Goal: Task Accomplishment & Management: Use online tool/utility

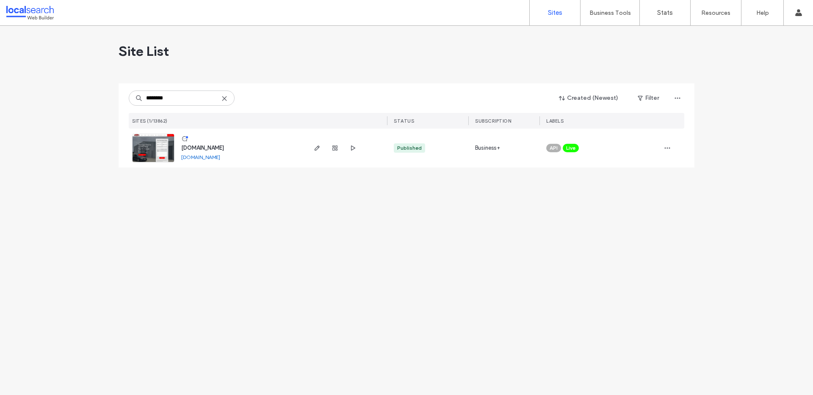
type input "********"
click at [192, 147] on span "[DOMAIN_NAME]" at bounding box center [202, 148] width 43 height 6
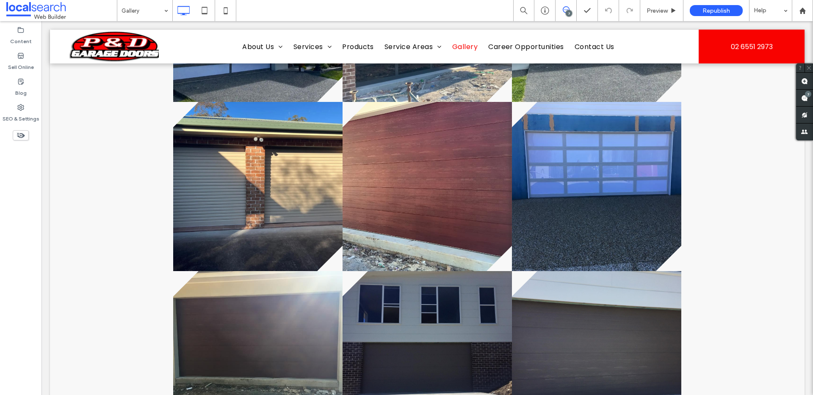
scroll to position [1246, 0]
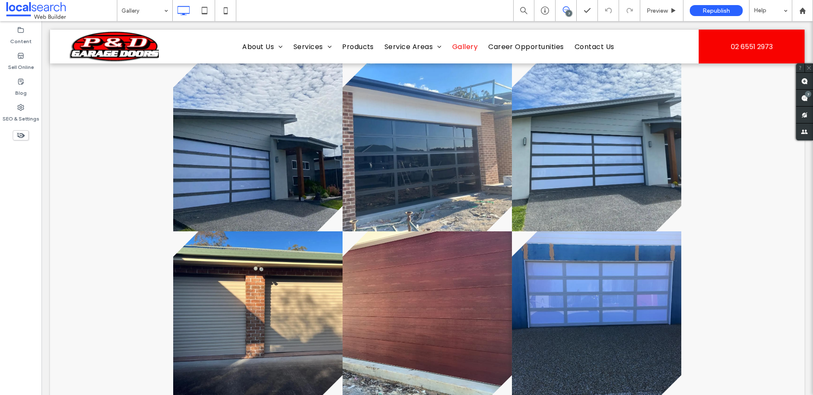
click at [723, 201] on div at bounding box center [427, 147] width 754 height 1972
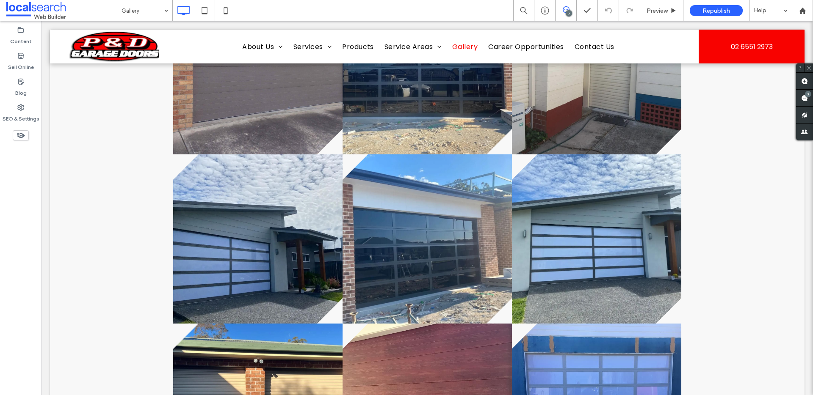
scroll to position [998, 0]
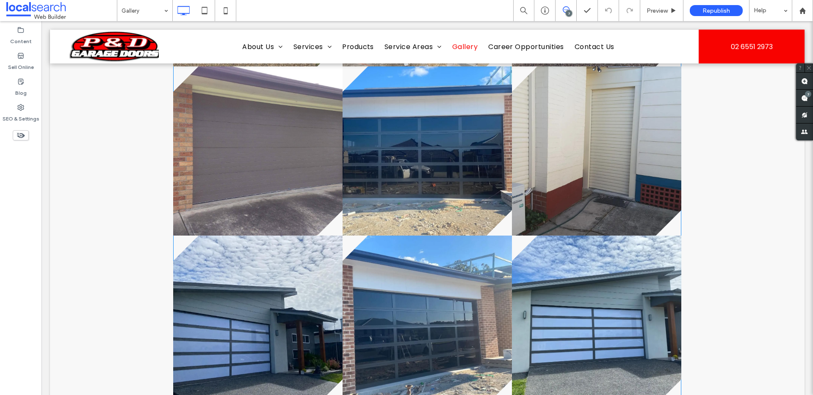
click at [453, 195] on link at bounding box center [426, 150] width 169 height 169
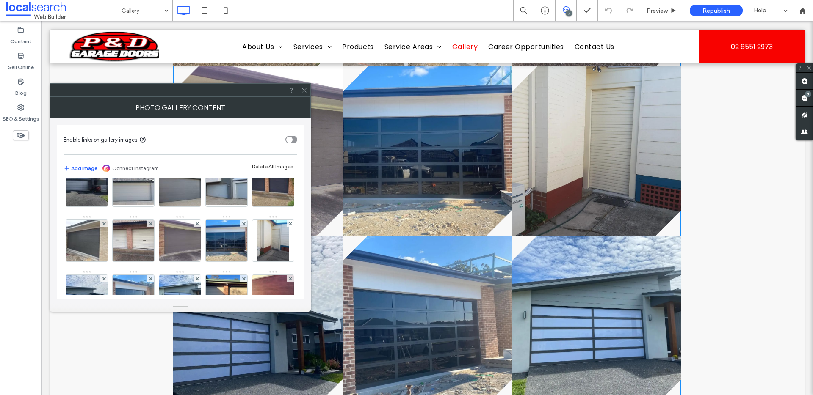
scroll to position [89, 0]
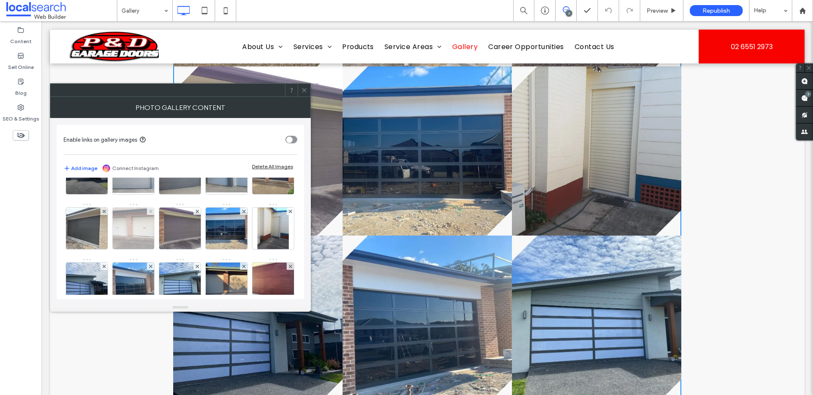
click at [161, 242] on img at bounding box center [133, 228] width 55 height 41
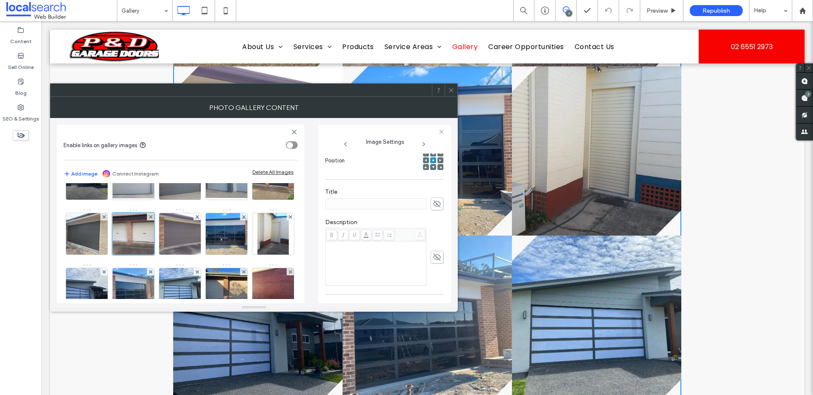
scroll to position [166, 0]
click at [447, 96] on div at bounding box center [450, 90] width 13 height 13
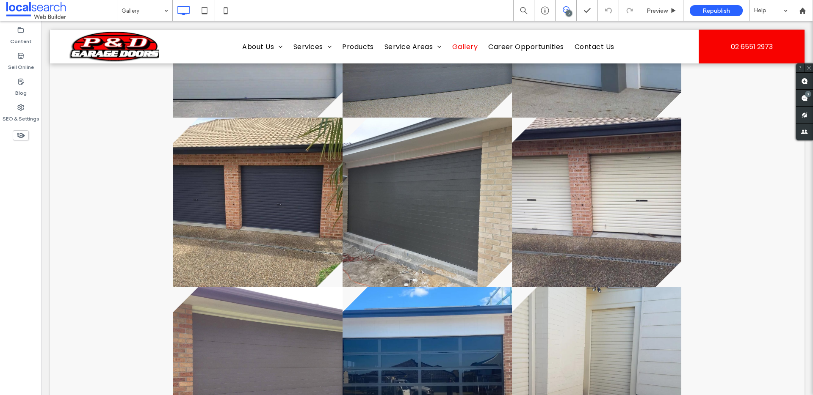
scroll to position [777, 0]
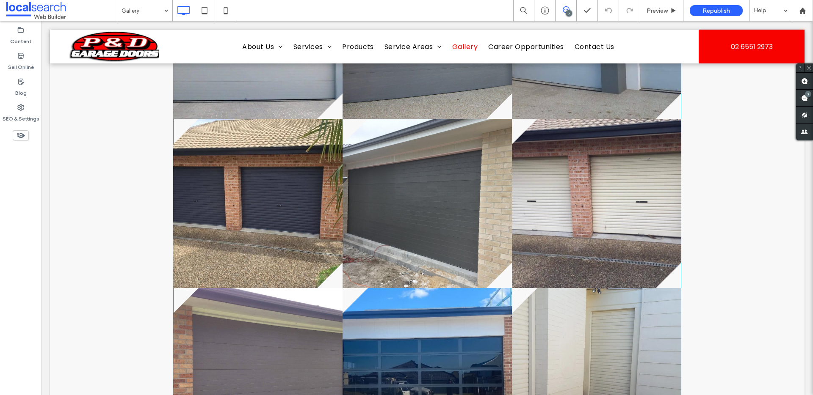
click at [620, 227] on link at bounding box center [596, 203] width 169 height 169
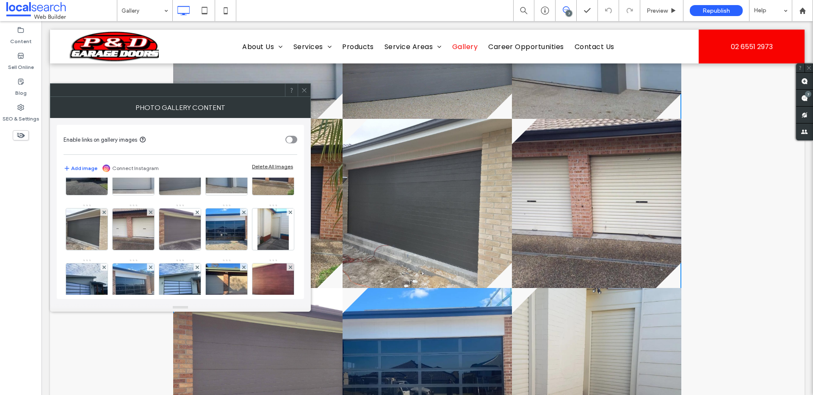
scroll to position [90, 0]
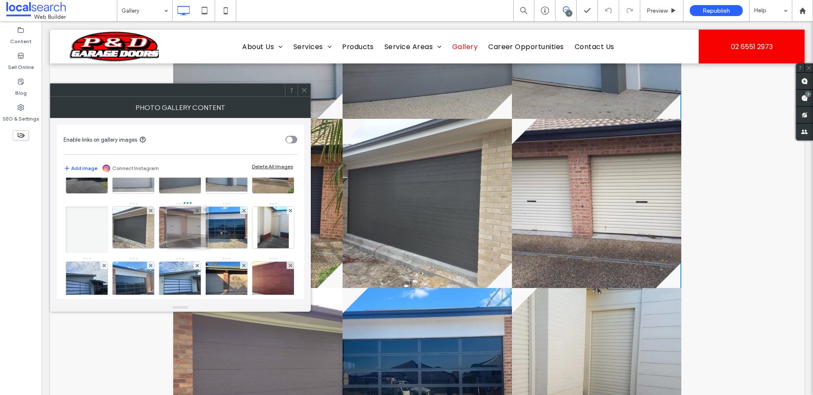
drag, startPoint x: 222, startPoint y: 235, endPoint x: 171, endPoint y: 234, distance: 50.4
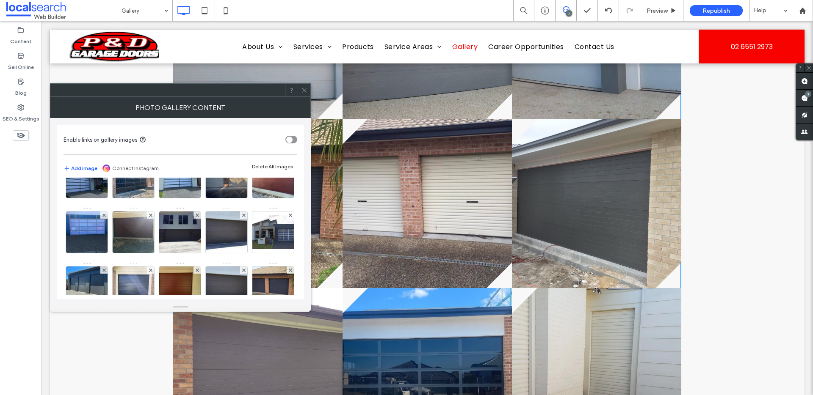
scroll to position [0, 0]
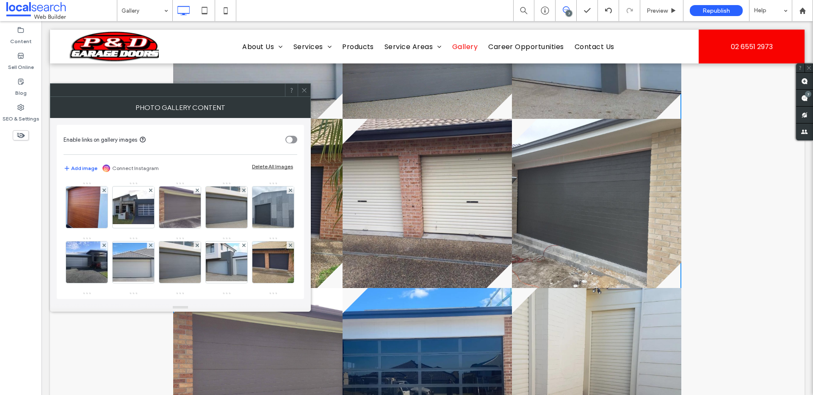
click at [306, 88] on icon at bounding box center [304, 90] width 6 height 6
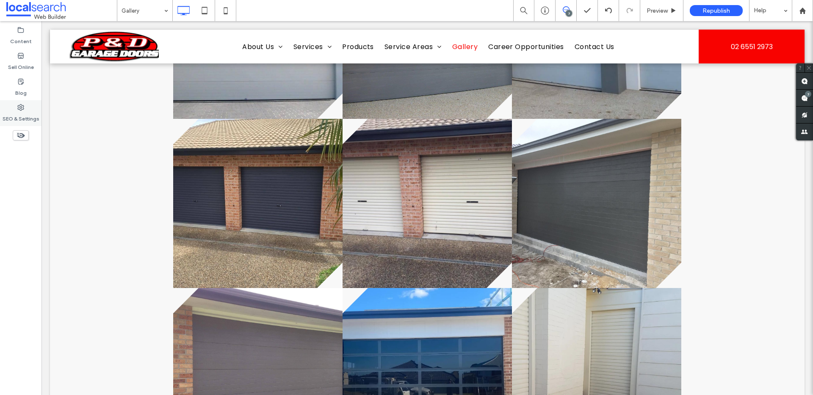
click at [19, 115] on label "SEO & Settings" at bounding box center [21, 117] width 37 height 12
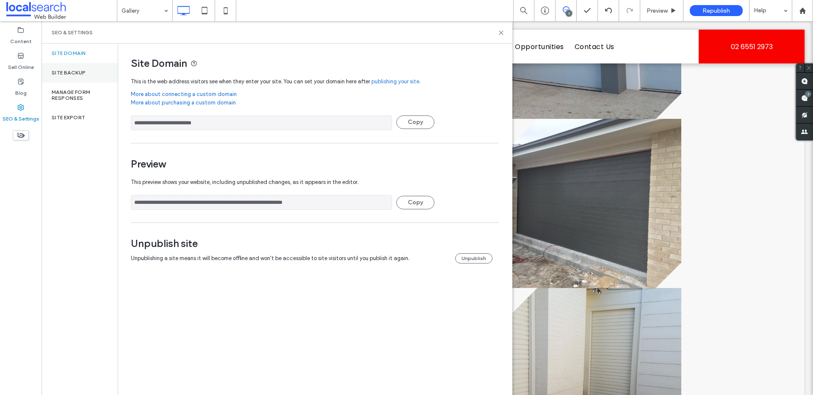
click at [82, 71] on label "Site Backup" at bounding box center [69, 73] width 34 height 6
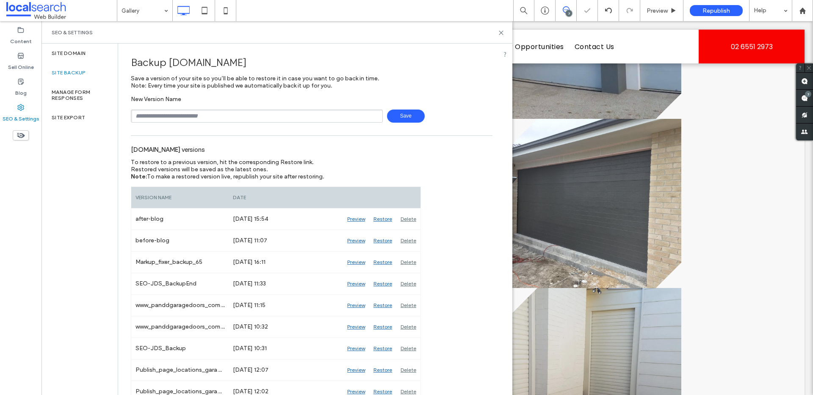
click at [203, 118] on input "text" at bounding box center [257, 116] width 252 height 13
type input "**********"
click at [408, 114] on span "Save" at bounding box center [406, 116] width 38 height 13
click at [432, 148] on div "www.panddgaragedoors.com.au versions" at bounding box center [311, 149] width 361 height 19
click at [500, 33] on use at bounding box center [501, 33] width 4 height 4
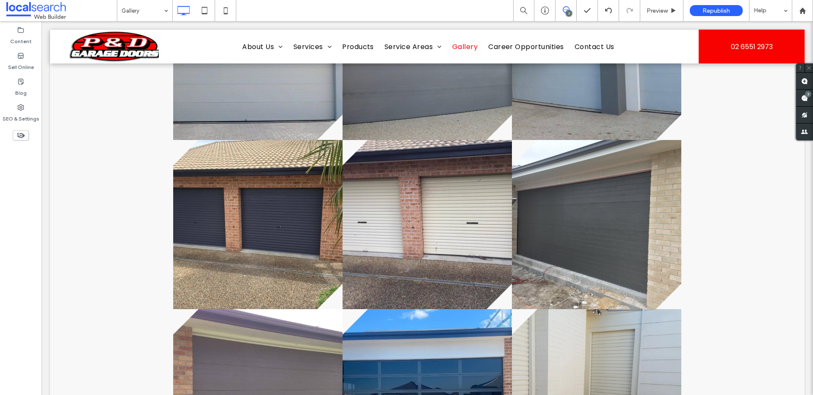
scroll to position [747, 0]
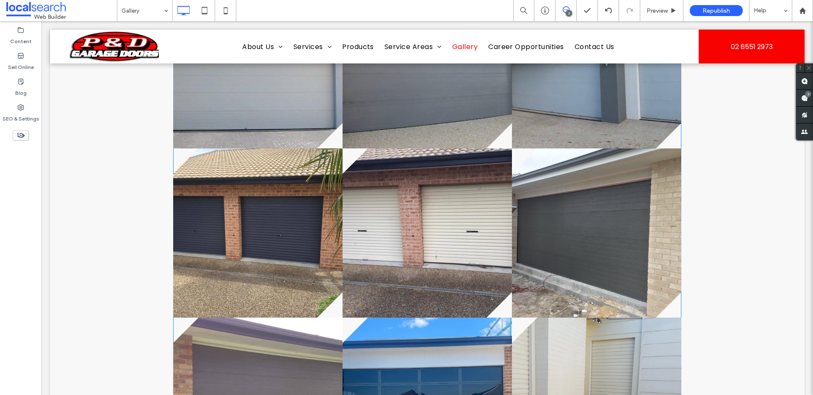
click at [408, 255] on link at bounding box center [426, 233] width 169 height 169
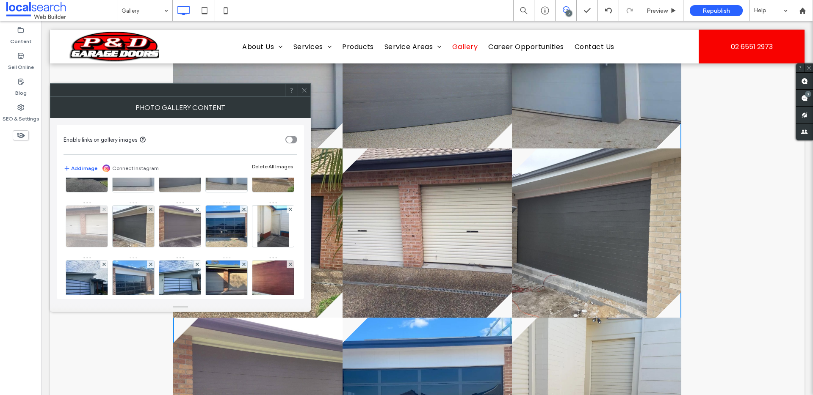
scroll to position [91, 0]
click at [115, 234] on img at bounding box center [86, 225] width 55 height 41
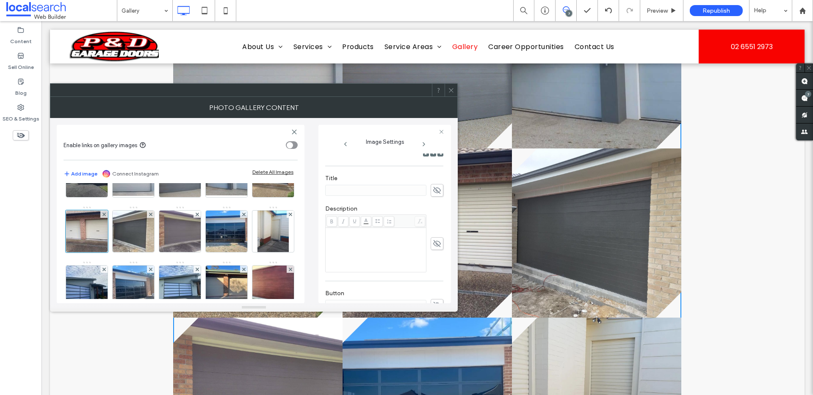
scroll to position [141, 0]
click at [440, 198] on div "**********" at bounding box center [384, 229] width 119 height 150
click at [435, 199] on icon at bounding box center [437, 197] width 8 height 9
click at [400, 195] on input at bounding box center [375, 198] width 101 height 11
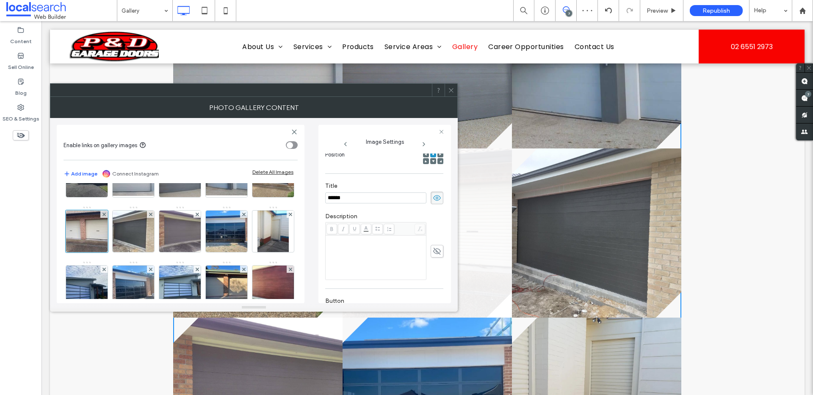
type input "******"
click at [450, 90] on icon at bounding box center [451, 90] width 6 height 6
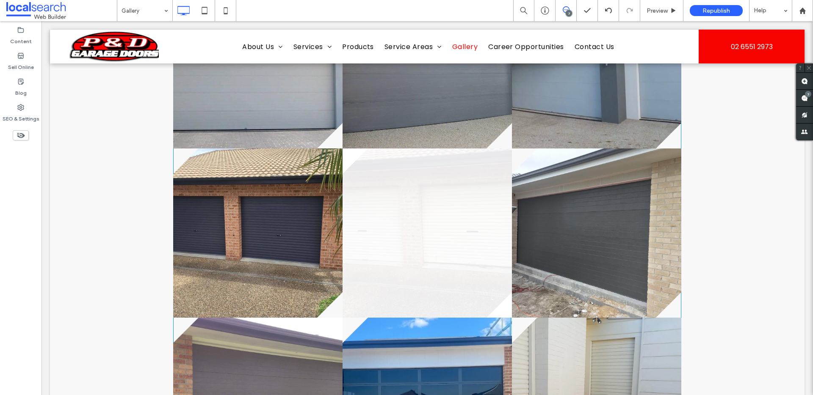
click at [409, 234] on link at bounding box center [426, 233] width 169 height 169
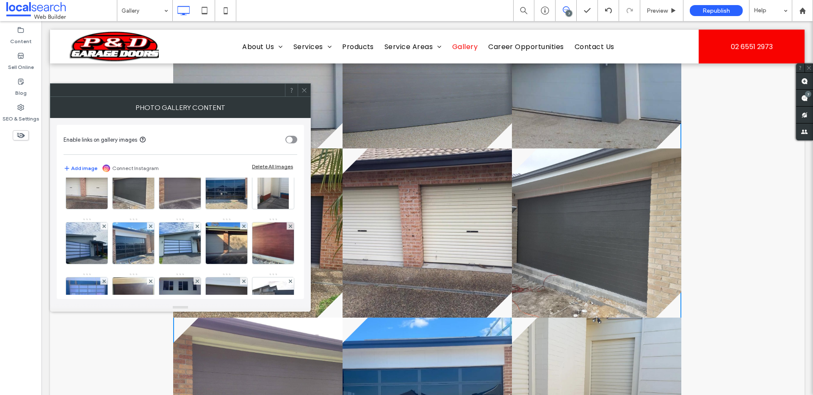
scroll to position [138, 0]
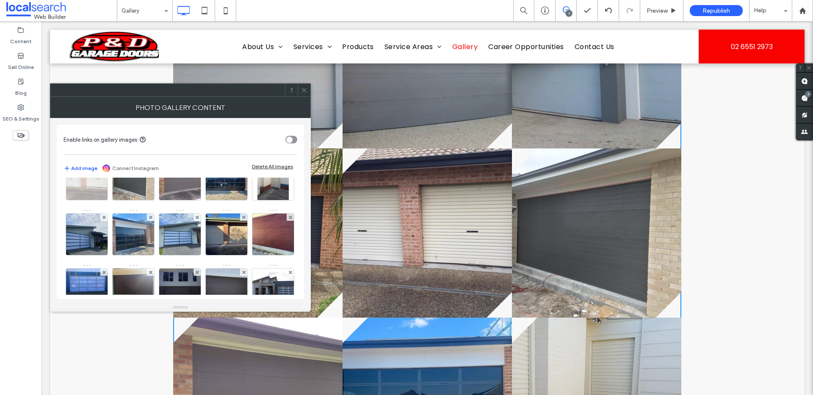
click at [115, 188] on img at bounding box center [86, 179] width 55 height 41
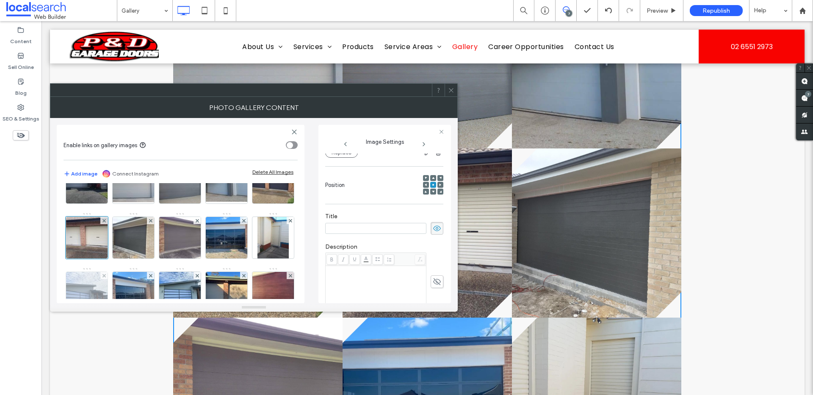
scroll to position [75, 0]
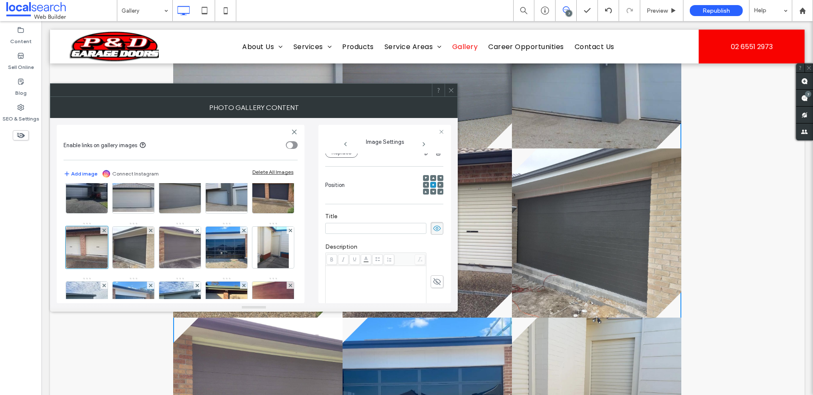
click at [399, 216] on label "Title" at bounding box center [384, 217] width 118 height 9
click at [386, 225] on input at bounding box center [375, 228] width 101 height 11
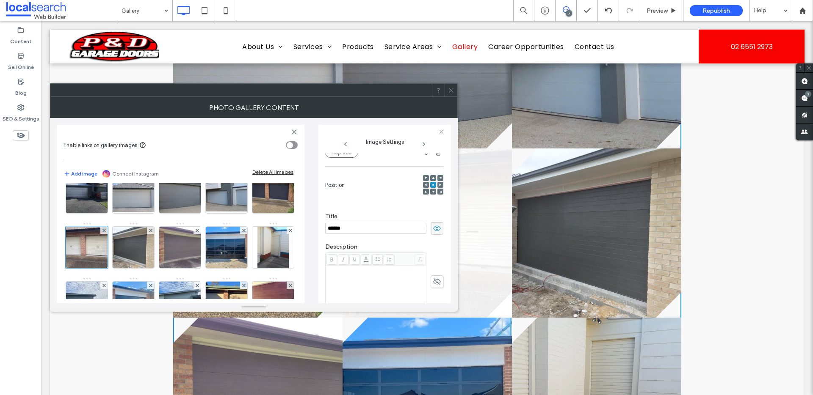
type input "******"
click at [361, 186] on div "Position" at bounding box center [384, 185] width 118 height 29
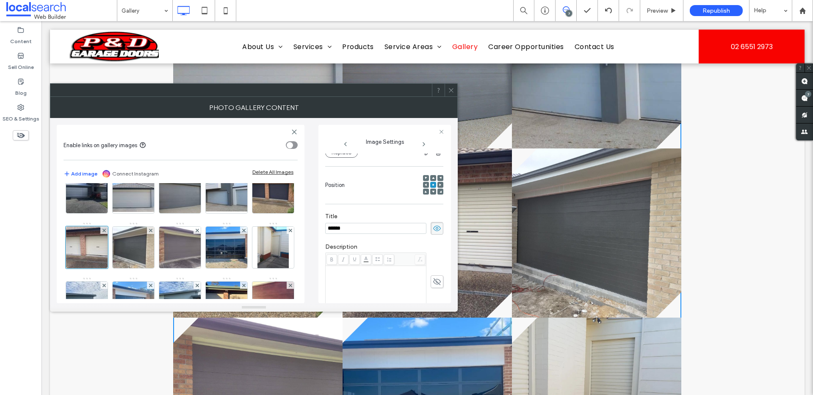
drag, startPoint x: 434, startPoint y: 255, endPoint x: 425, endPoint y: 255, distance: 8.9
click at [434, 255] on div at bounding box center [384, 282] width 118 height 58
click at [449, 89] on icon at bounding box center [451, 90] width 6 height 6
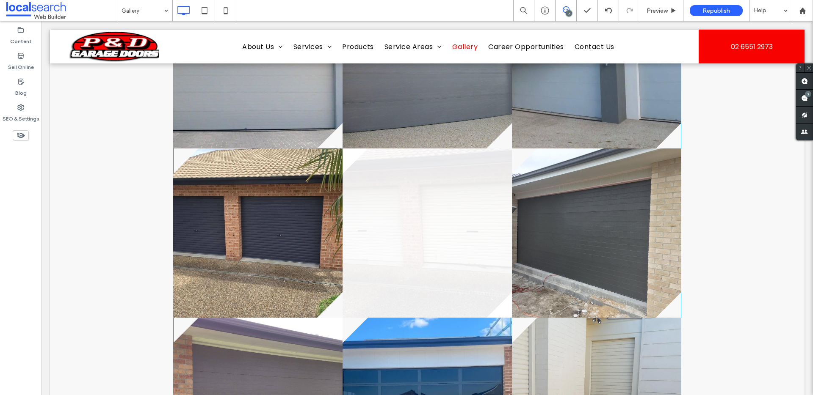
click at [426, 266] on link at bounding box center [426, 233] width 169 height 169
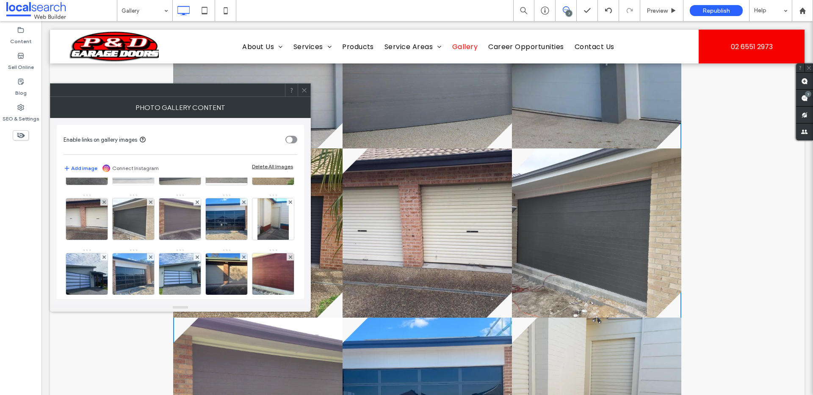
scroll to position [101, 0]
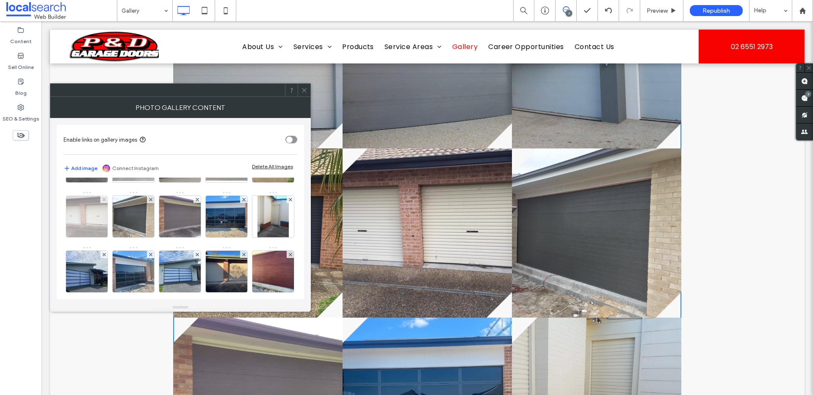
click at [115, 219] on img at bounding box center [86, 216] width 55 height 41
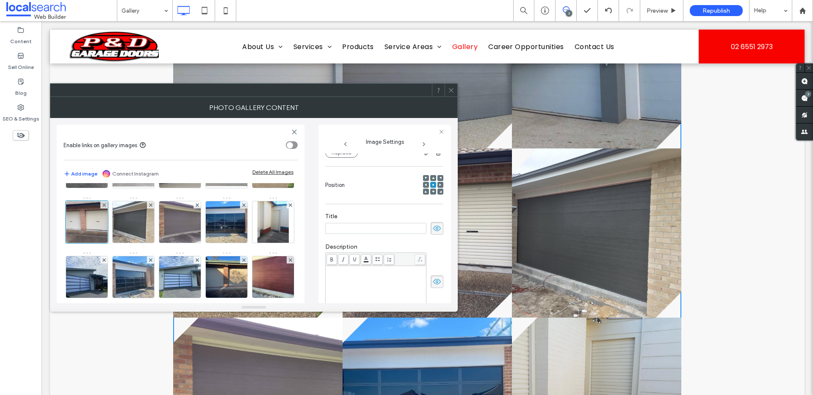
scroll to position [0, 0]
click at [433, 229] on icon at bounding box center [437, 228] width 8 height 9
click at [434, 248] on label "Description" at bounding box center [384, 247] width 118 height 9
click at [448, 90] on icon at bounding box center [451, 90] width 6 height 6
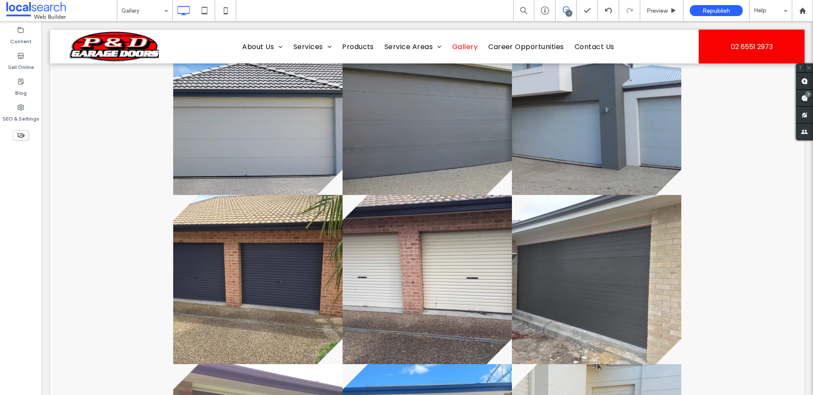
scroll to position [702, 0]
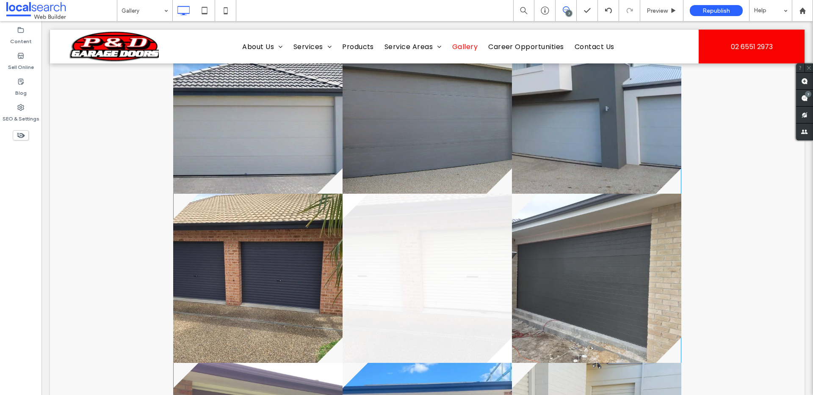
click at [409, 277] on link at bounding box center [426, 278] width 169 height 169
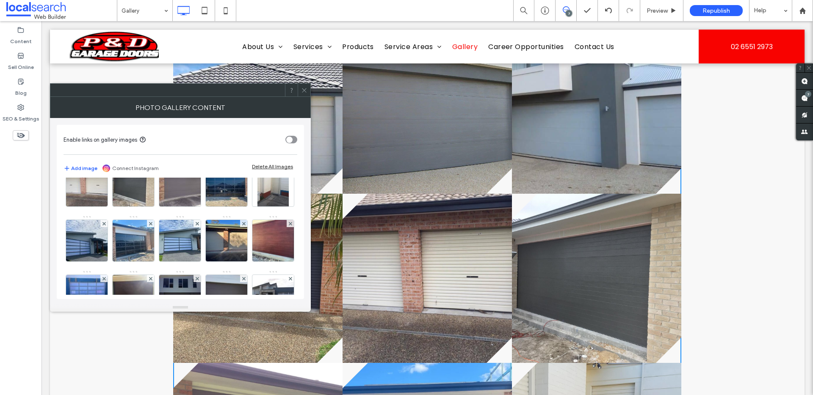
scroll to position [131, 0]
click at [115, 204] on img at bounding box center [86, 185] width 55 height 41
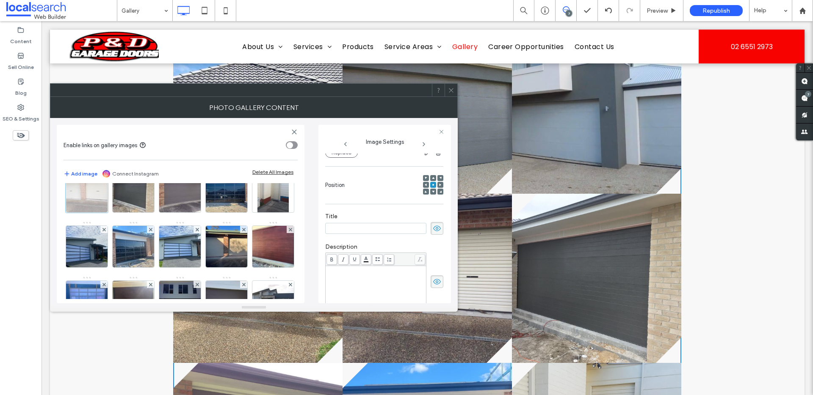
scroll to position [0, 0]
click at [433, 283] on use at bounding box center [437, 282] width 8 height 6
click at [433, 229] on icon at bounding box center [437, 228] width 8 height 9
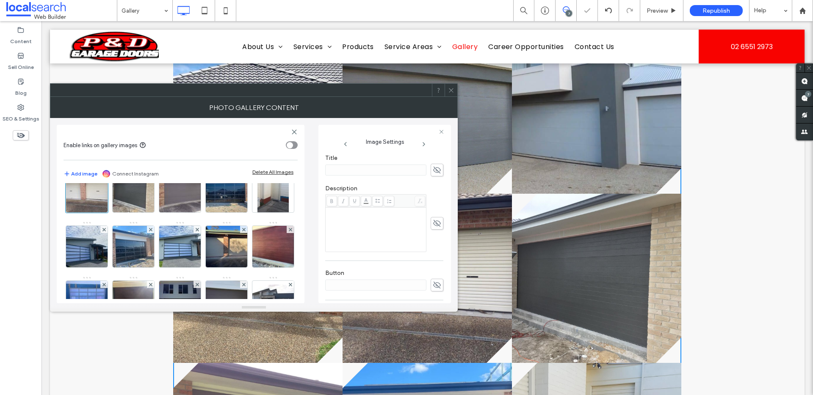
scroll to position [170, 0]
click at [393, 273] on label "Button" at bounding box center [384, 273] width 118 height 9
drag, startPoint x: 268, startPoint y: 255, endPoint x: 279, endPoint y: 238, distance: 20.4
click at [268, 255] on div "Image" at bounding box center [179, 248] width 233 height 385
click at [453, 91] on icon at bounding box center [451, 90] width 6 height 6
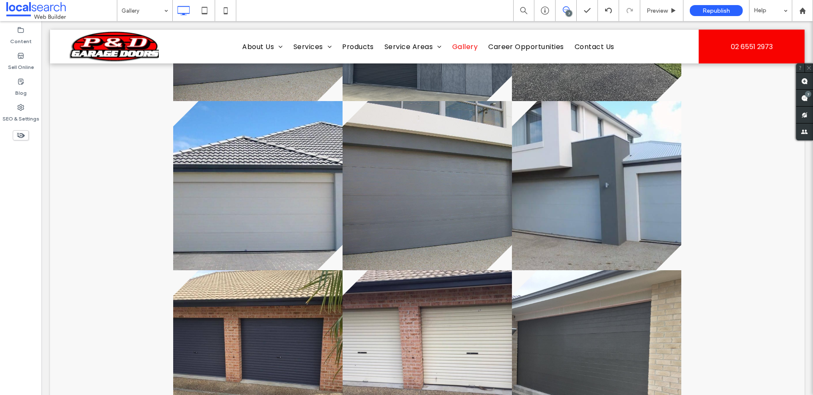
scroll to position [624, 0]
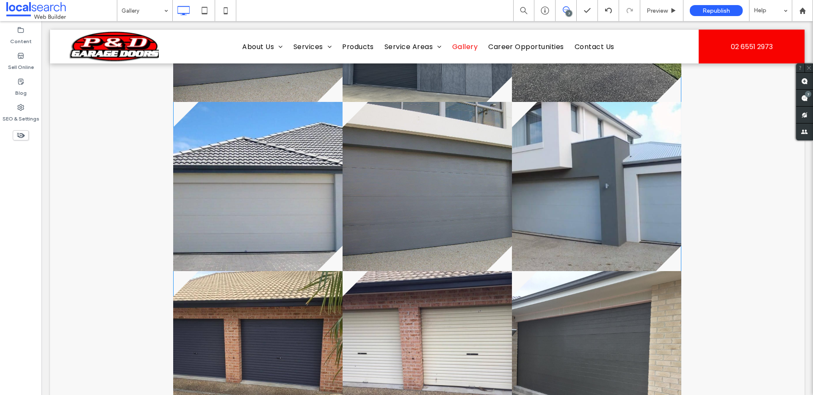
click at [382, 290] on link at bounding box center [426, 355] width 169 height 169
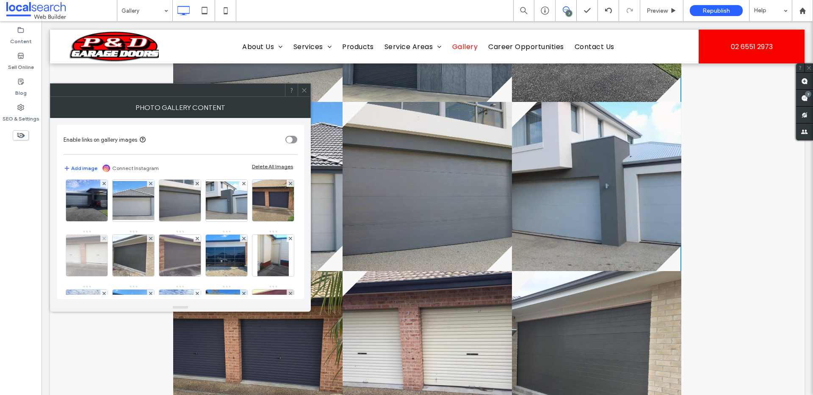
scroll to position [63, 0]
click at [115, 256] on img at bounding box center [86, 254] width 55 height 41
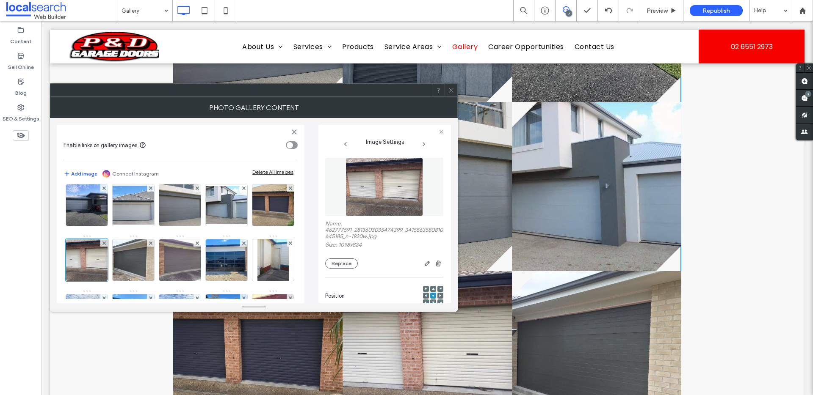
click at [449, 88] on icon at bounding box center [451, 90] width 6 height 6
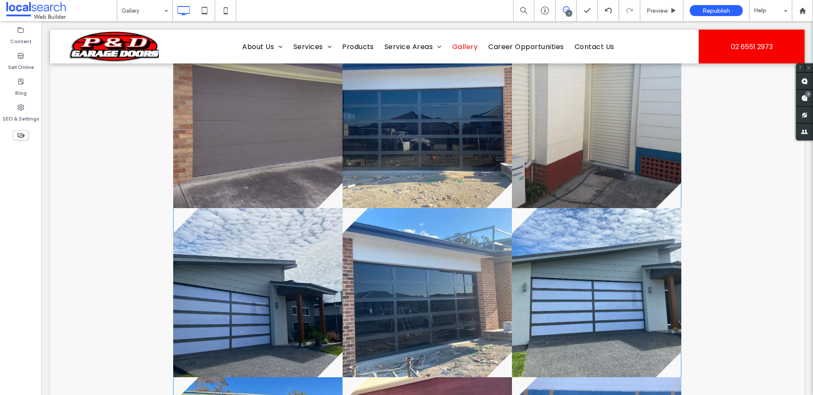
scroll to position [988, 0]
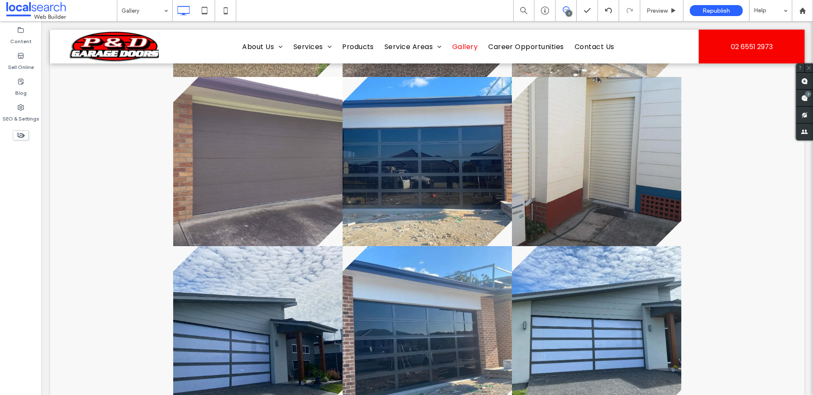
drag, startPoint x: 86, startPoint y: 147, endPoint x: 86, endPoint y: 137, distance: 10.2
click at [86, 146] on div at bounding box center [427, 331] width 754 height 1972
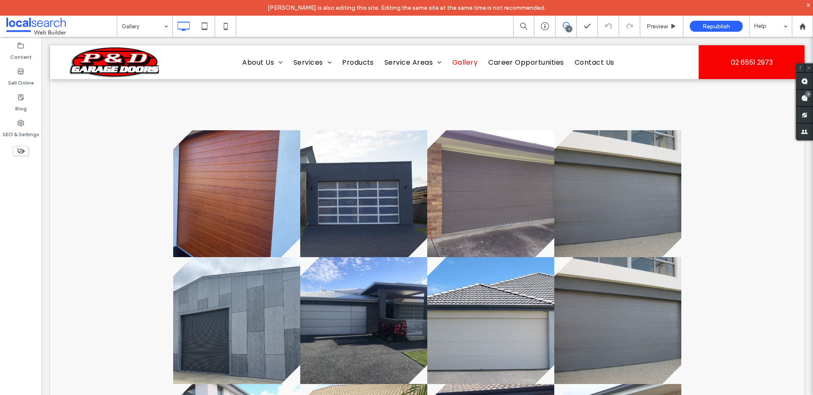
scroll to position [273, 0]
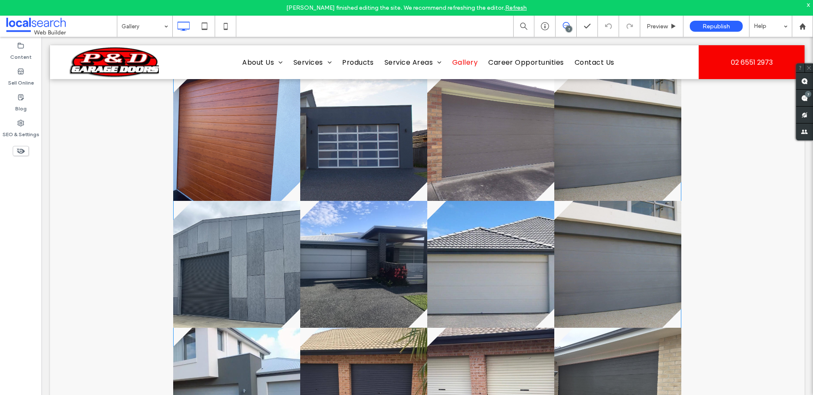
scroll to position [312, 0]
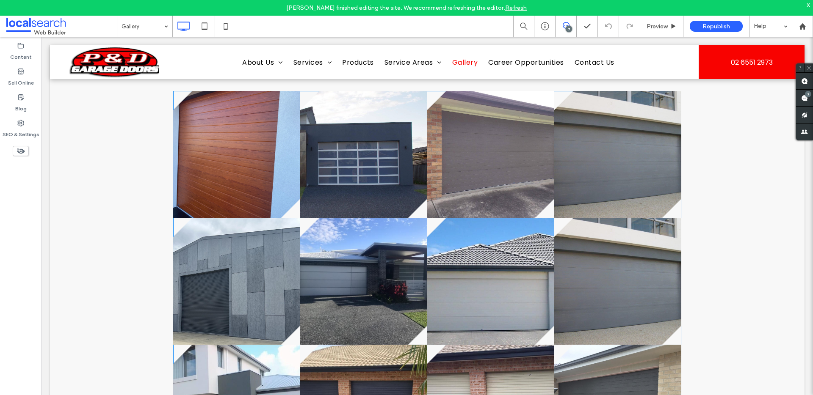
click at [616, 284] on link at bounding box center [617, 281] width 127 height 127
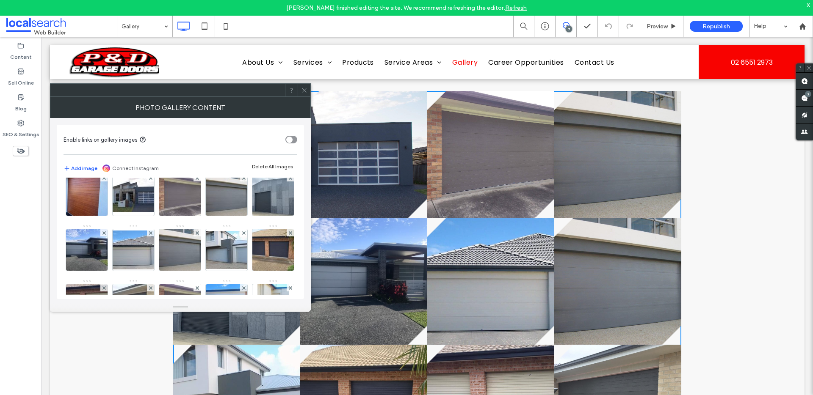
scroll to position [8, 0]
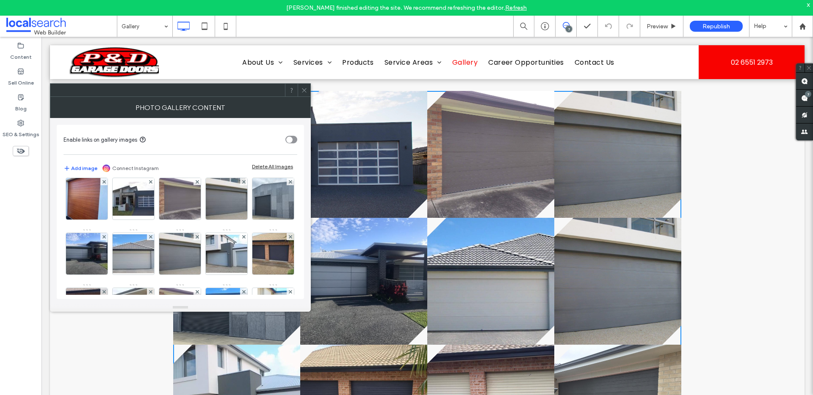
click at [303, 94] on span at bounding box center [304, 90] width 6 height 13
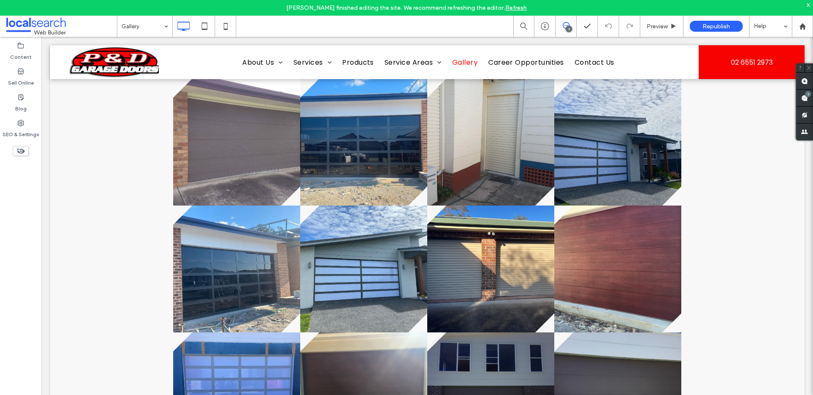
scroll to position [705, 0]
click at [468, 119] on link at bounding box center [490, 142] width 127 height 127
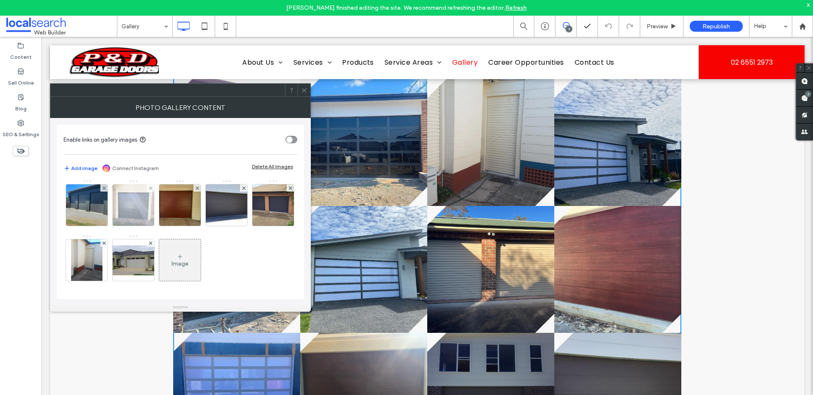
scroll to position [318, 0]
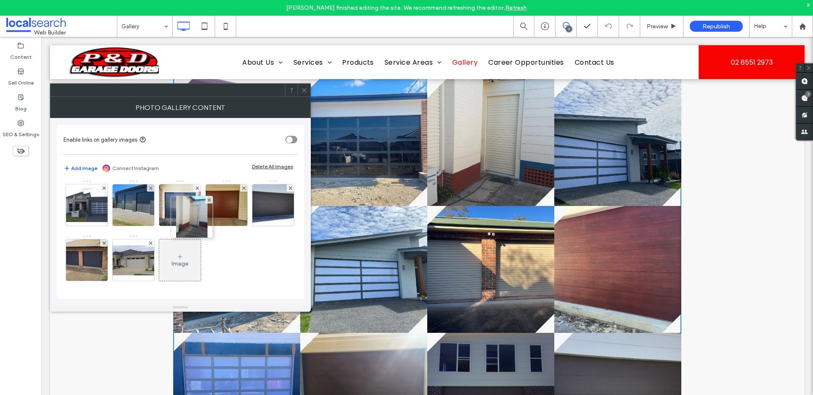
drag, startPoint x: 180, startPoint y: 273, endPoint x: 188, endPoint y: 161, distance: 112.1
click at [188, 161] on div "Enable links on gallery images Add image Connect Instagram Delete All Images Im…" at bounding box center [180, 212] width 247 height 174
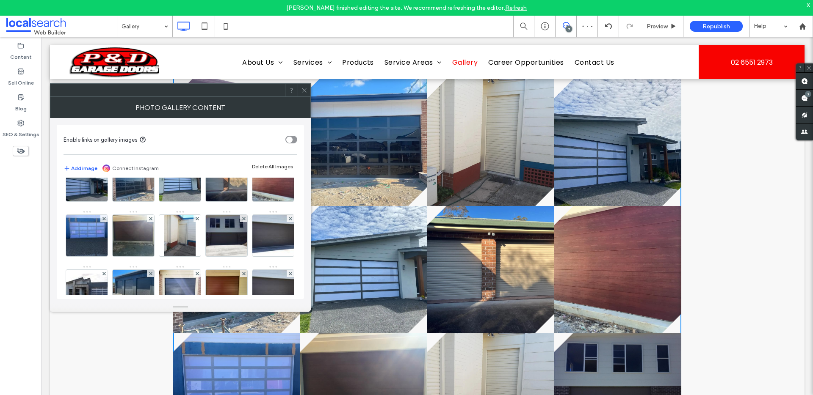
scroll to position [193, 0]
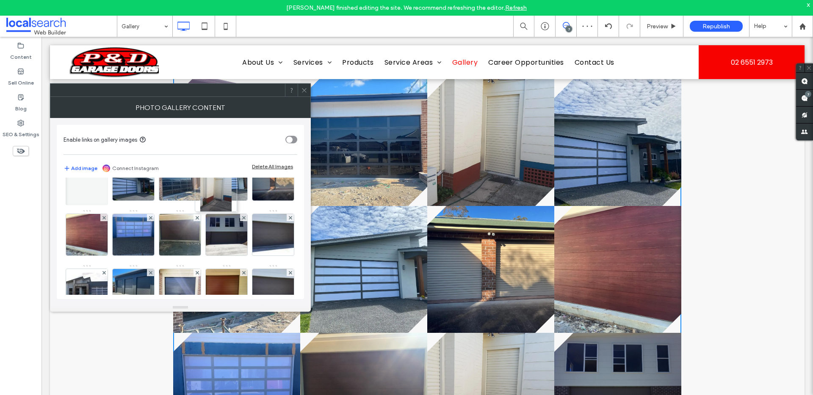
drag, startPoint x: 165, startPoint y: 282, endPoint x: 204, endPoint y: 172, distance: 116.6
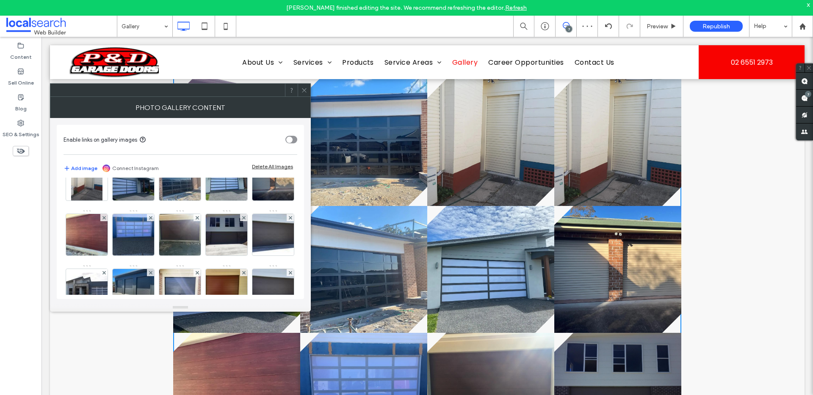
click at [271, 244] on div "Image" at bounding box center [179, 181] width 233 height 385
click at [300, 89] on div at bounding box center [304, 90] width 13 height 13
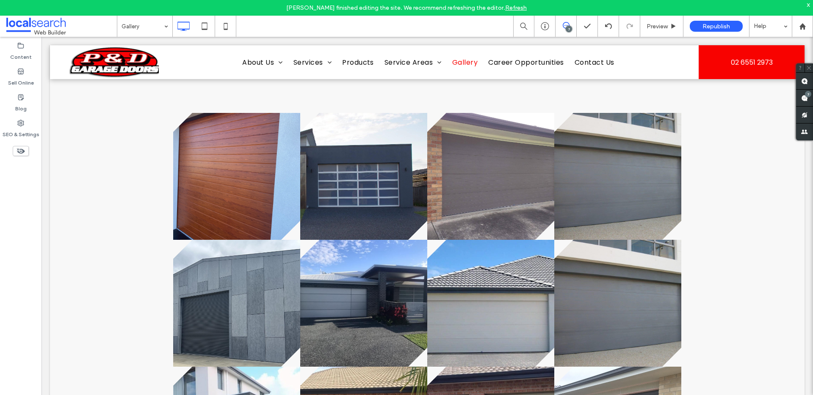
scroll to position [286, 0]
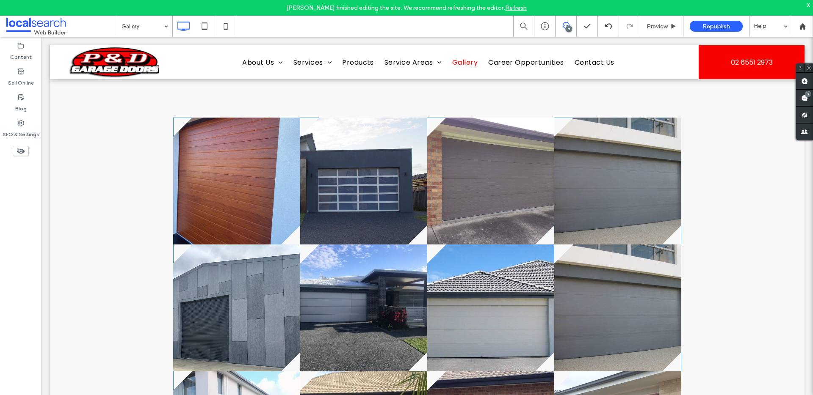
click at [604, 322] on link at bounding box center [617, 308] width 127 height 127
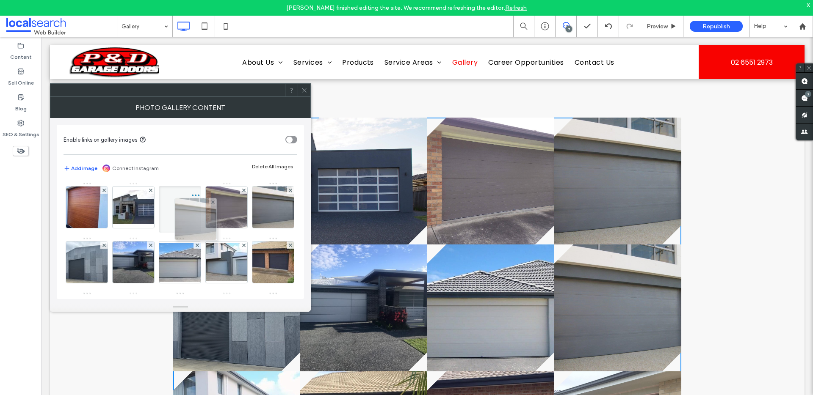
drag, startPoint x: 235, startPoint y: 261, endPoint x: 189, endPoint y: 197, distance: 78.9
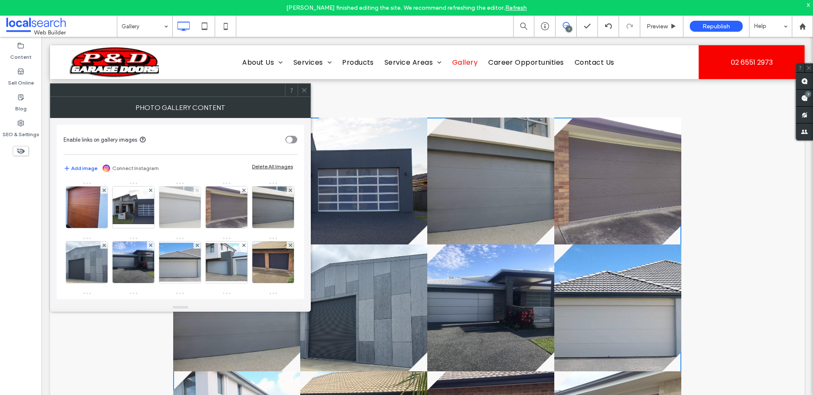
click at [196, 189] on icon at bounding box center [197, 190] width 3 height 3
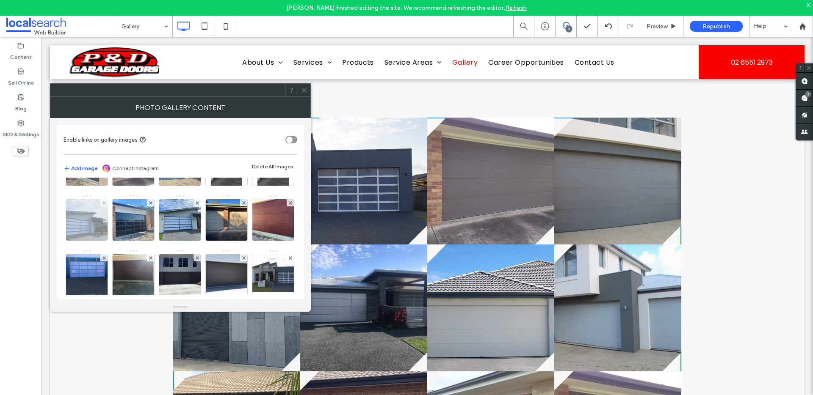
scroll to position [154, 0]
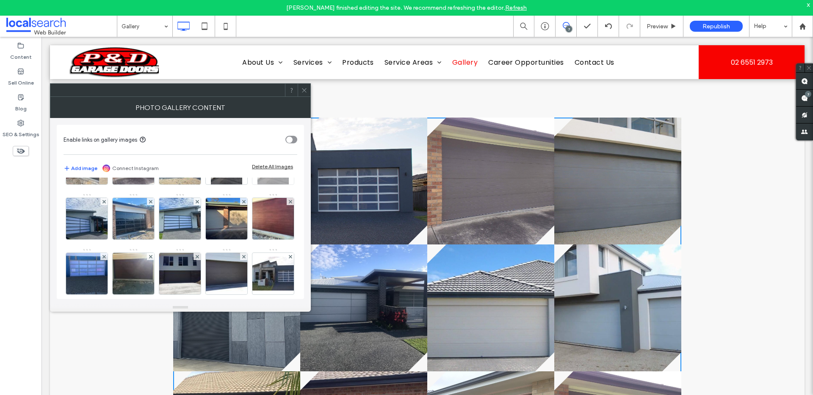
click at [288, 148] on use at bounding box center [289, 146] width 3 height 3
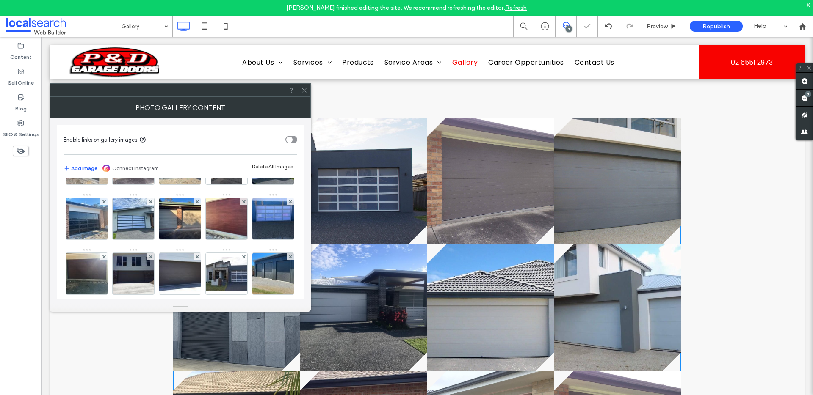
click at [271, 222] on div "Image" at bounding box center [179, 220] width 233 height 385
click at [211, 185] on img at bounding box center [226, 163] width 31 height 41
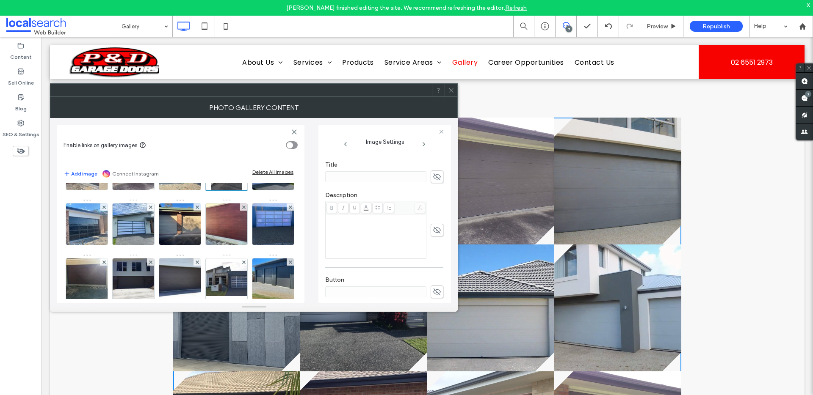
scroll to position [0, 0]
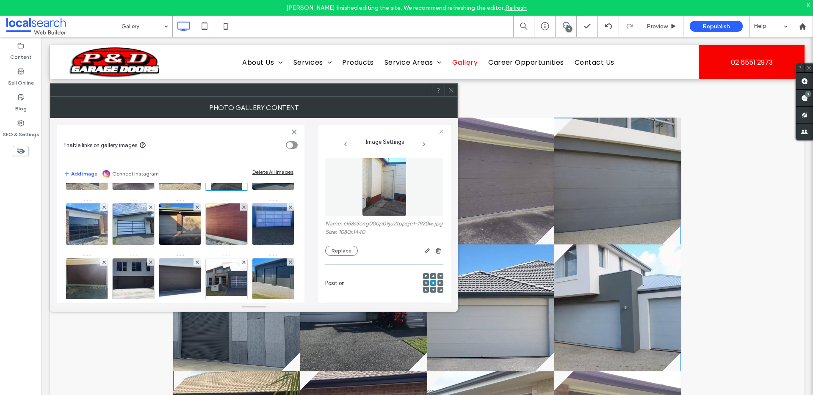
click at [451, 90] on icon at bounding box center [451, 90] width 6 height 6
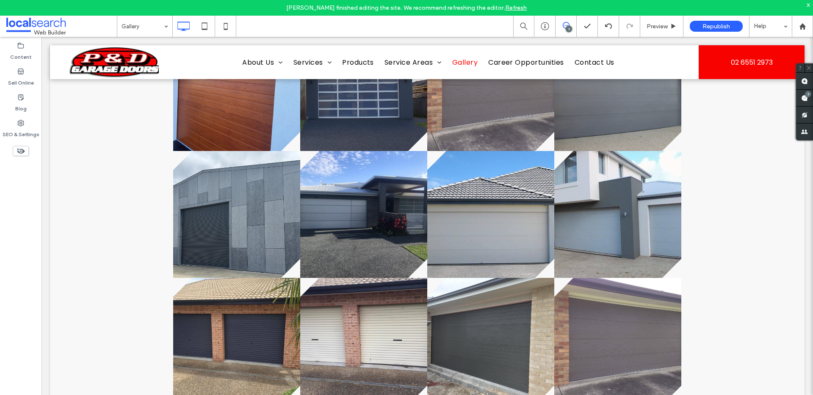
scroll to position [439, 0]
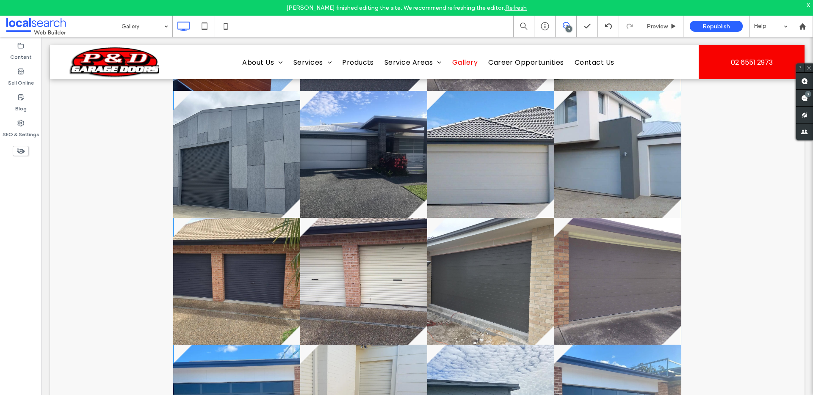
click at [381, 288] on link at bounding box center [363, 281] width 127 height 127
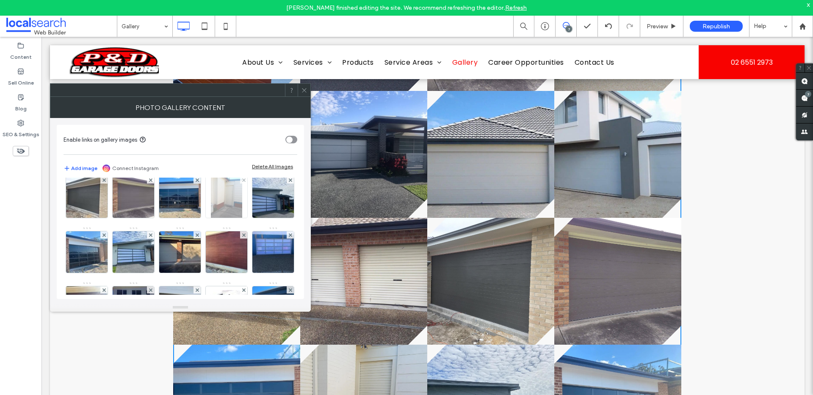
scroll to position [123, 0]
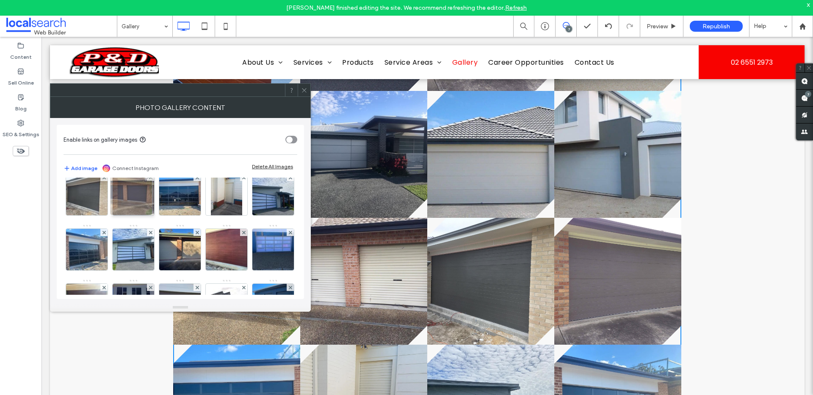
drag, startPoint x: 92, startPoint y: 206, endPoint x: 146, endPoint y: 207, distance: 54.2
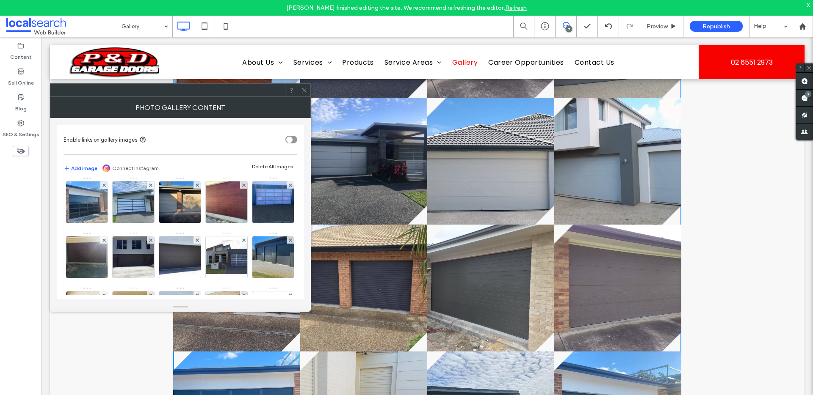
scroll to position [426, 0]
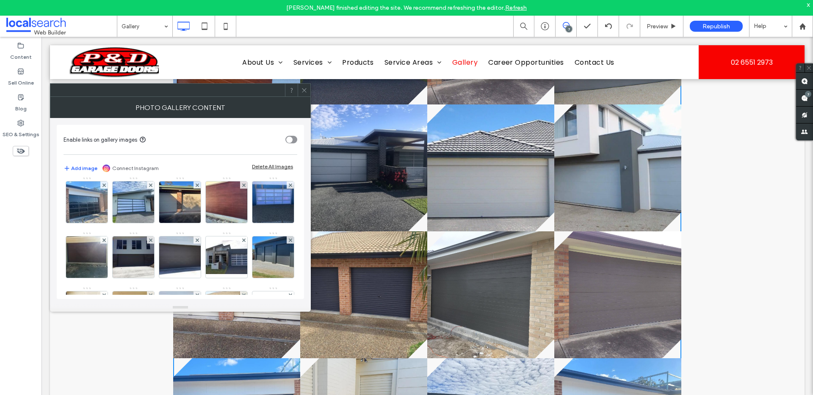
click at [303, 90] on icon at bounding box center [304, 90] width 6 height 6
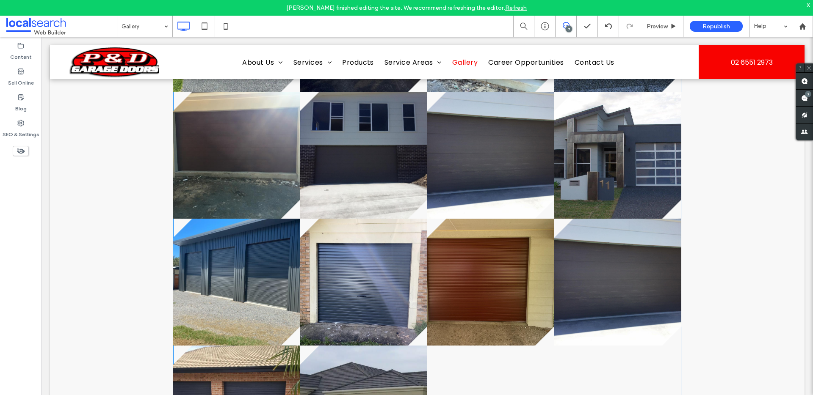
scroll to position [940, 0]
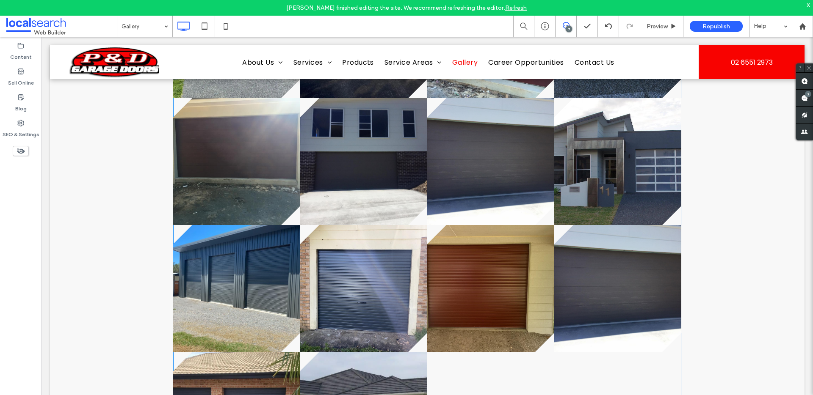
click at [615, 273] on link at bounding box center [617, 288] width 127 height 127
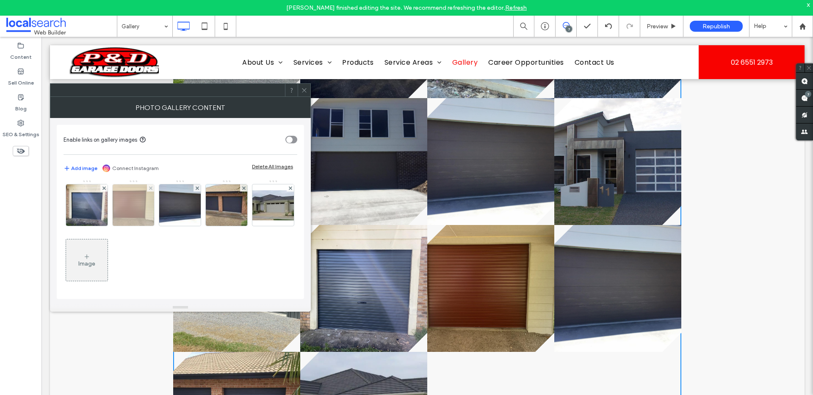
scroll to position [316, 0]
click at [199, 190] on use at bounding box center [196, 187] width 3 height 3
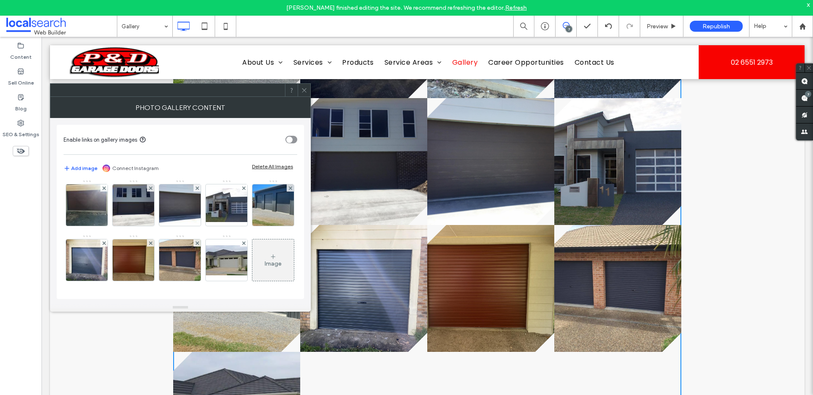
scroll to position [265, 0]
click at [199, 245] on icon at bounding box center [197, 243] width 3 height 3
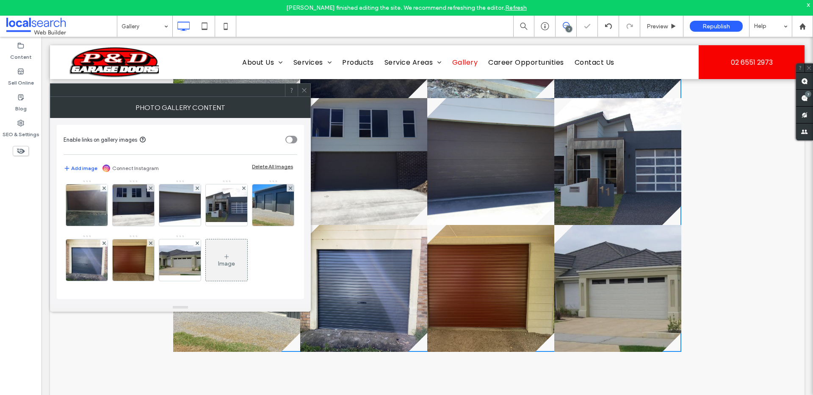
click at [287, 245] on div "Image" at bounding box center [179, 125] width 233 height 330
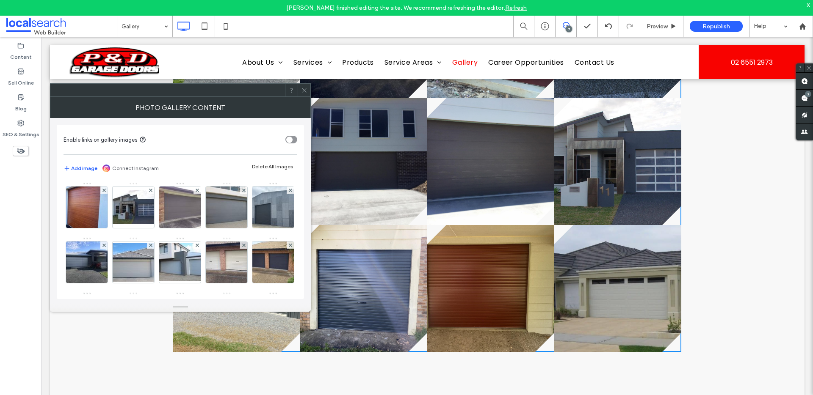
scroll to position [2, 0]
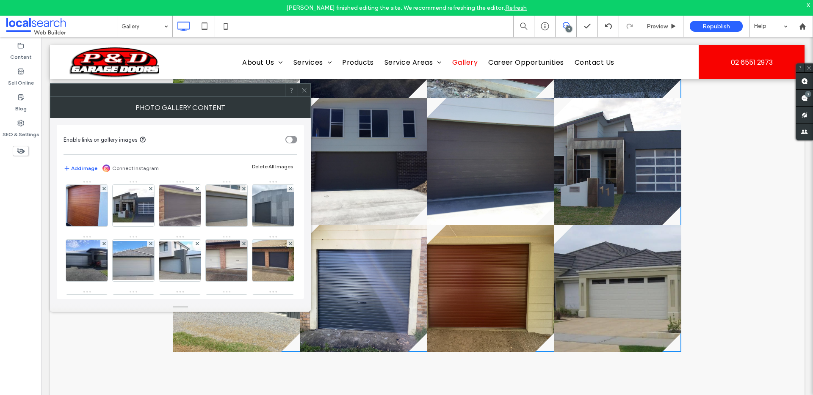
click at [301, 91] on icon at bounding box center [304, 90] width 6 height 6
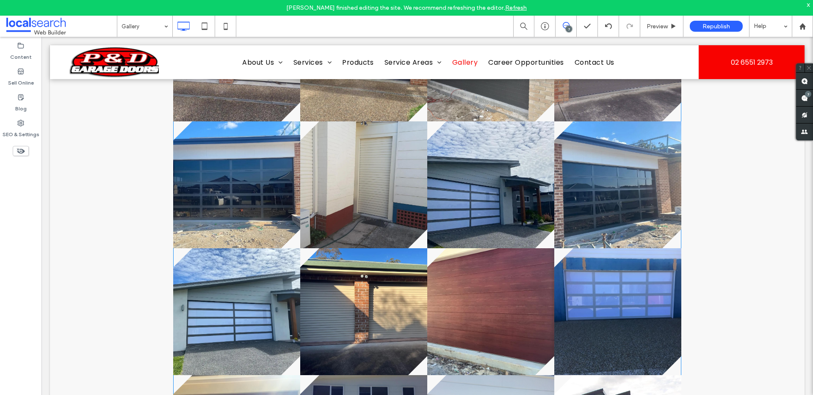
scroll to position [662, 0]
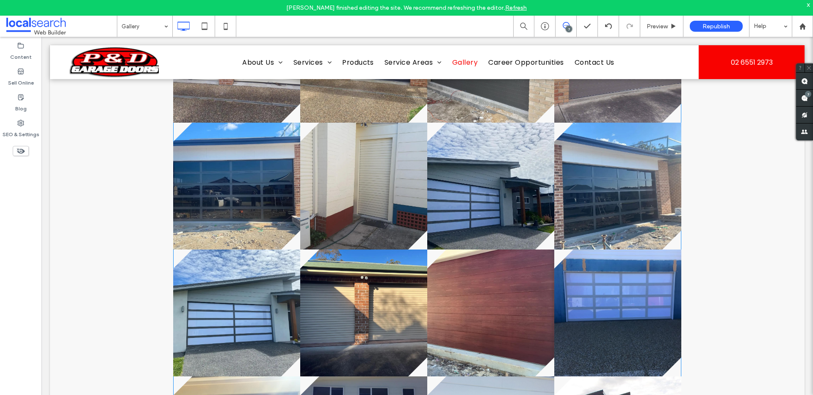
click at [516, 300] on link at bounding box center [490, 313] width 127 height 127
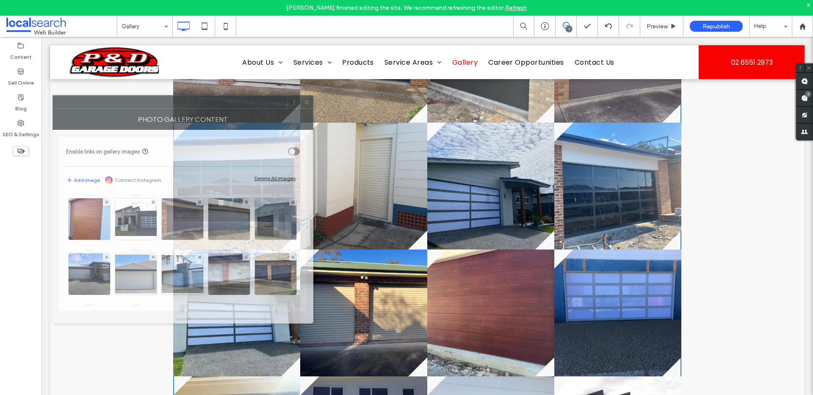
drag, startPoint x: 247, startPoint y: 93, endPoint x: 249, endPoint y: 105, distance: 12.1
click at [249, 105] on div at bounding box center [170, 102] width 234 height 13
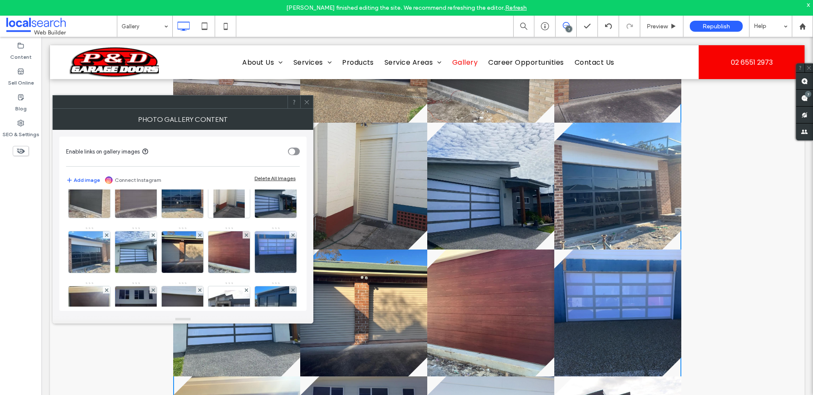
scroll to position [140, 0]
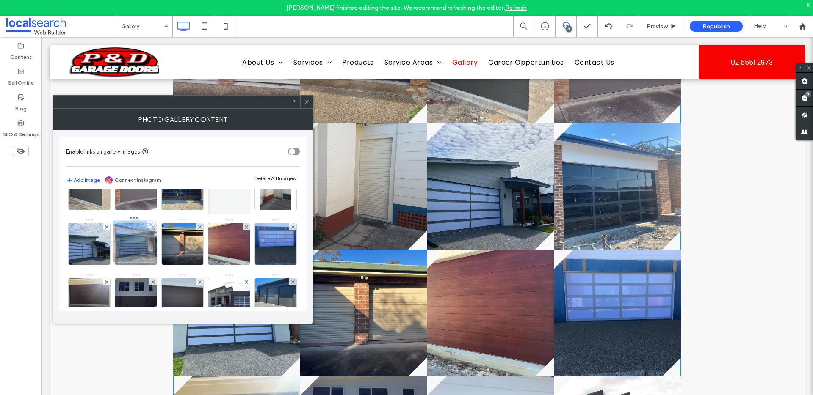
drag, startPoint x: 228, startPoint y: 252, endPoint x: 115, endPoint y: 249, distance: 113.1
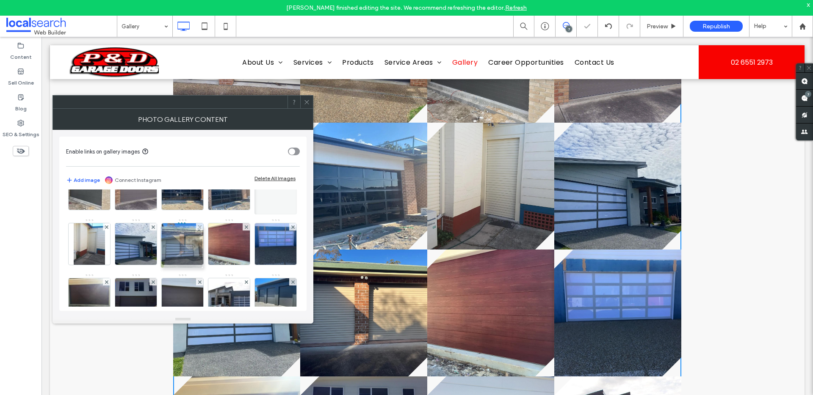
drag, startPoint x: 91, startPoint y: 295, endPoint x: 196, endPoint y: 229, distance: 124.4
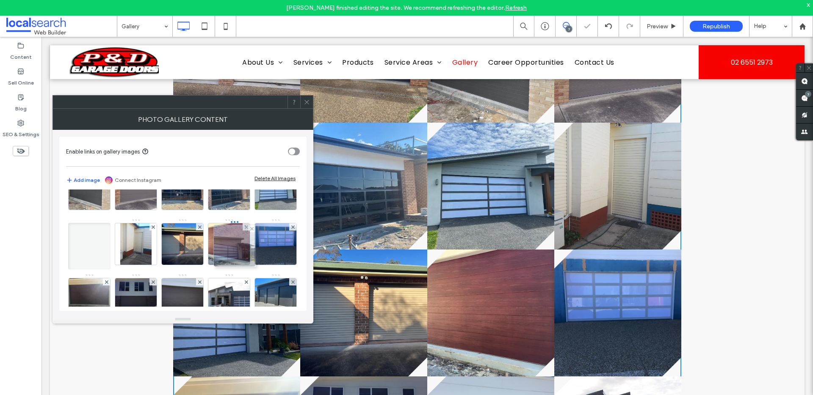
drag, startPoint x: 88, startPoint y: 292, endPoint x: 242, endPoint y: 234, distance: 164.0
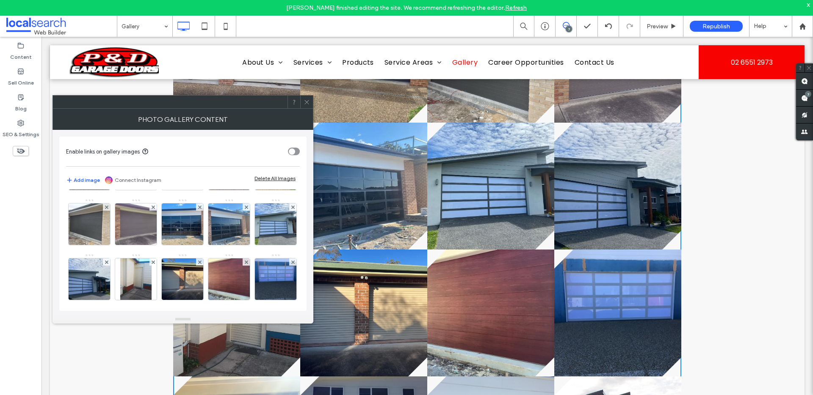
scroll to position [107, 0]
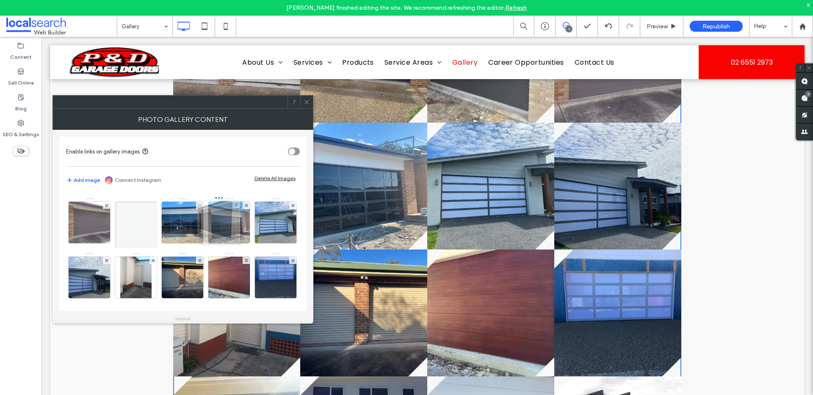
drag, startPoint x: 179, startPoint y: 229, endPoint x: 226, endPoint y: 228, distance: 47.0
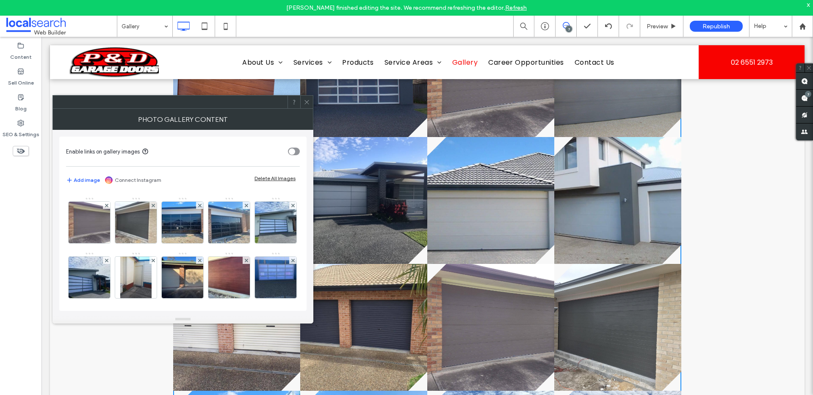
scroll to position [386, 0]
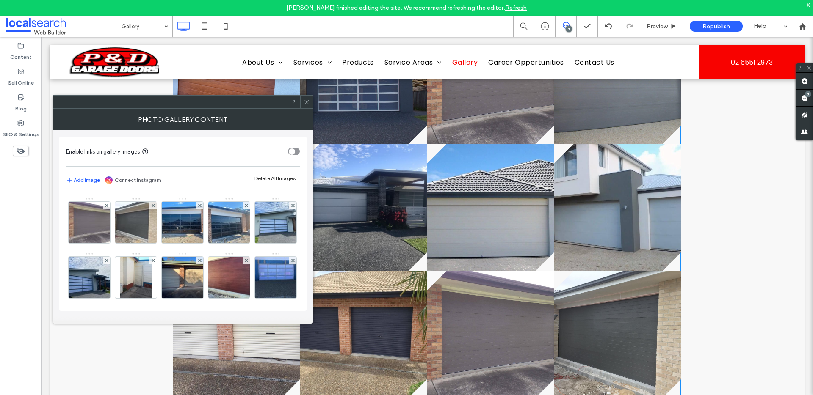
click at [306, 98] on span at bounding box center [306, 102] width 6 height 13
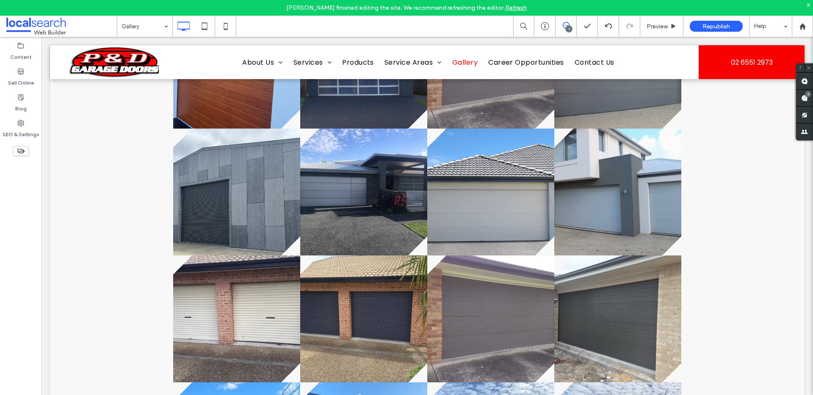
scroll to position [433, 0]
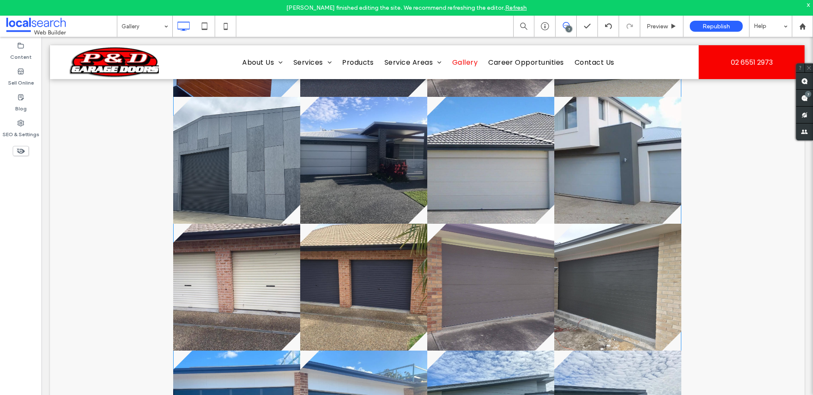
click at [480, 332] on link at bounding box center [490, 287] width 127 height 127
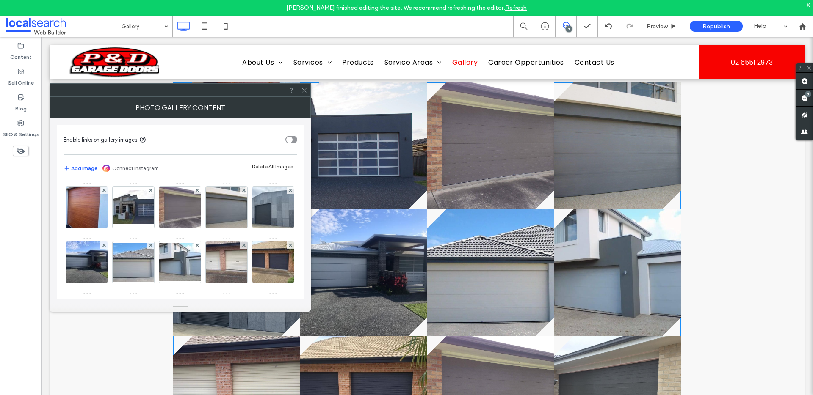
scroll to position [263, 0]
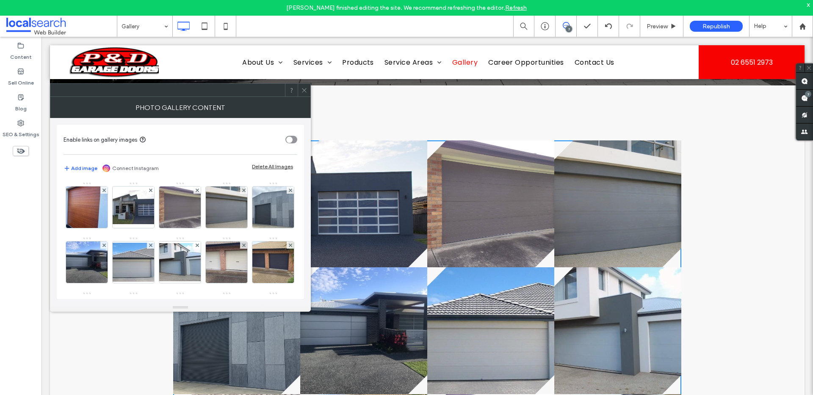
click at [484, 211] on link at bounding box center [490, 204] width 127 height 127
click at [197, 189] on icon at bounding box center [197, 190] width 3 height 3
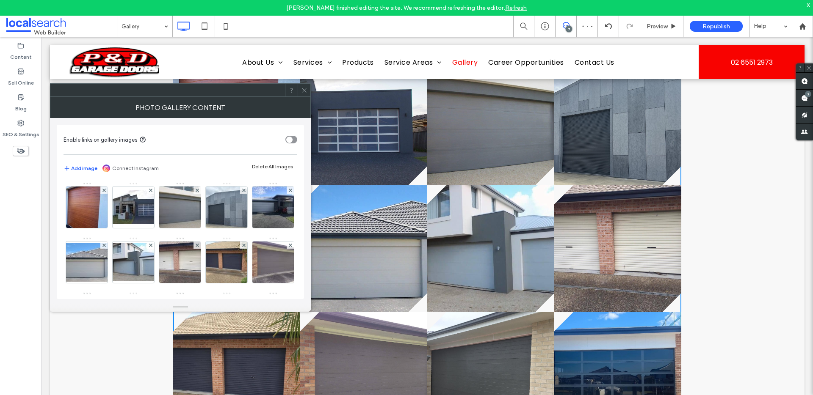
scroll to position [392, 0]
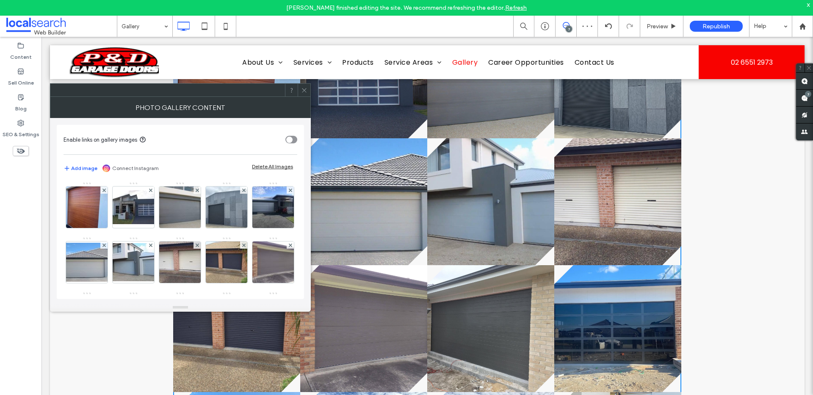
click at [303, 90] on use at bounding box center [304, 90] width 4 height 4
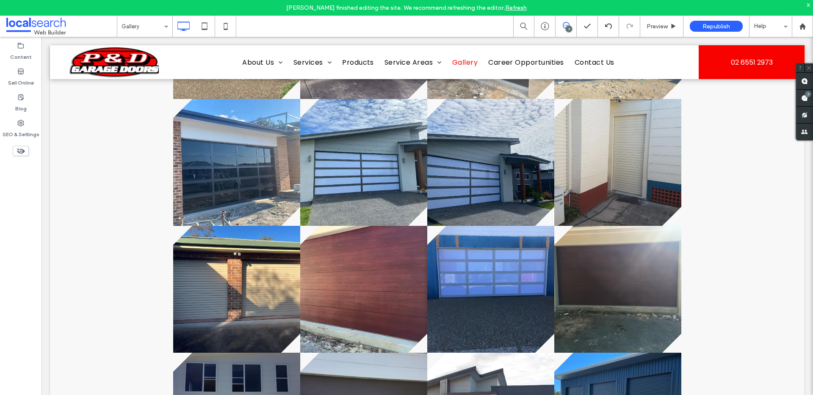
scroll to position [683, 0]
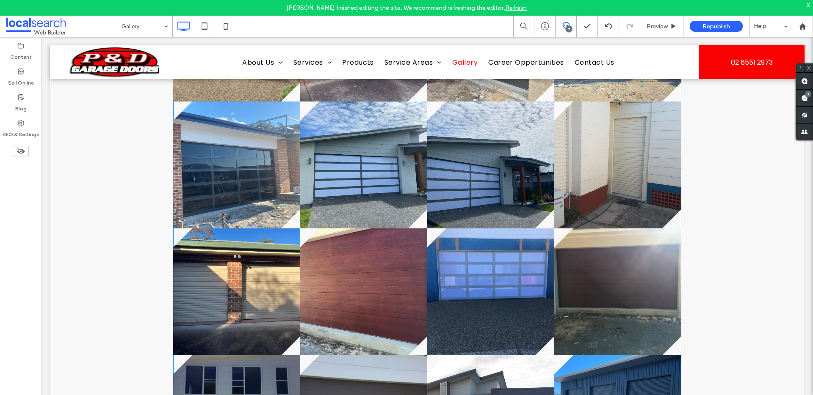
click at [473, 265] on link at bounding box center [490, 292] width 127 height 127
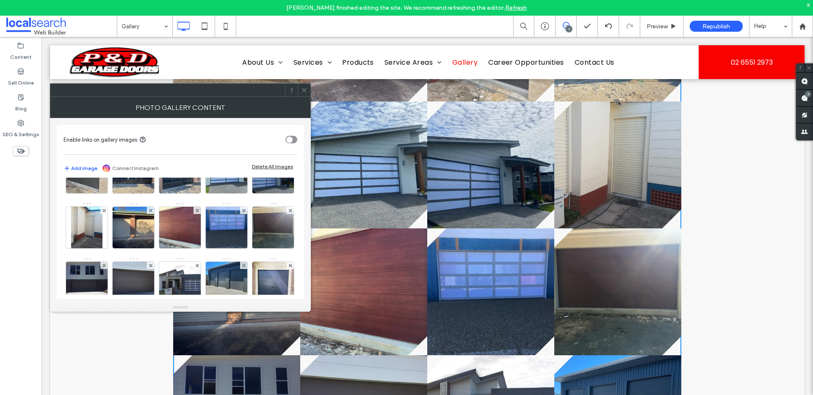
scroll to position [157, 0]
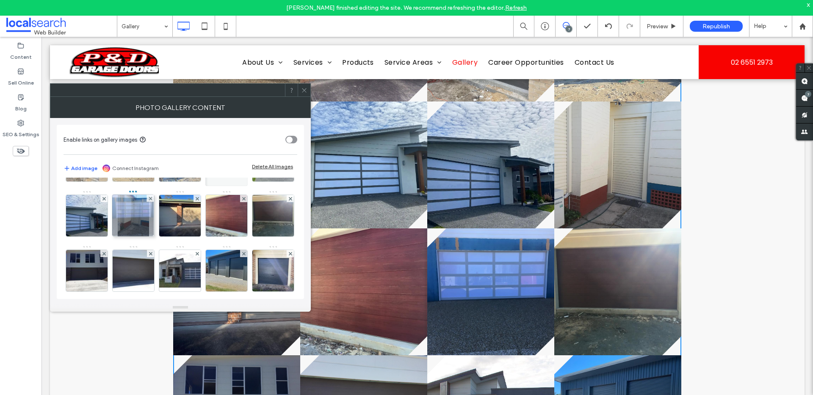
drag, startPoint x: 181, startPoint y: 276, endPoint x: 123, endPoint y: 215, distance: 83.8
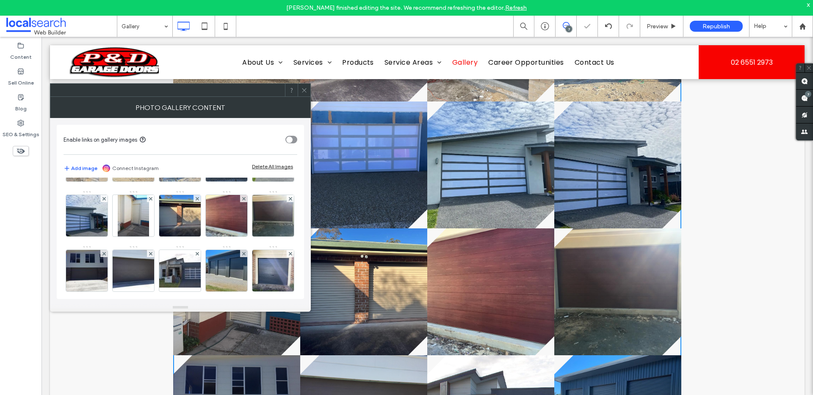
click at [269, 215] on div "Image" at bounding box center [179, 190] width 233 height 330
click at [303, 87] on icon at bounding box center [304, 90] width 6 height 6
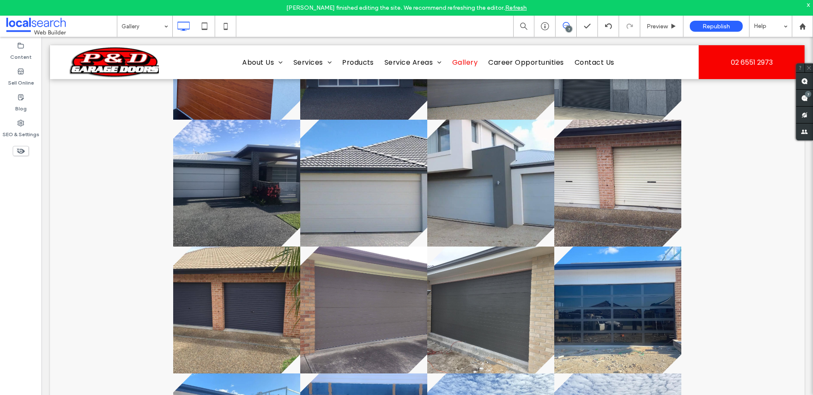
scroll to position [424, 0]
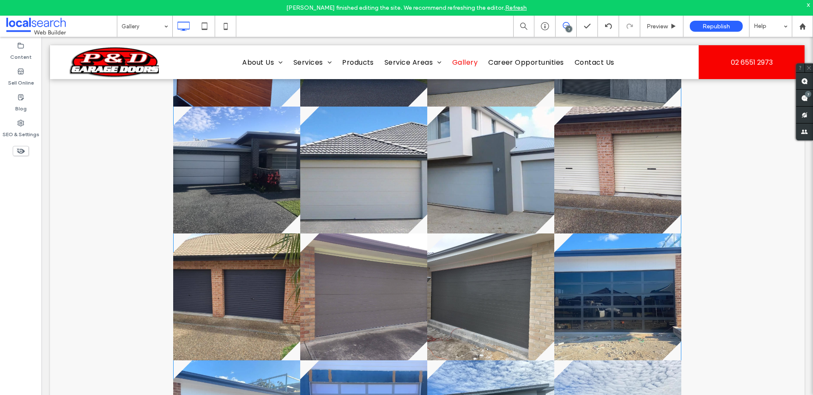
drag, startPoint x: 623, startPoint y: 179, endPoint x: 313, endPoint y: 275, distance: 323.8
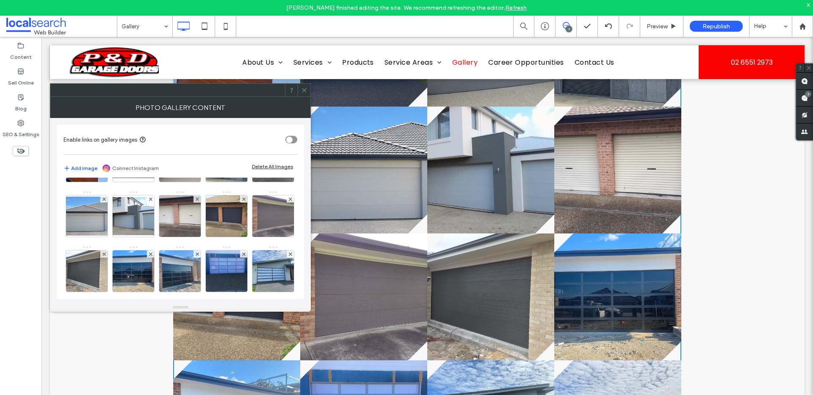
scroll to position [50, 0]
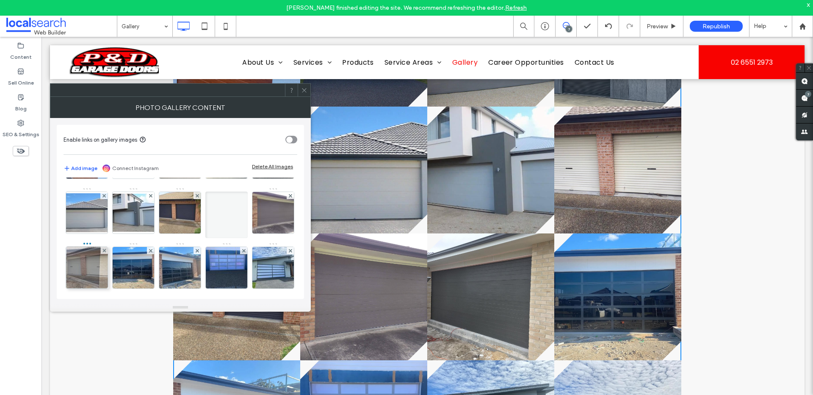
drag, startPoint x: 231, startPoint y: 216, endPoint x: 76, endPoint y: 273, distance: 165.0
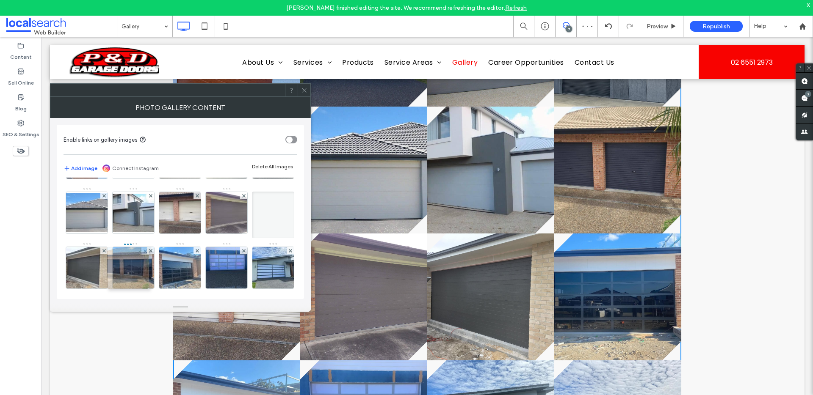
drag, startPoint x: 226, startPoint y: 218, endPoint x: 112, endPoint y: 276, distance: 127.4
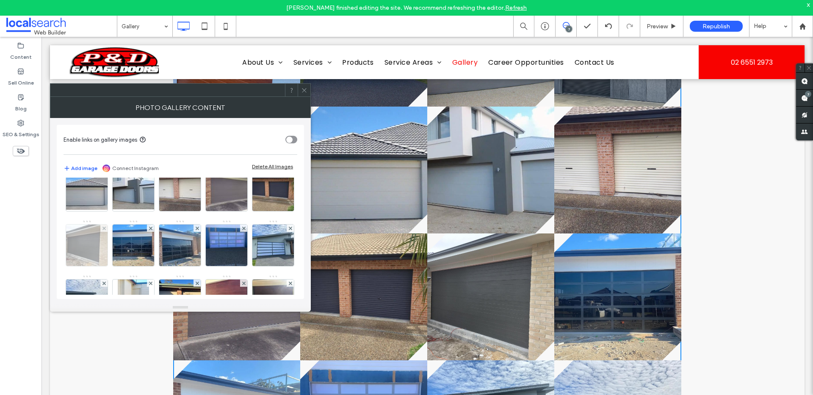
scroll to position [71, 0]
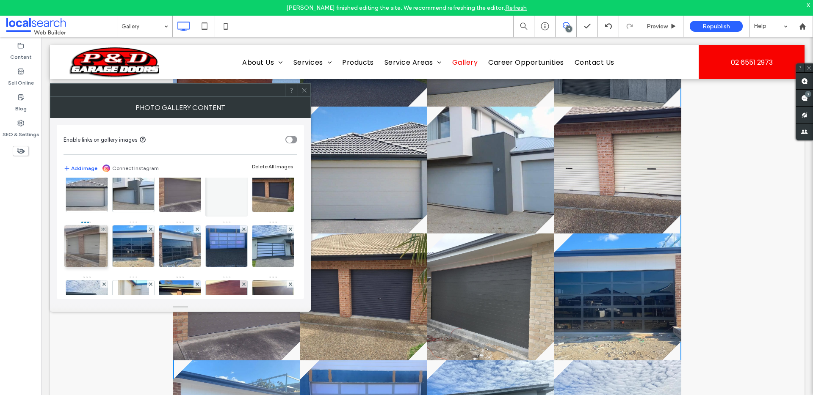
drag, startPoint x: 221, startPoint y: 193, endPoint x: 66, endPoint y: 253, distance: 166.4
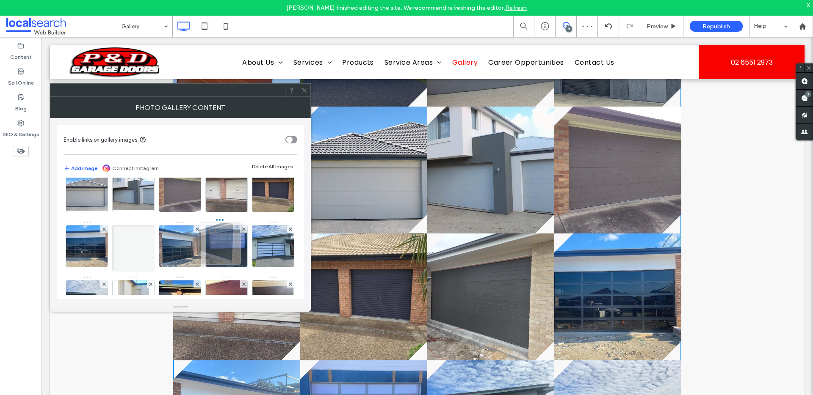
drag, startPoint x: 187, startPoint y: 250, endPoint x: 227, endPoint y: 248, distance: 40.3
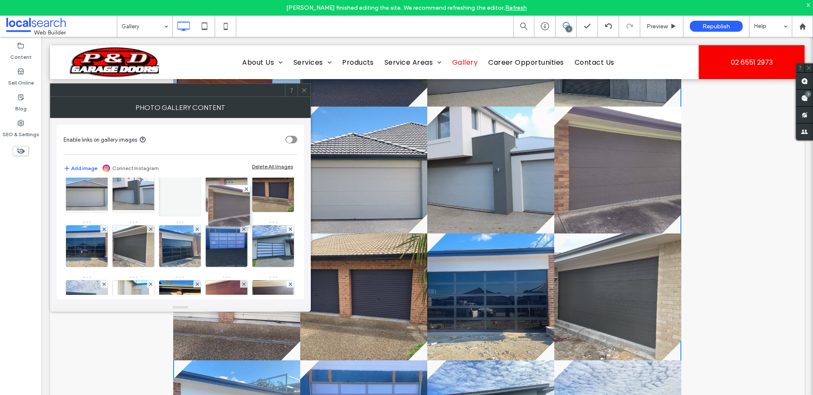
drag, startPoint x: 230, startPoint y: 195, endPoint x: 229, endPoint y: 207, distance: 12.3
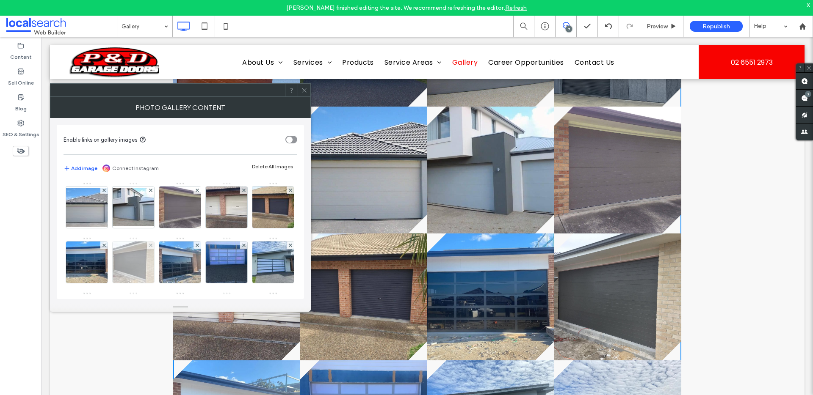
scroll to position [51, 0]
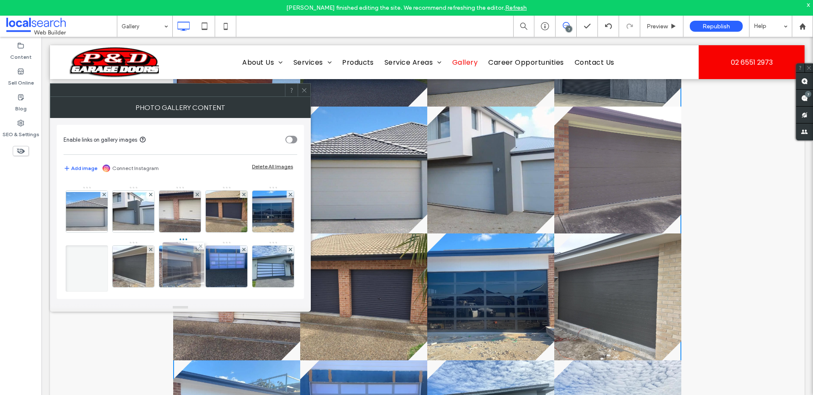
drag, startPoint x: 227, startPoint y: 223, endPoint x: 176, endPoint y: 283, distance: 79.0
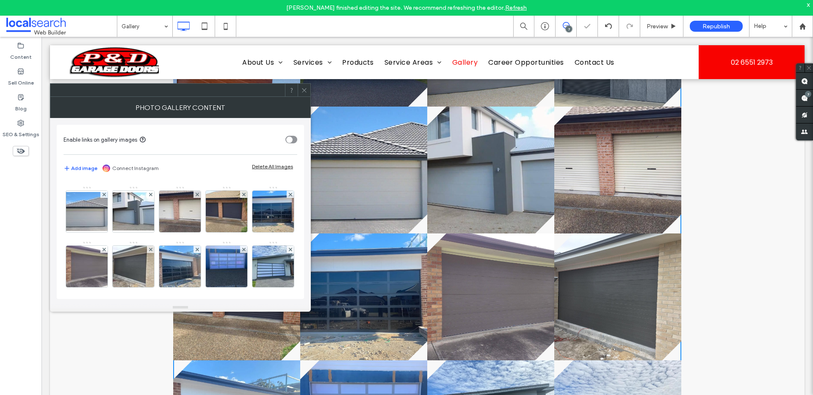
click at [271, 224] on div "Image" at bounding box center [179, 296] width 233 height 330
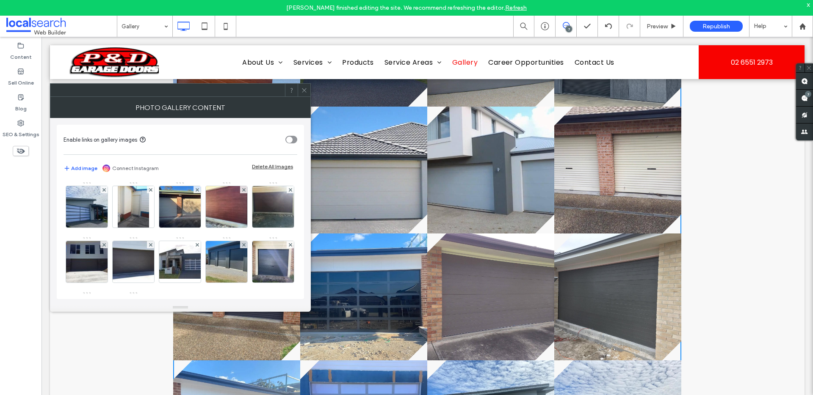
scroll to position [174, 0]
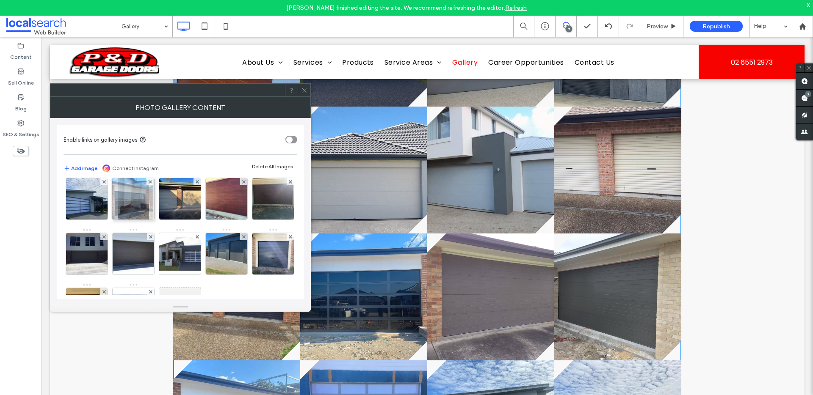
drag, startPoint x: 74, startPoint y: 204, endPoint x: 126, endPoint y: 203, distance: 52.1
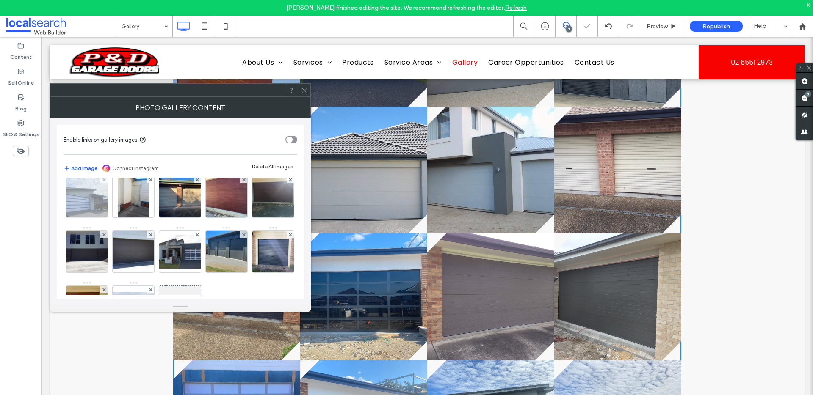
scroll to position [177, 0]
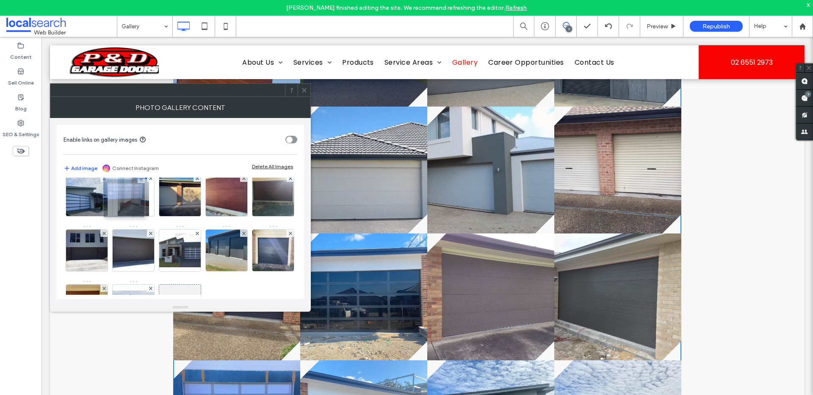
drag, startPoint x: 90, startPoint y: 201, endPoint x: 134, endPoint y: 202, distance: 43.6
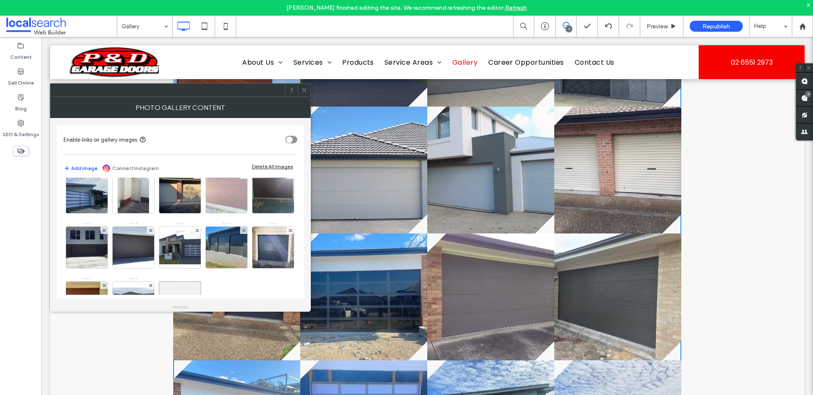
scroll to position [176, 0]
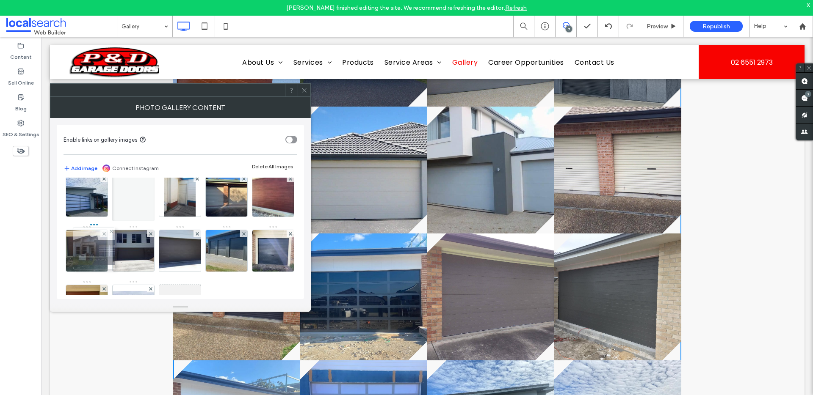
drag, startPoint x: 172, startPoint y: 294, endPoint x: 83, endPoint y: 235, distance: 106.6
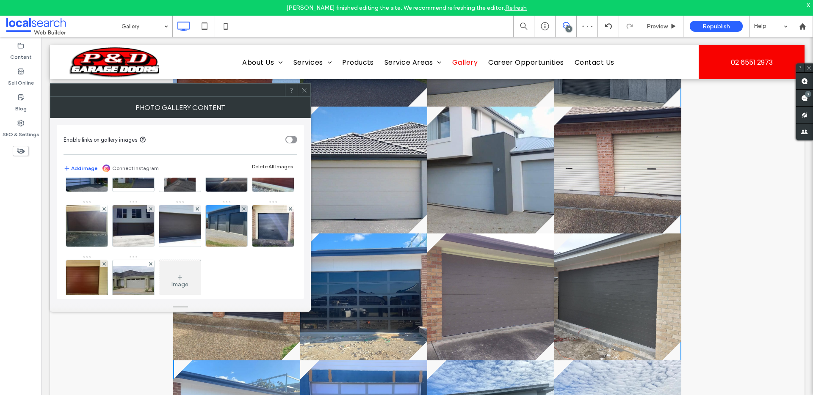
scroll to position [201, 0]
click at [302, 92] on icon at bounding box center [304, 90] width 6 height 6
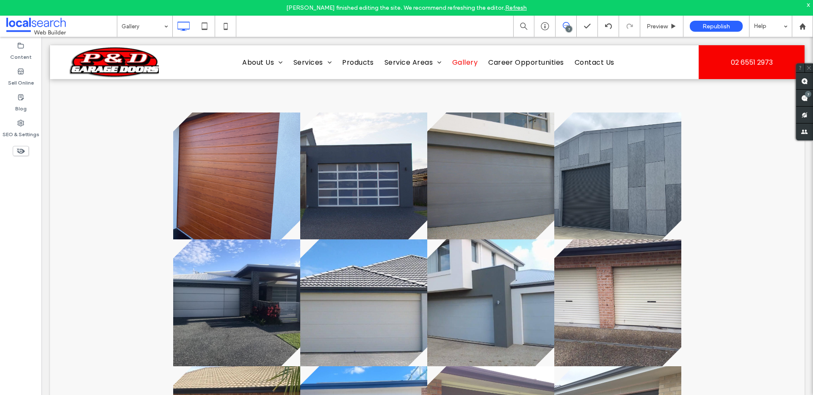
scroll to position [296, 0]
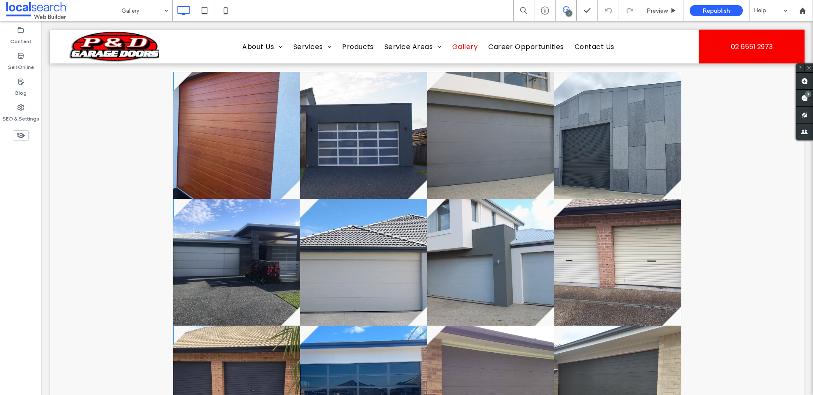
scroll to position [323, 0]
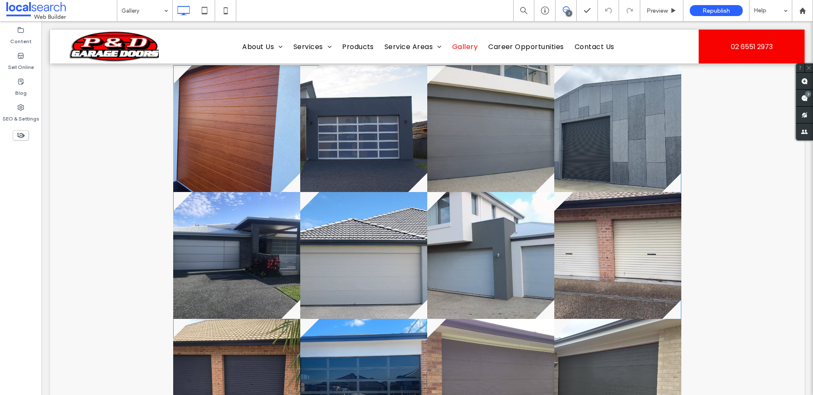
click at [369, 153] on link at bounding box center [363, 128] width 127 height 127
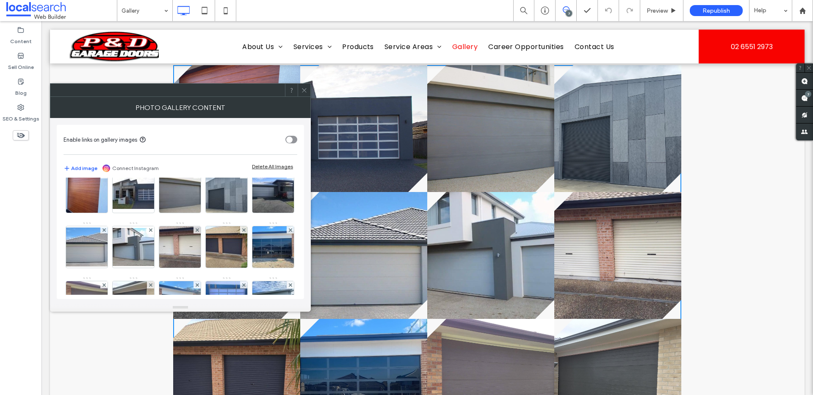
scroll to position [20, 0]
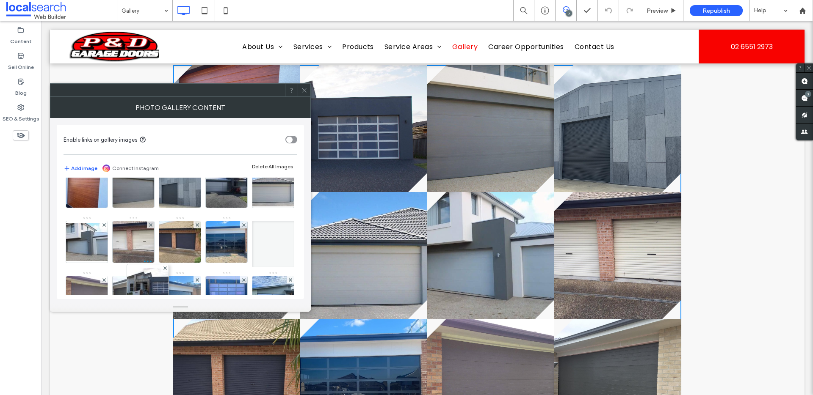
drag, startPoint x: 184, startPoint y: 211, endPoint x: 147, endPoint y: 312, distance: 107.9
click at [143, 301] on div "Enable links on gallery images Add image Connect Instagram Delete All Images Im…" at bounding box center [180, 210] width 247 height 185
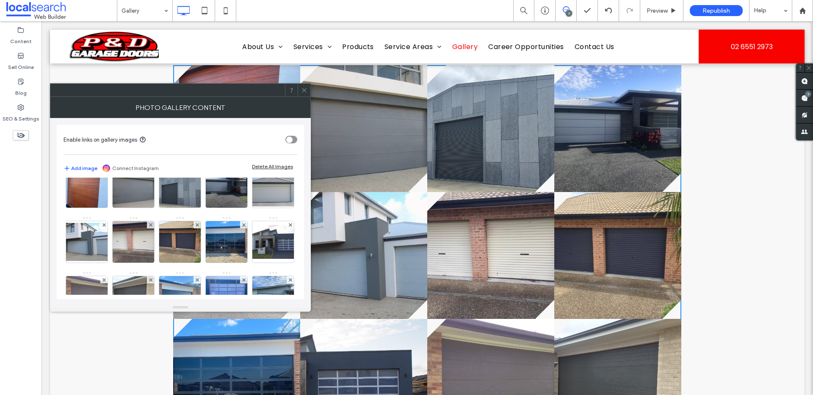
click at [303, 92] on icon at bounding box center [304, 90] width 6 height 6
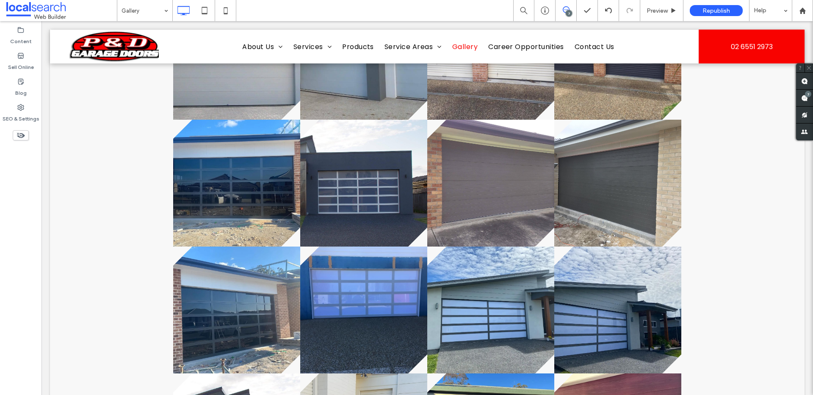
scroll to position [524, 0]
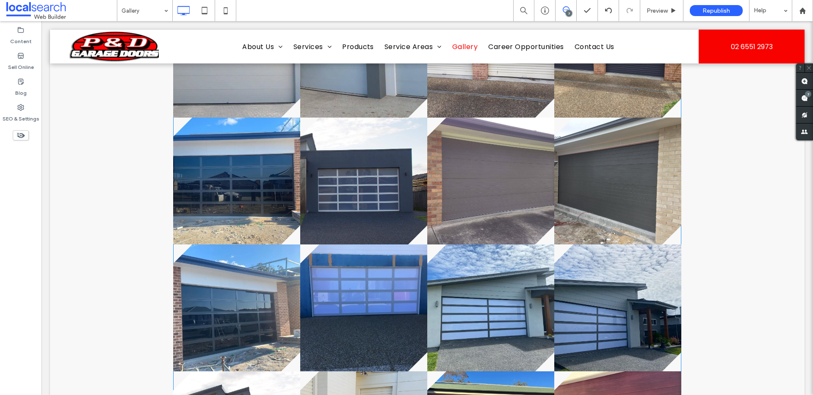
click at [354, 220] on link at bounding box center [363, 181] width 127 height 127
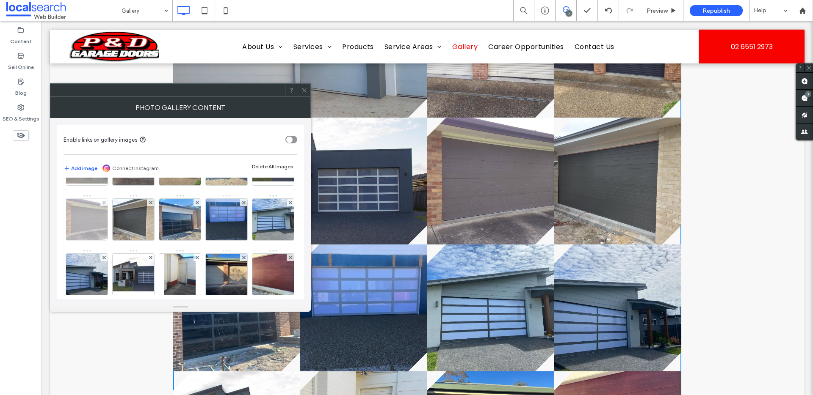
scroll to position [98, 0]
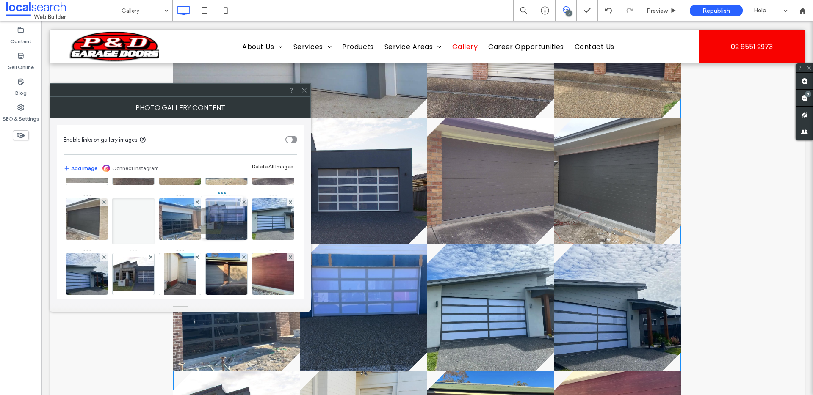
drag, startPoint x: 143, startPoint y: 232, endPoint x: 235, endPoint y: 229, distance: 92.3
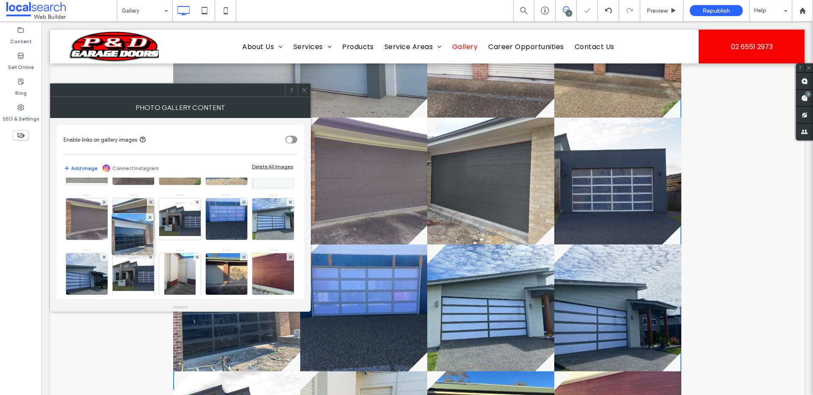
drag, startPoint x: 76, startPoint y: 286, endPoint x: 142, endPoint y: 220, distance: 93.1
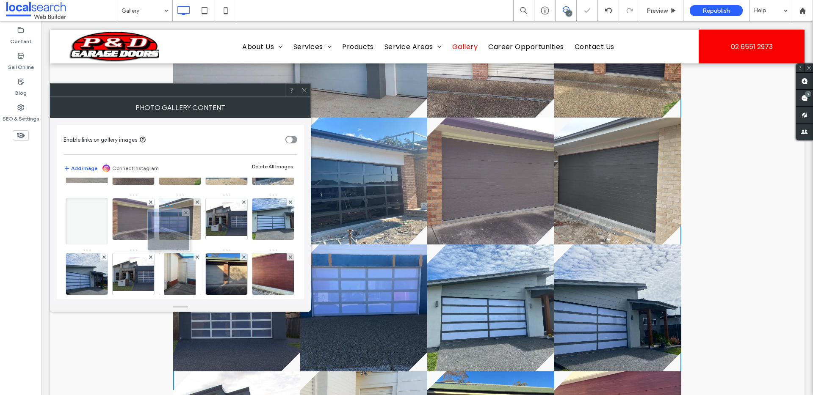
drag, startPoint x: 127, startPoint y: 284, endPoint x: 178, endPoint y: 224, distance: 79.0
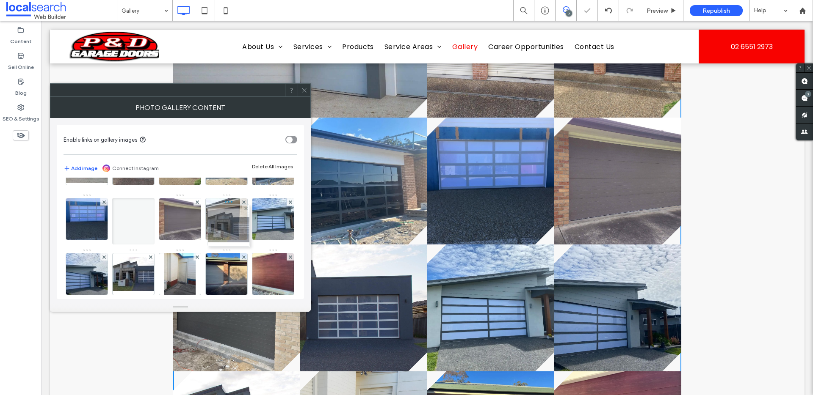
drag, startPoint x: 124, startPoint y: 283, endPoint x: 231, endPoint y: 224, distance: 122.4
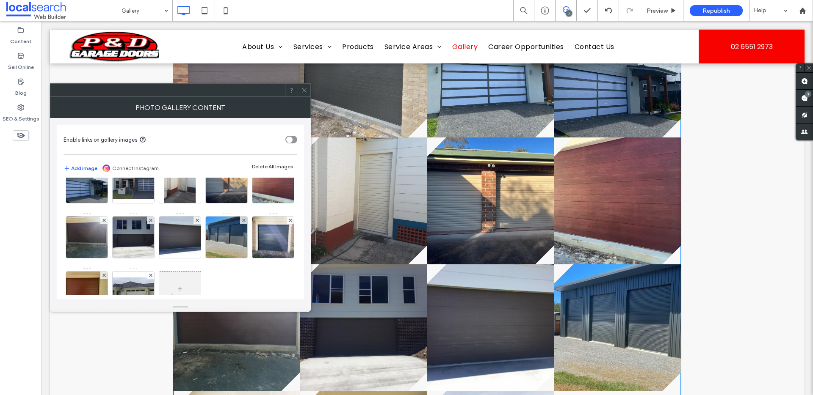
scroll to position [768, 0]
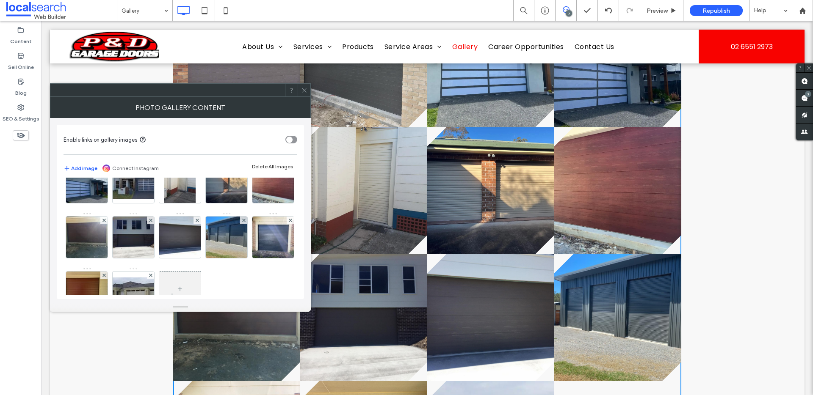
click at [305, 85] on span at bounding box center [304, 90] width 6 height 13
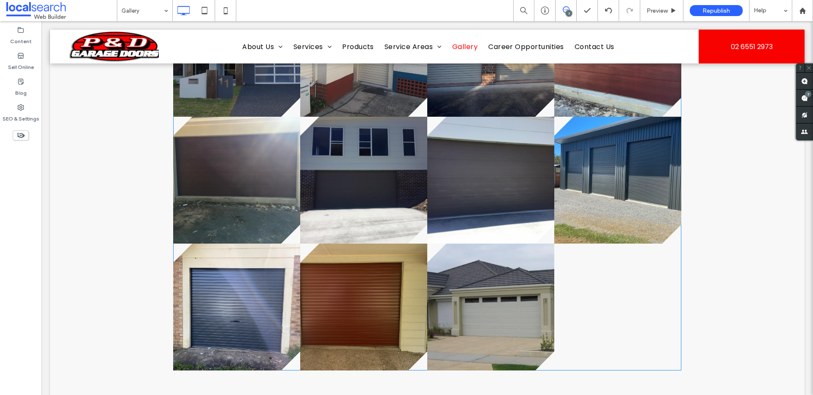
scroll to position [909, 0]
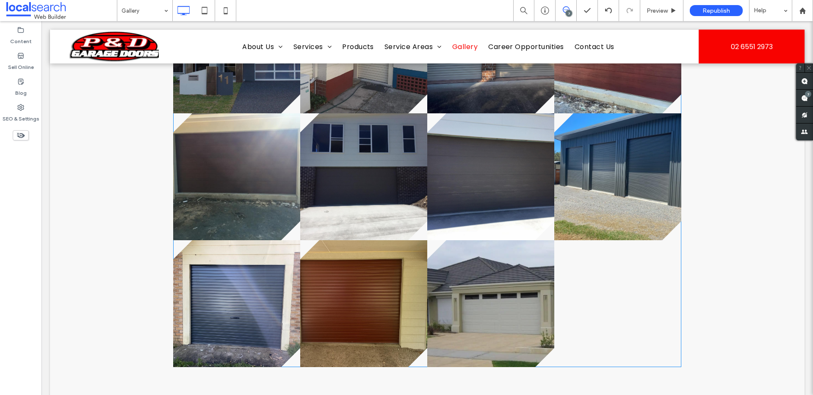
click at [566, 267] on div at bounding box center [617, 303] width 127 height 127
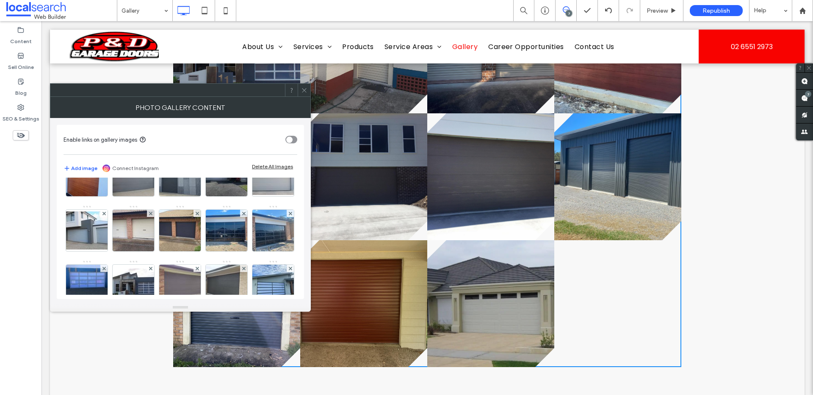
scroll to position [33, 0]
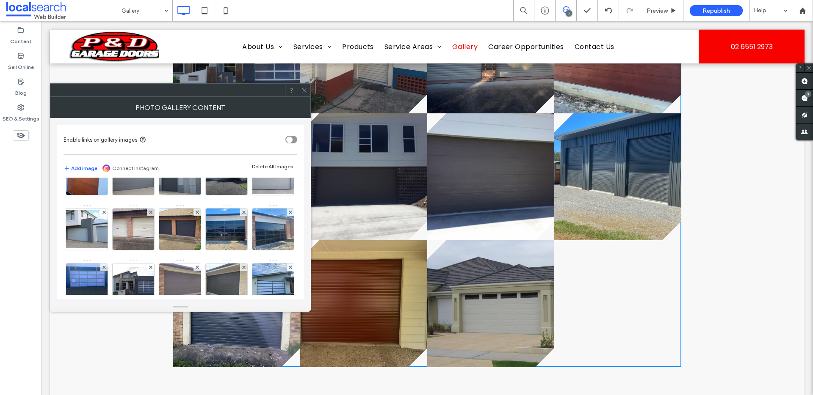
click at [303, 87] on icon at bounding box center [304, 90] width 6 height 6
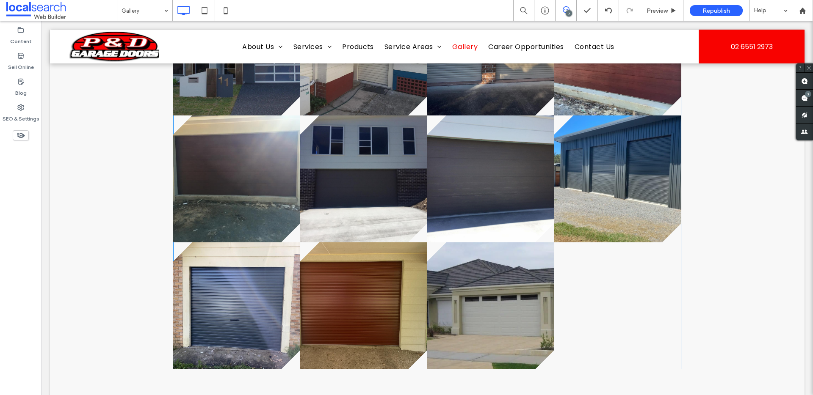
scroll to position [904, 0]
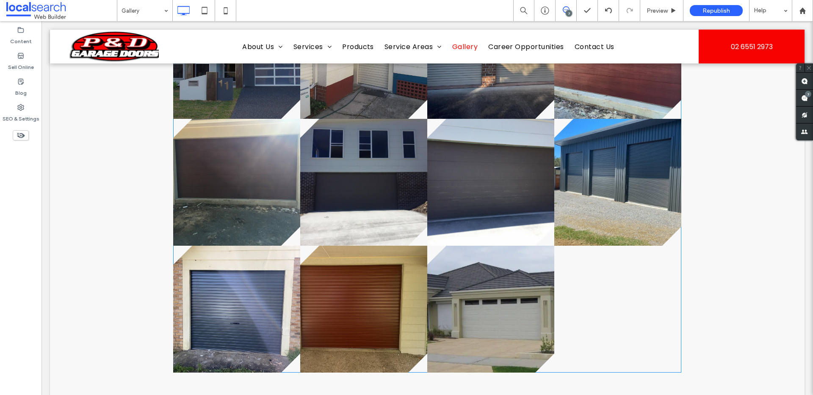
click at [600, 275] on div at bounding box center [617, 309] width 127 height 127
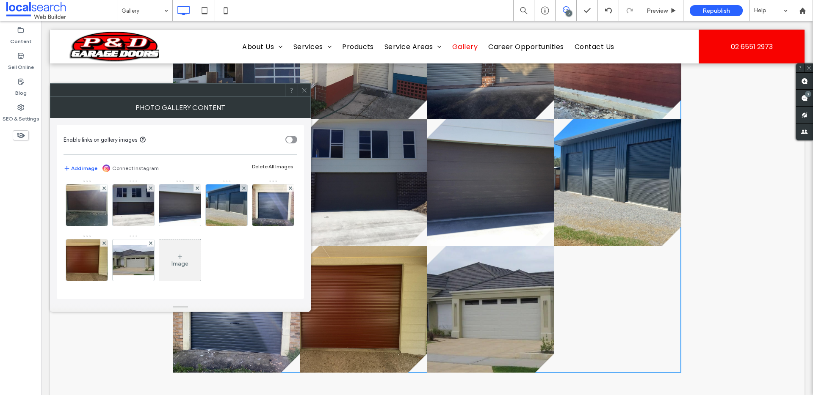
scroll to position [262, 0]
click at [201, 266] on div "Image" at bounding box center [179, 260] width 41 height 40
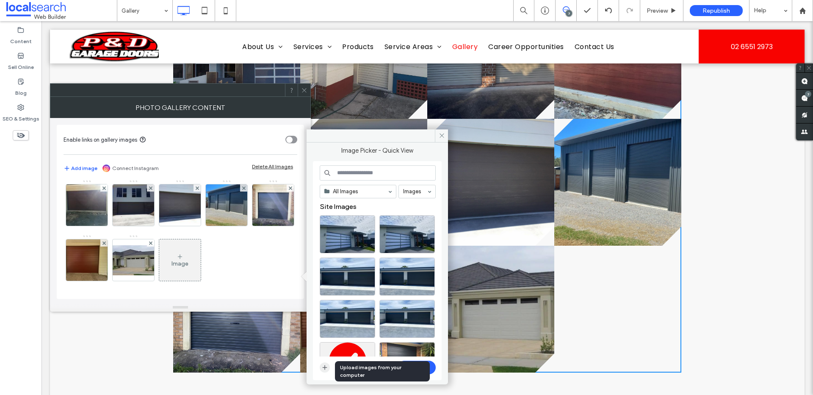
click at [323, 367] on icon "button" at bounding box center [324, 367] width 7 height 7
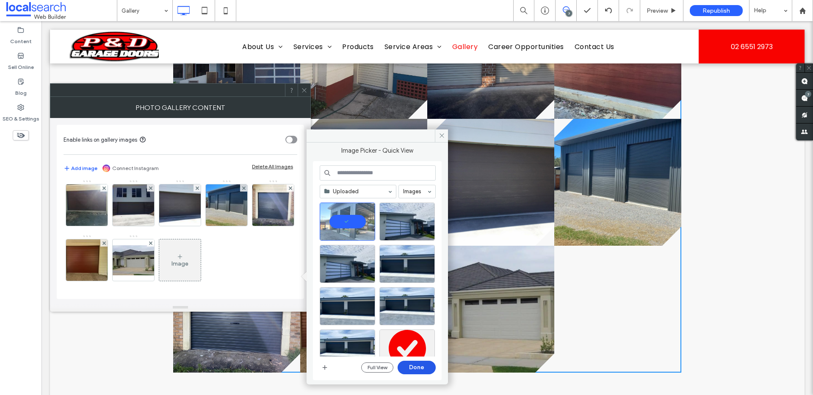
click at [414, 366] on button "Done" at bounding box center [416, 368] width 38 height 14
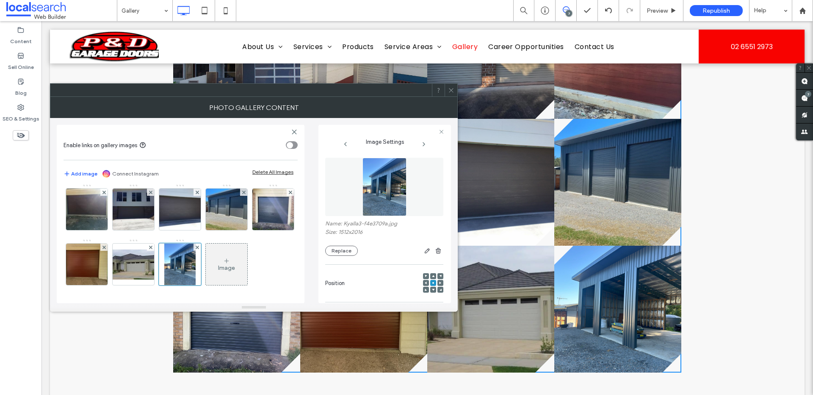
scroll to position [283, 0]
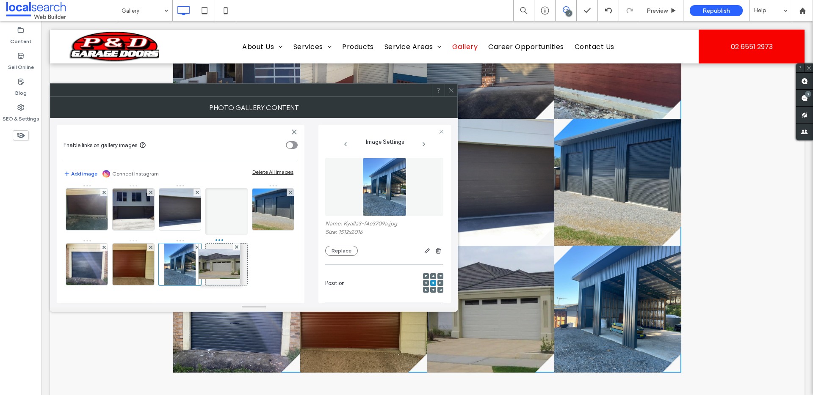
drag, startPoint x: 176, startPoint y: 265, endPoint x: 229, endPoint y: 196, distance: 86.9
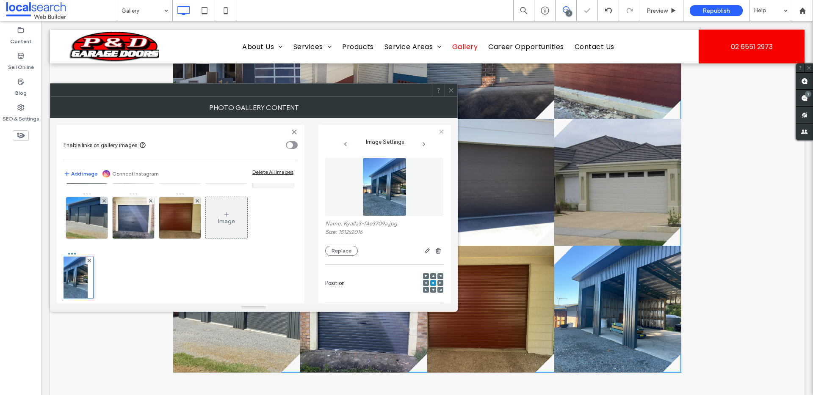
drag, startPoint x: 240, startPoint y: 259, endPoint x: 84, endPoint y: 263, distance: 156.2
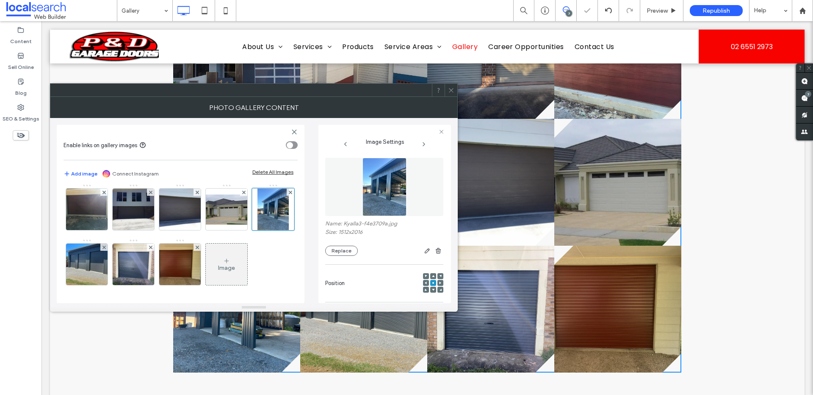
click at [263, 241] on div "Image" at bounding box center [179, 129] width 233 height 330
click at [451, 90] on use at bounding box center [451, 90] width 4 height 4
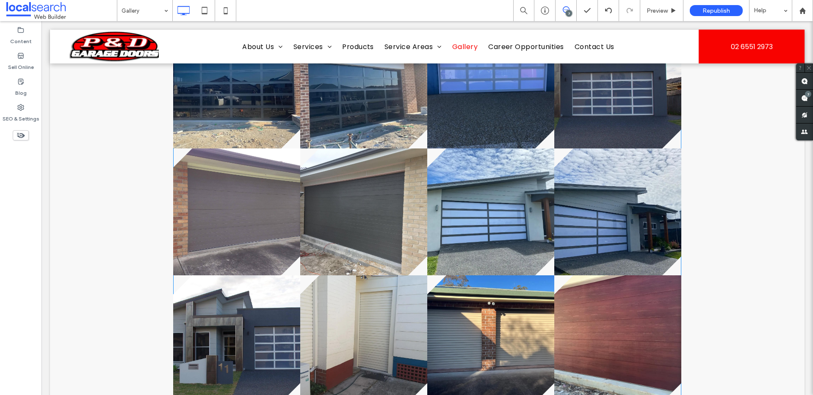
scroll to position [629, 0]
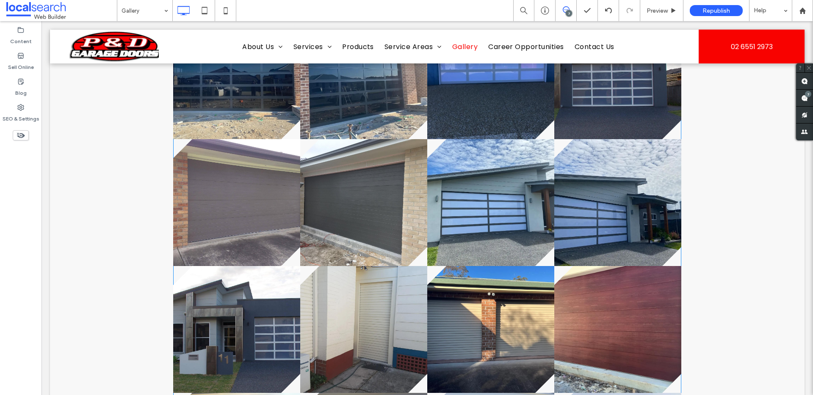
drag, startPoint x: 202, startPoint y: 343, endPoint x: 202, endPoint y: 258, distance: 85.1
click at [202, 258] on div at bounding box center [427, 202] width 508 height 889
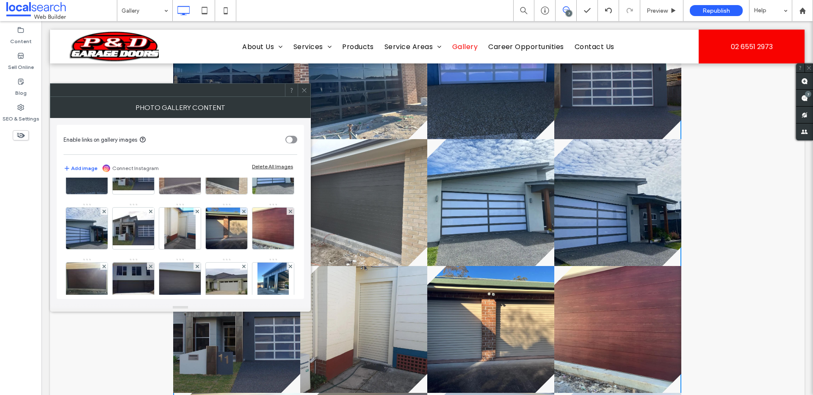
scroll to position [146, 0]
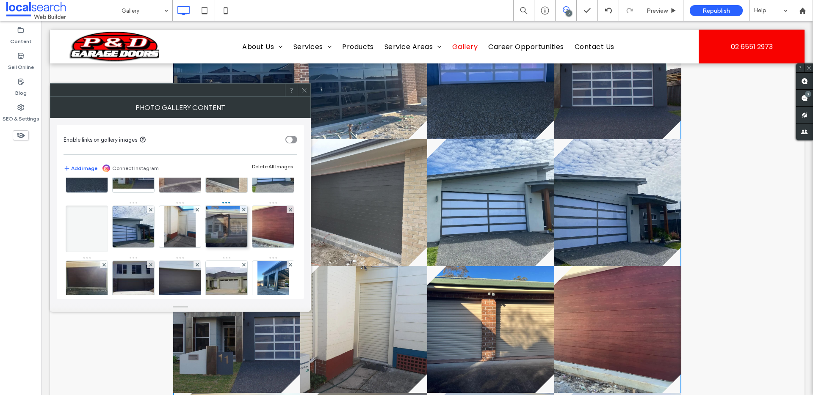
drag, startPoint x: 77, startPoint y: 280, endPoint x: 223, endPoint y: 215, distance: 160.3
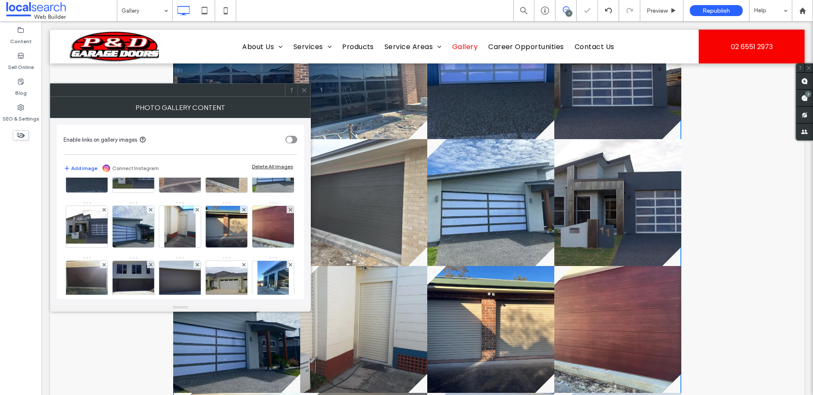
click at [269, 225] on div "Image" at bounding box center [179, 201] width 233 height 330
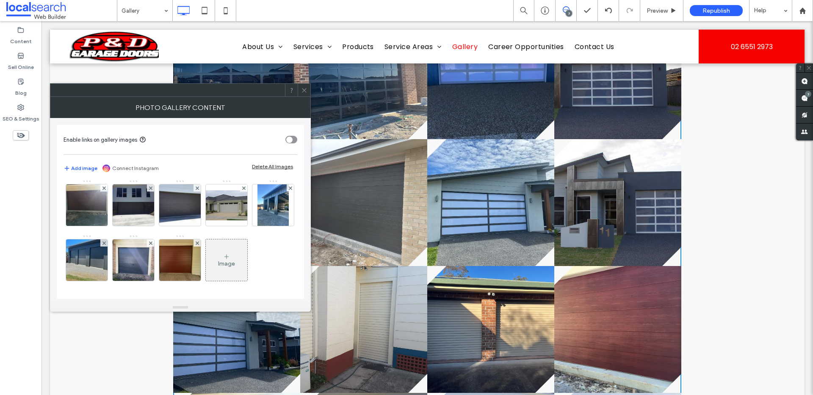
scroll to position [292, 0]
click at [303, 88] on icon at bounding box center [304, 90] width 6 height 6
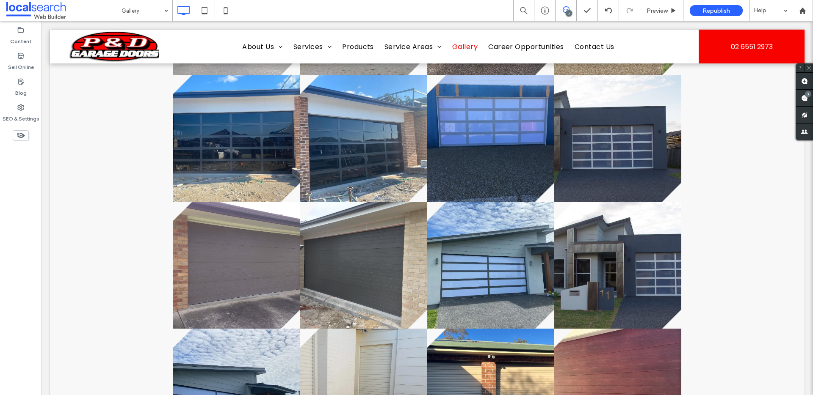
scroll to position [582, 0]
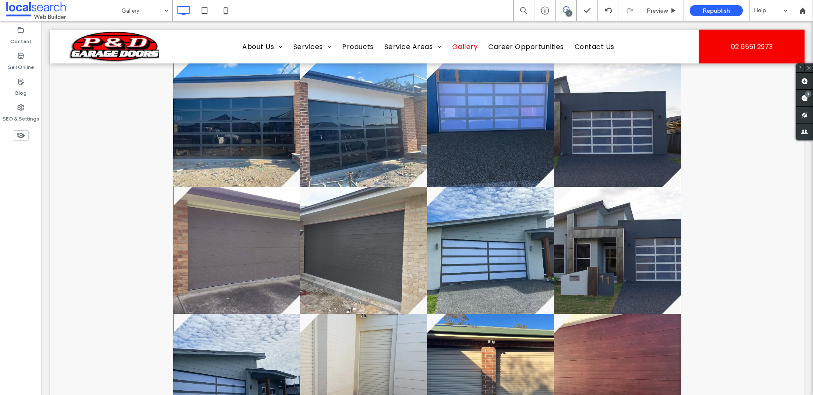
click at [321, 263] on link at bounding box center [363, 250] width 127 height 127
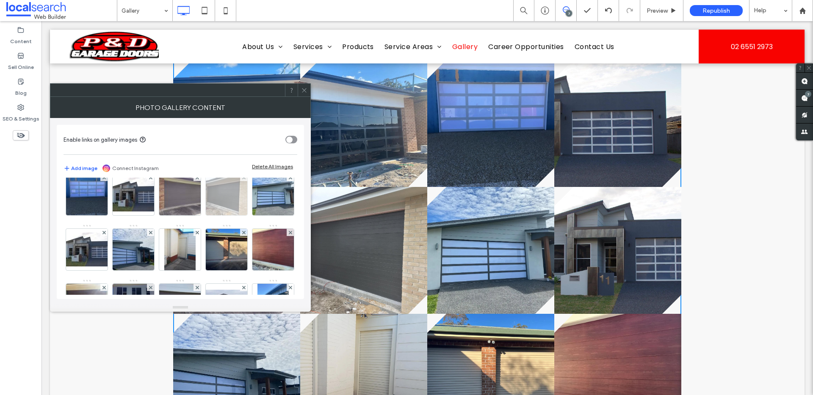
scroll to position [127, 0]
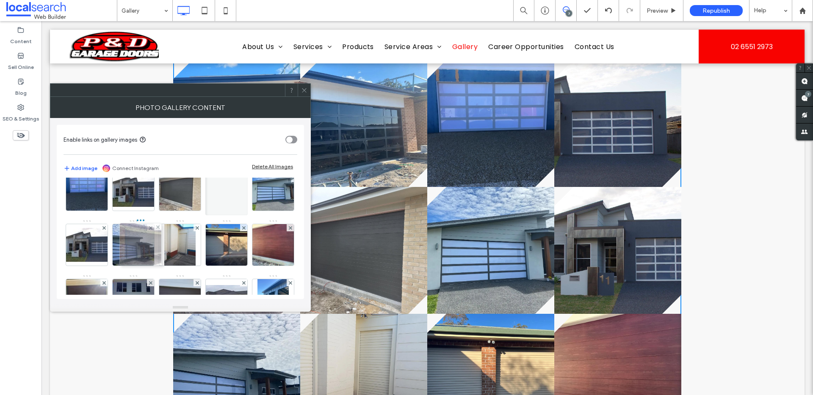
drag, startPoint x: 85, startPoint y: 246, endPoint x: 142, endPoint y: 245, distance: 56.3
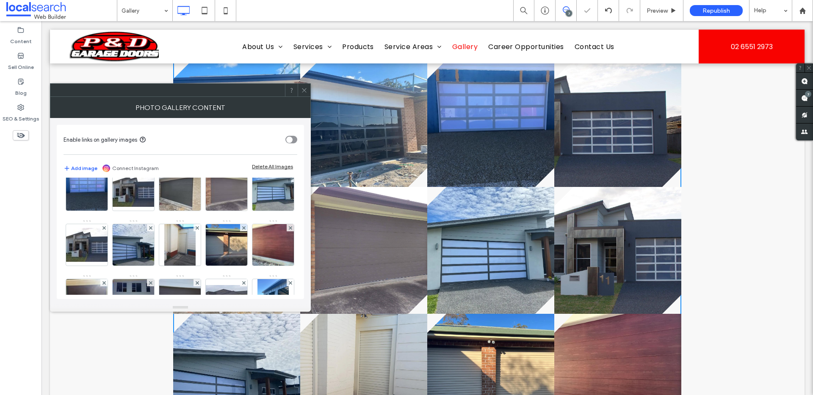
click at [267, 234] on div "Image" at bounding box center [179, 220] width 233 height 330
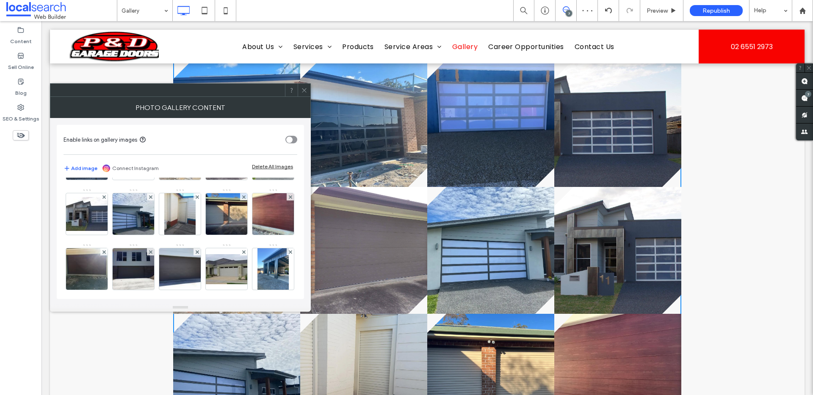
scroll to position [170, 0]
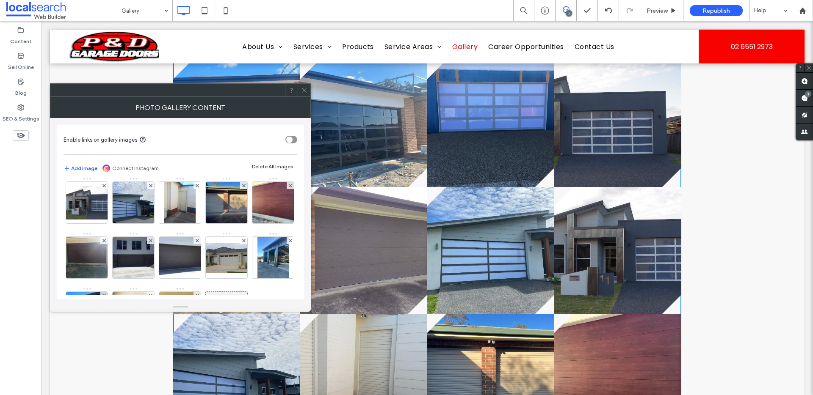
click at [301, 92] on icon at bounding box center [304, 90] width 6 height 6
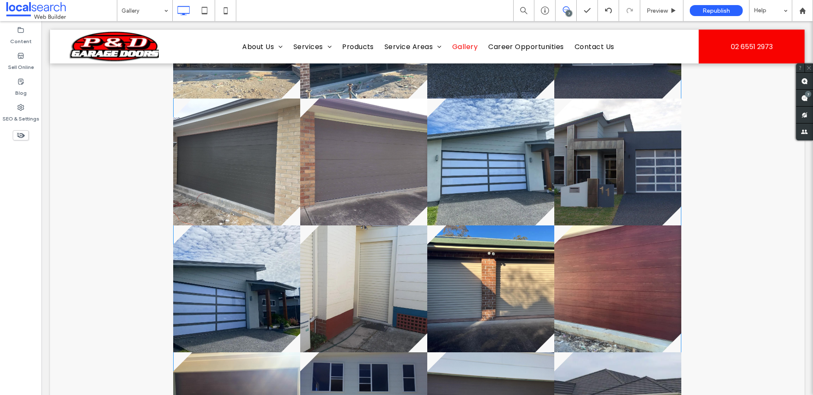
scroll to position [659, 0]
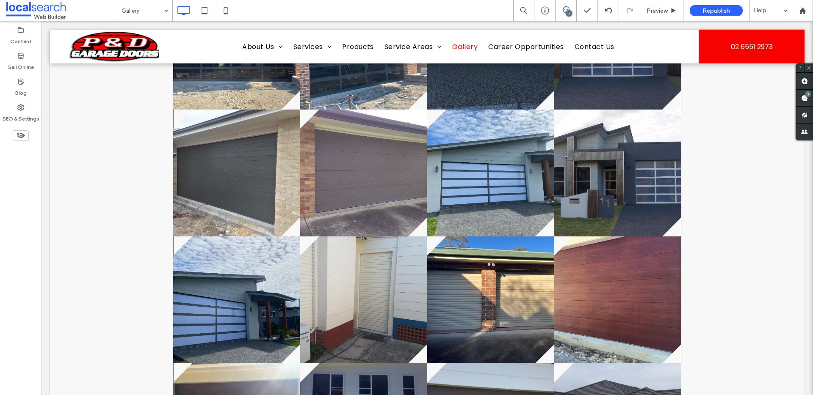
click at [353, 181] on link at bounding box center [363, 173] width 127 height 127
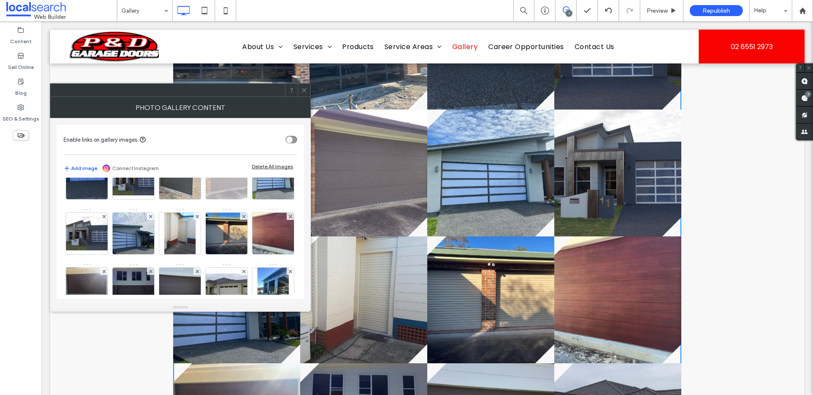
scroll to position [139, 0]
click at [199, 199] on img at bounding box center [226, 177] width 55 height 41
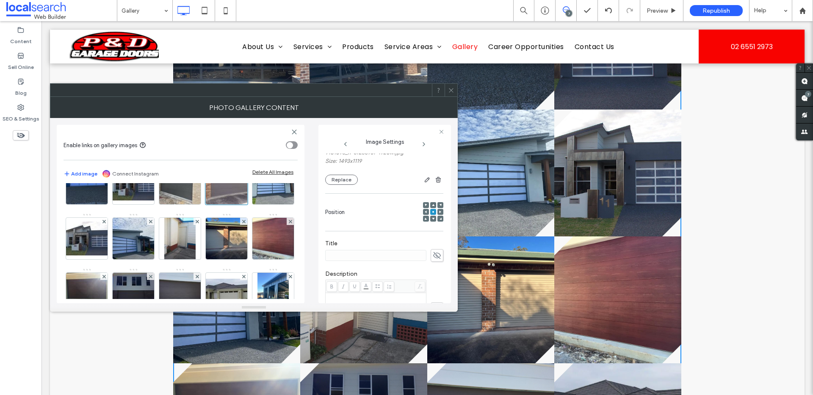
scroll to position [0, 0]
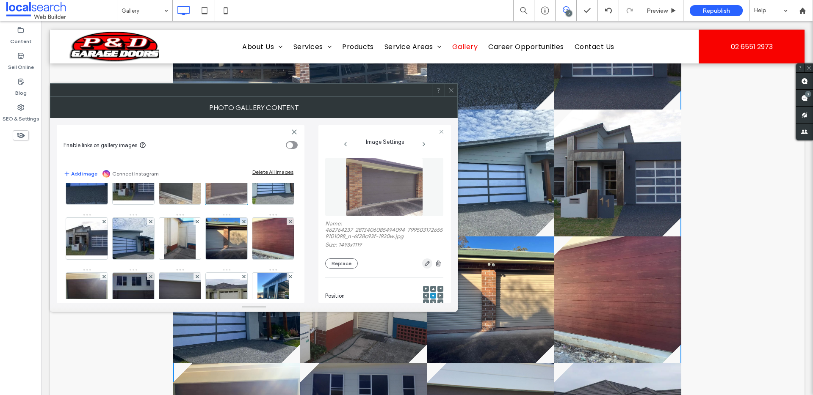
click at [424, 265] on icon "button" at bounding box center [427, 263] width 7 height 7
click at [425, 262] on use "button" at bounding box center [427, 264] width 5 height 5
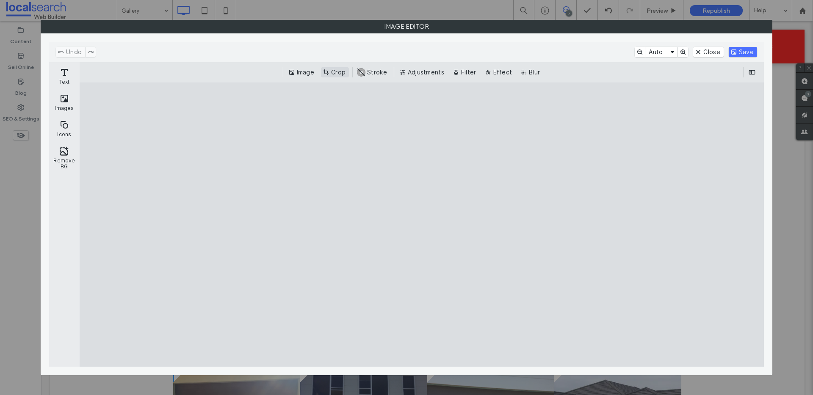
click at [336, 69] on button "Crop" at bounding box center [335, 72] width 28 height 10
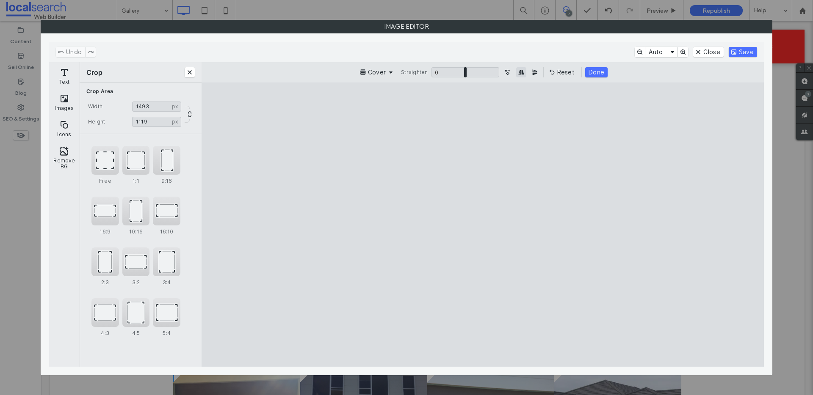
click at [522, 72] on button "Mirror Image horizontally" at bounding box center [521, 72] width 10 height 10
click at [596, 72] on button "Done" at bounding box center [596, 72] width 22 height 10
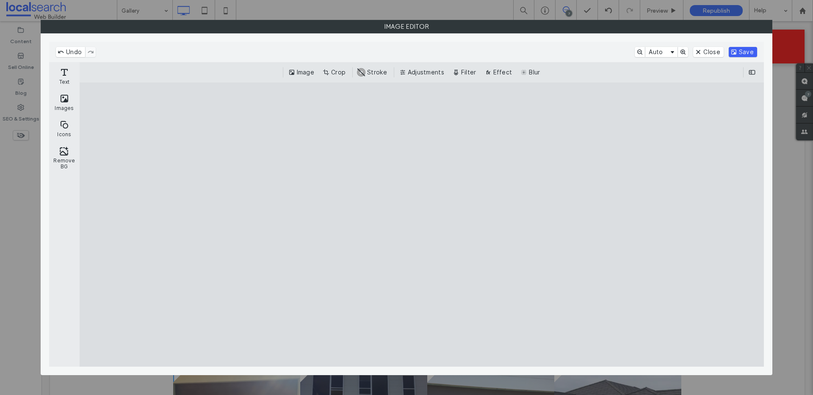
click at [744, 51] on button "Save" at bounding box center [742, 52] width 28 height 10
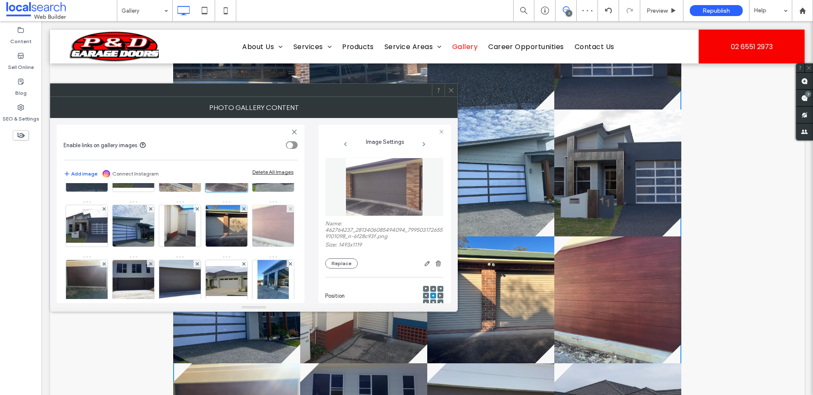
scroll to position [154, 0]
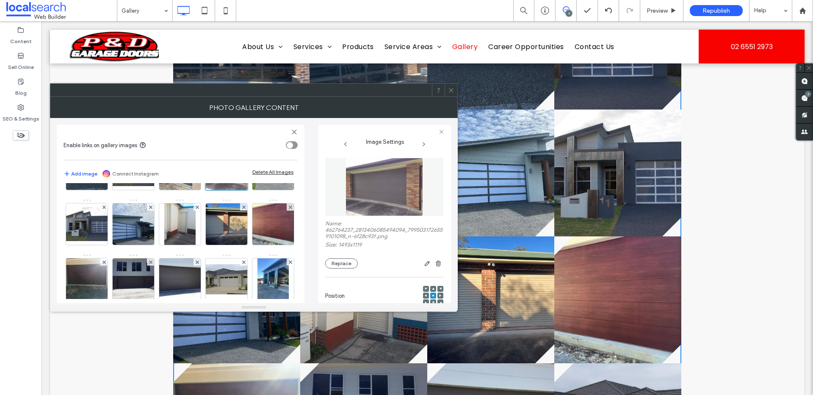
click at [445, 91] on div at bounding box center [450, 90] width 13 height 13
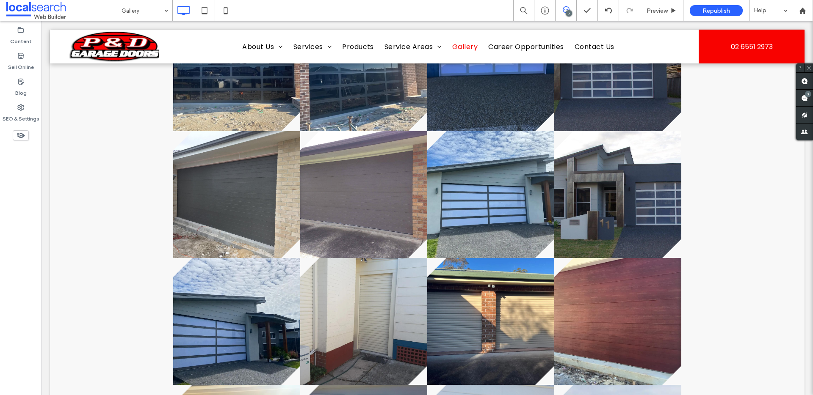
scroll to position [634, 0]
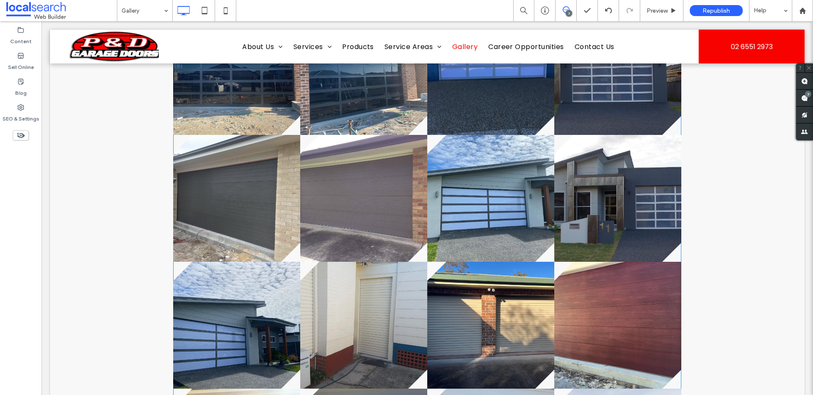
click at [604, 196] on link at bounding box center [617, 198] width 127 height 127
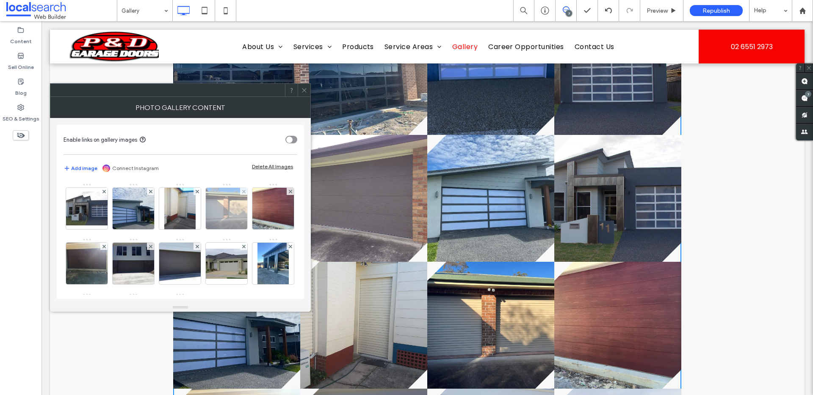
scroll to position [163, 0]
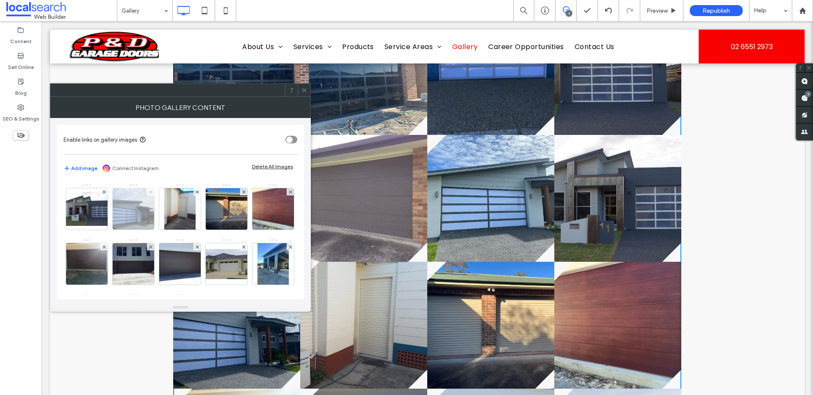
click at [149, 194] on icon at bounding box center [150, 191] width 3 height 3
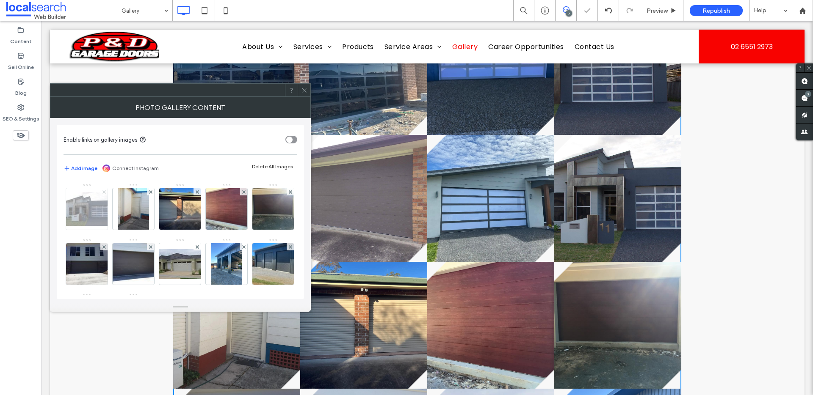
click at [105, 191] on use at bounding box center [103, 191] width 3 height 3
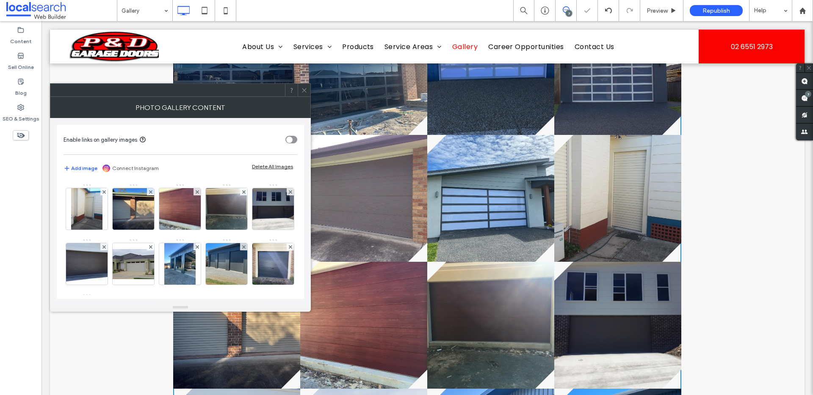
click at [303, 89] on use at bounding box center [304, 90] width 4 height 4
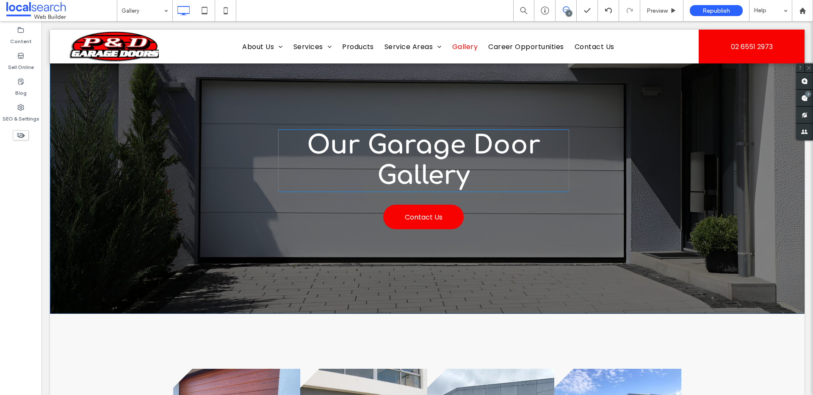
scroll to position [150, 0]
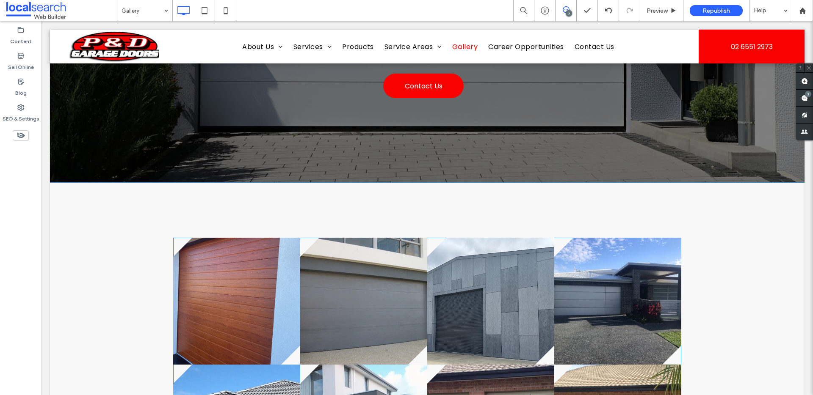
click at [244, 281] on link at bounding box center [236, 301] width 127 height 127
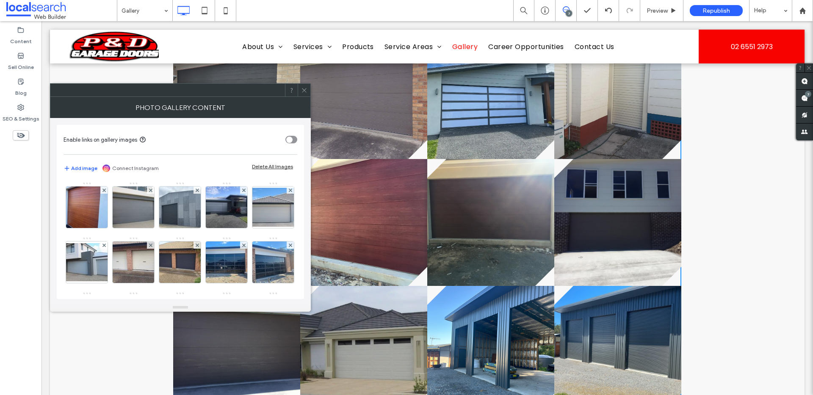
scroll to position [737, 0]
click at [305, 87] on icon at bounding box center [304, 90] width 6 height 6
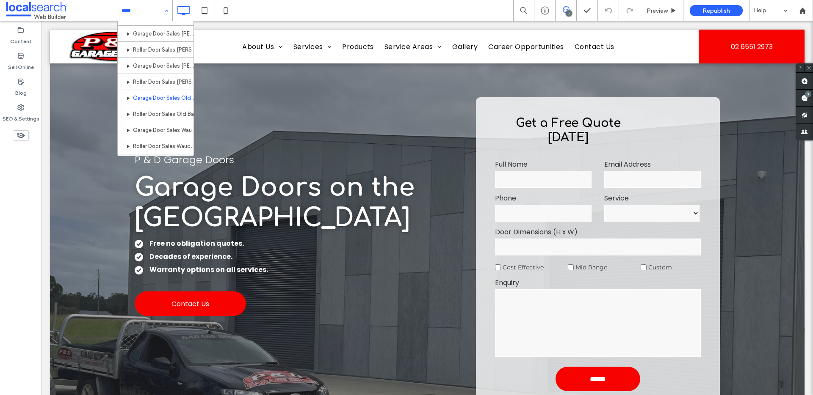
scroll to position [459, 0]
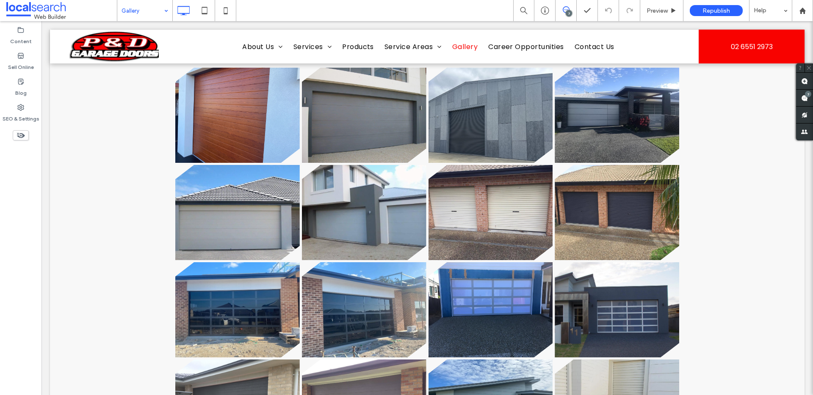
scroll to position [331, 0]
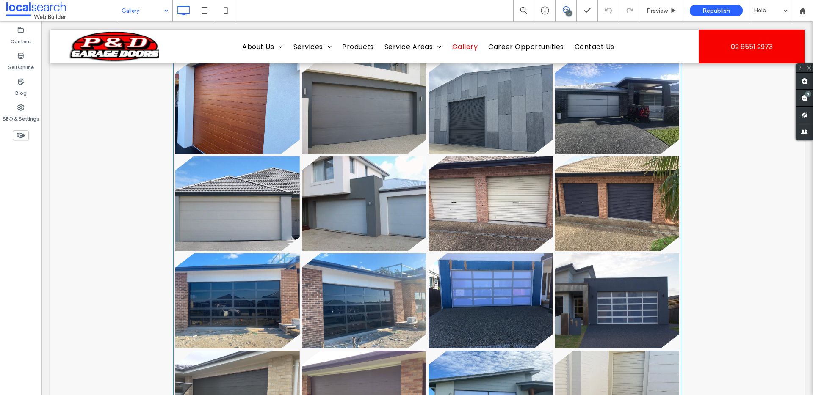
click at [514, 232] on link at bounding box center [490, 203] width 124 height 95
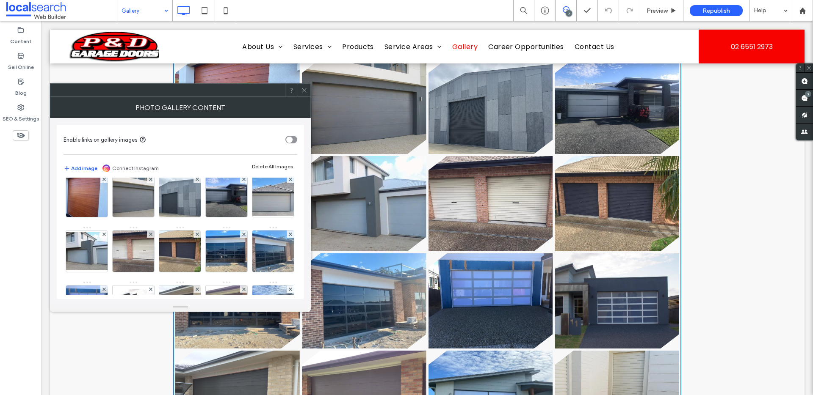
scroll to position [12, 0]
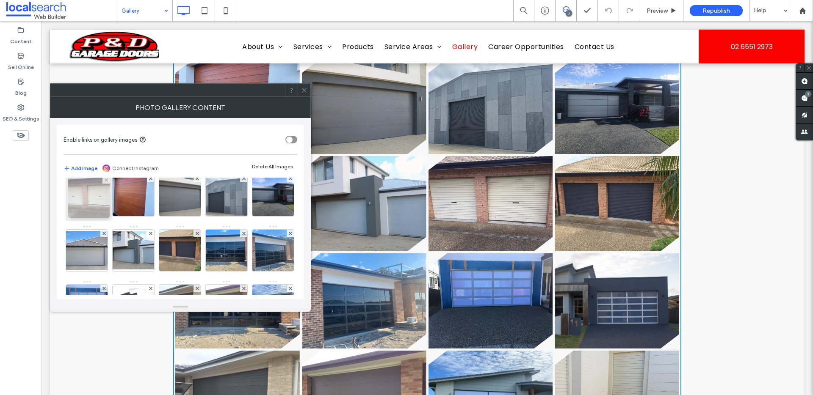
drag, startPoint x: 178, startPoint y: 265, endPoint x: 77, endPoint y: 205, distance: 117.6
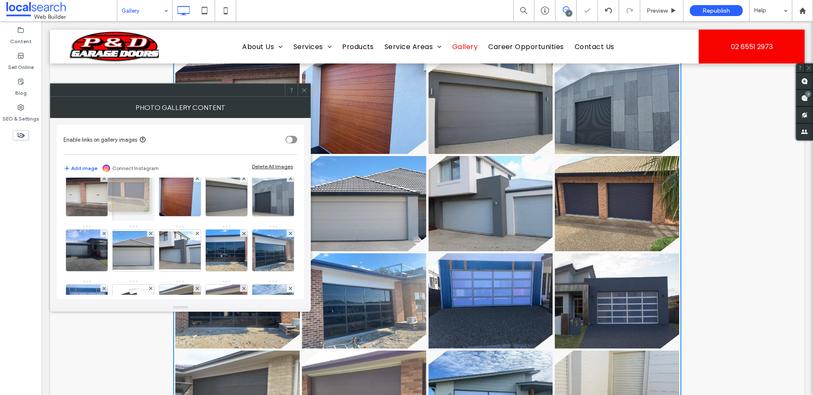
drag, startPoint x: 228, startPoint y: 256, endPoint x: 110, endPoint y: 190, distance: 135.0
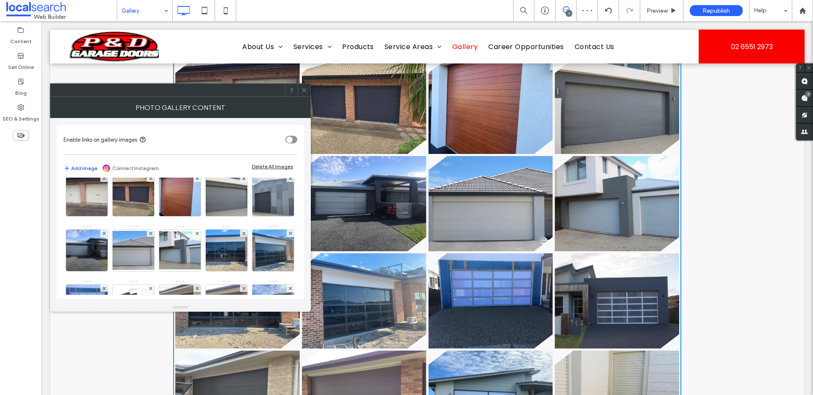
click at [303, 91] on use at bounding box center [304, 90] width 4 height 4
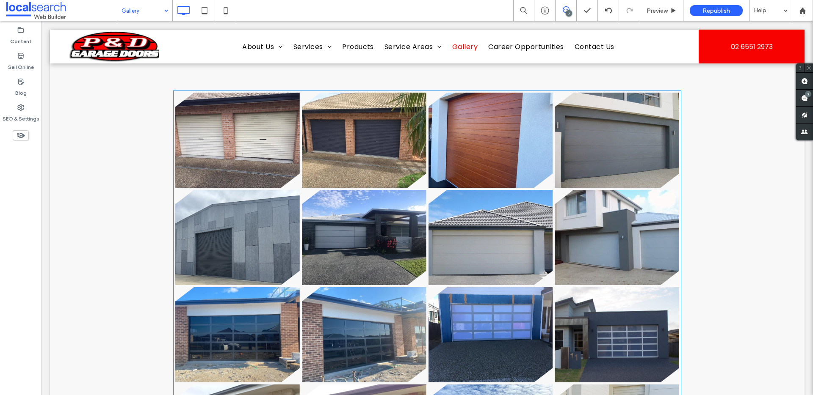
scroll to position [297, 0]
click at [335, 326] on link at bounding box center [364, 335] width 124 height 95
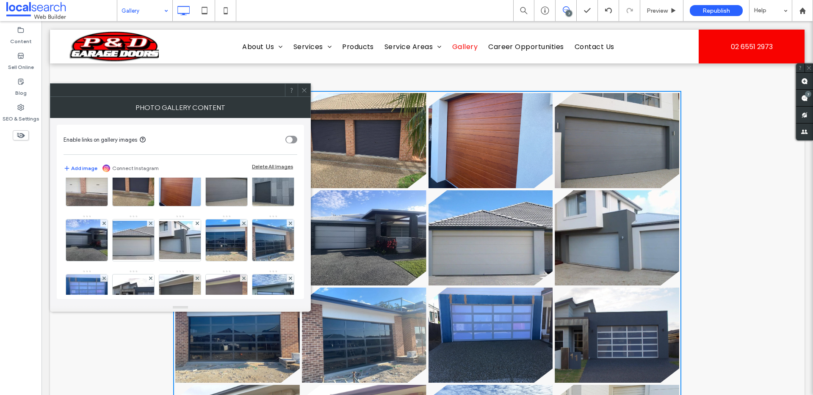
scroll to position [24, 0]
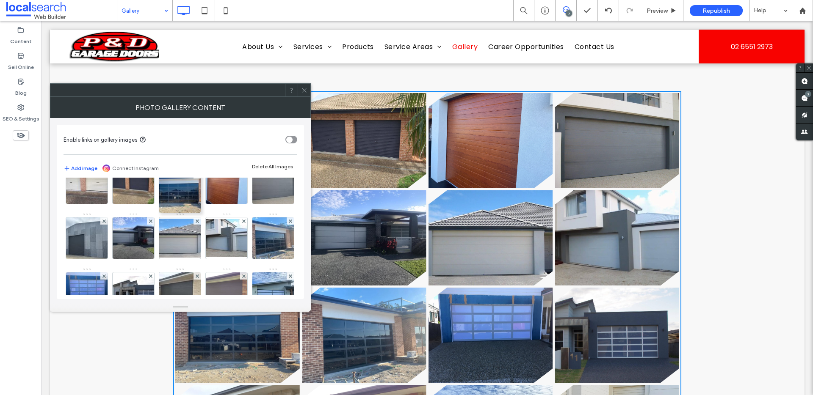
drag, startPoint x: 76, startPoint y: 287, endPoint x: 181, endPoint y: 168, distance: 159.0
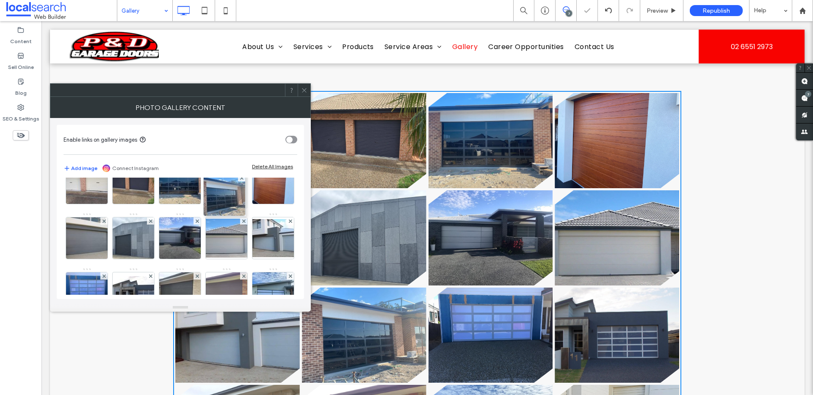
drag, startPoint x: 132, startPoint y: 287, endPoint x: 234, endPoint y: 172, distance: 153.5
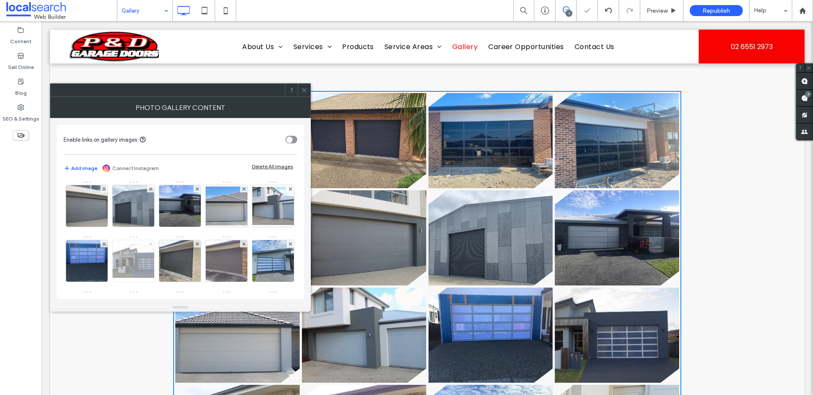
scroll to position [66, 0]
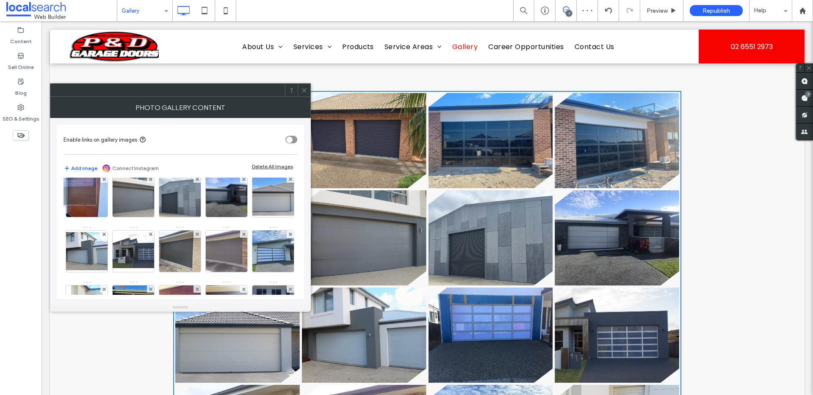
drag, startPoint x: 182, startPoint y: 259, endPoint x: 84, endPoint y: 195, distance: 117.4
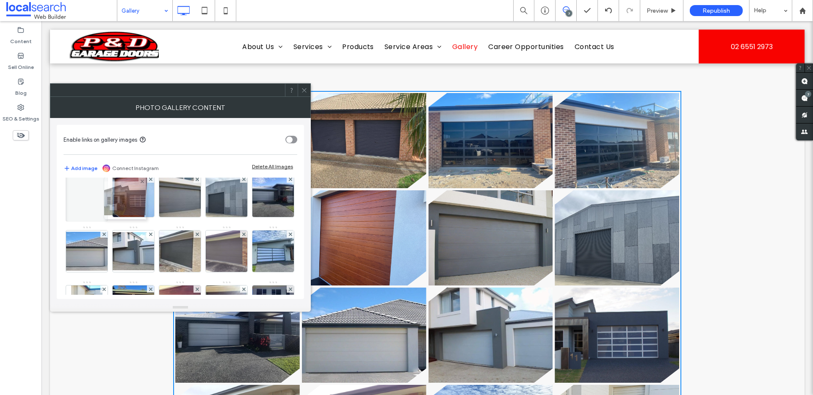
drag, startPoint x: 233, startPoint y: 259, endPoint x: 121, endPoint y: 201, distance: 126.3
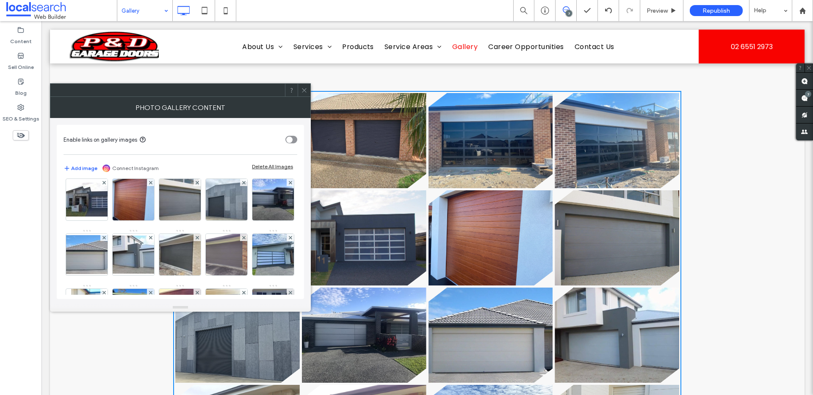
scroll to position [63, 0]
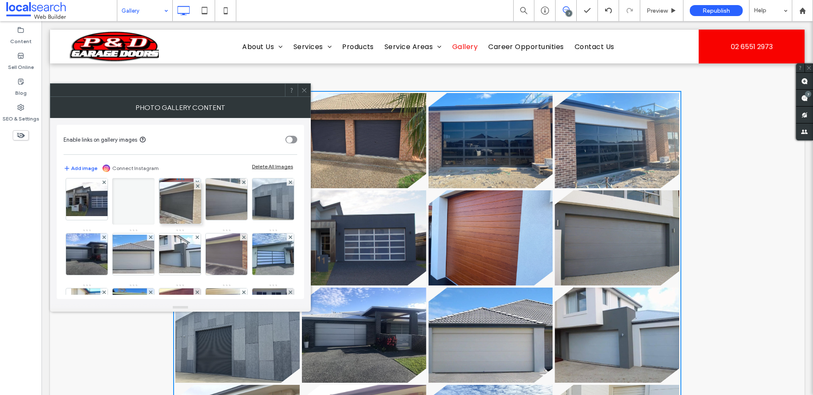
drag, startPoint x: 85, startPoint y: 289, endPoint x: 185, endPoint y: 169, distance: 155.6
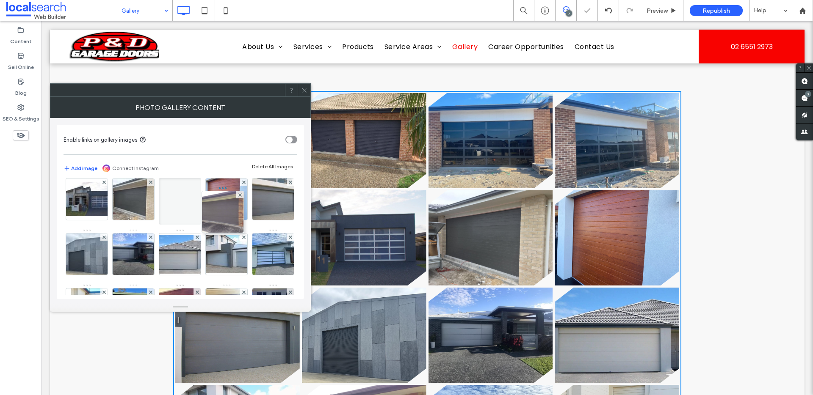
drag, startPoint x: 130, startPoint y: 287, endPoint x: 230, endPoint y: 170, distance: 154.0
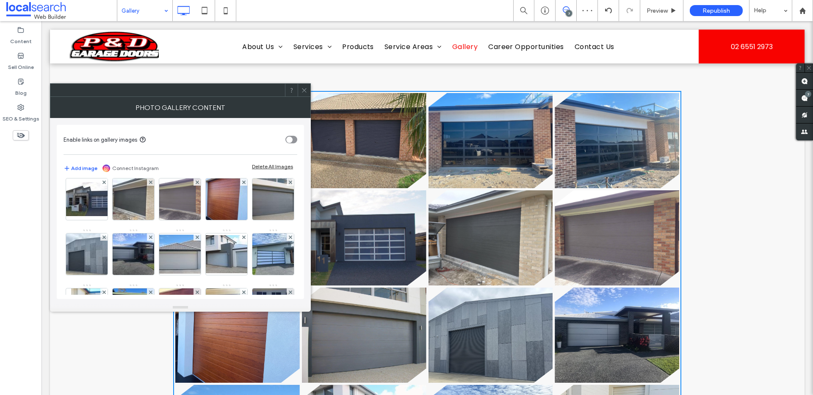
click at [263, 237] on div "Image" at bounding box center [179, 284] width 233 height 330
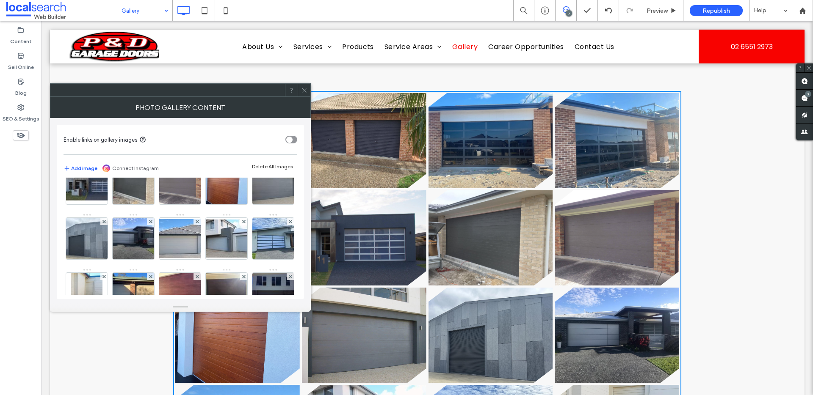
scroll to position [85, 0]
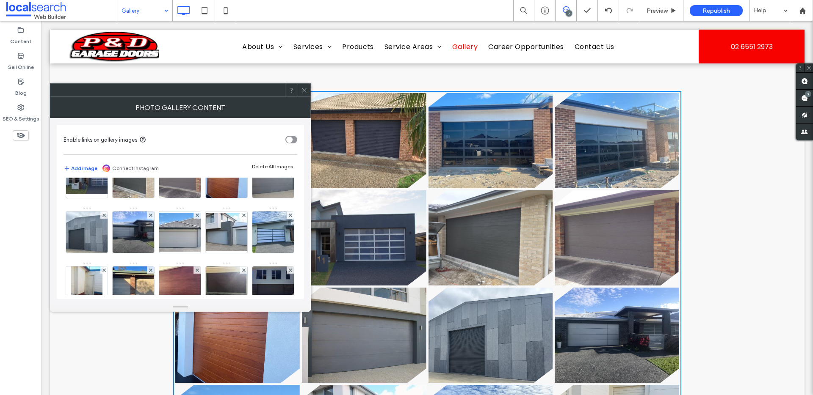
click at [303, 89] on icon at bounding box center [304, 90] width 6 height 6
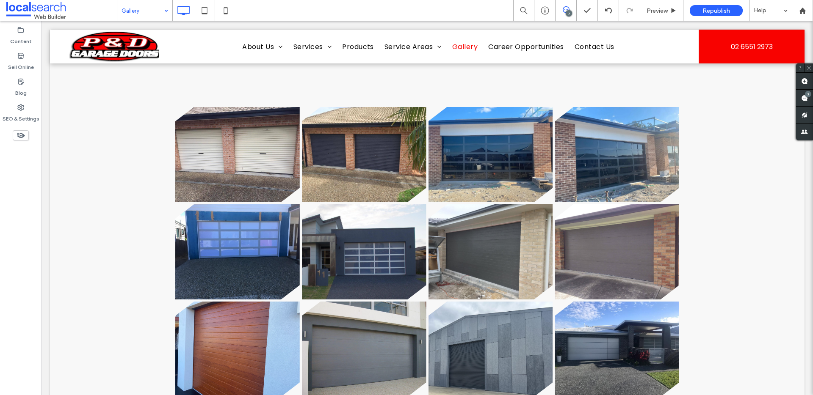
scroll to position [282, 0]
click at [648, 278] on link at bounding box center [616, 252] width 124 height 95
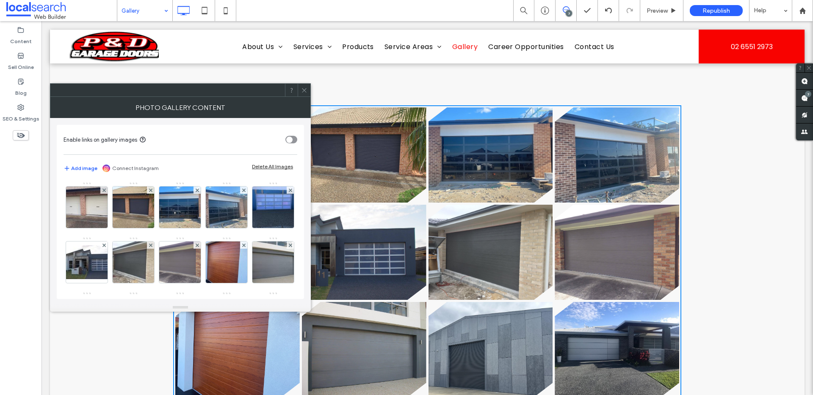
click at [304, 92] on icon at bounding box center [304, 90] width 6 height 6
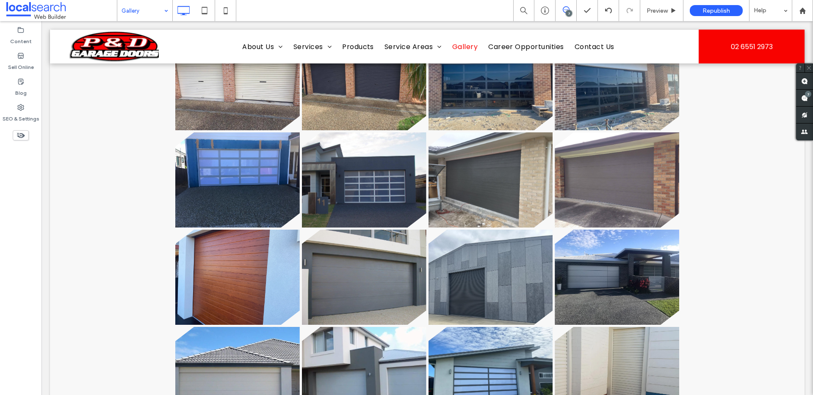
scroll to position [356, 0]
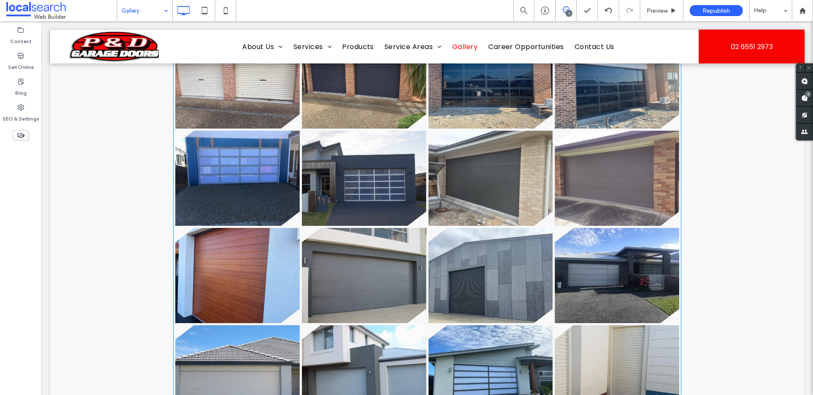
click at [250, 182] on link at bounding box center [237, 178] width 124 height 95
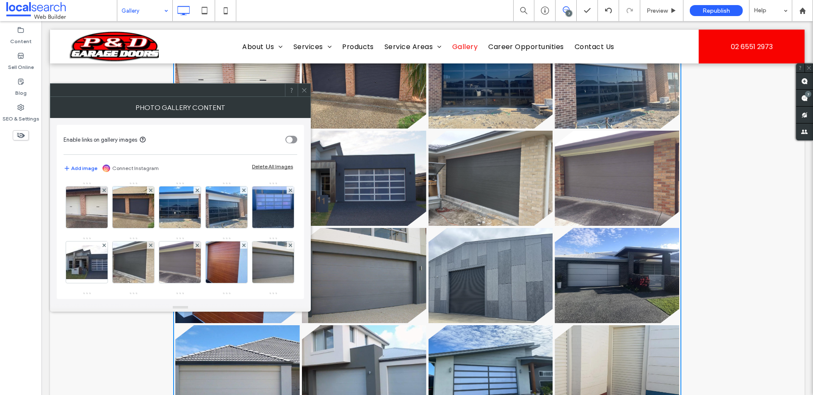
click at [303, 91] on icon at bounding box center [304, 90] width 6 height 6
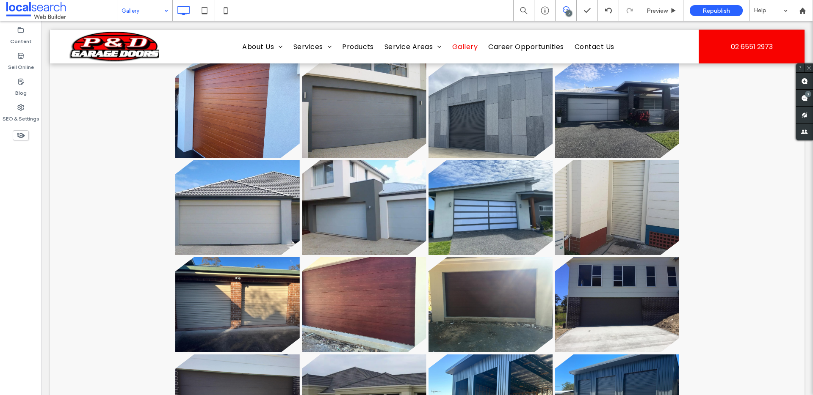
scroll to position [525, 0]
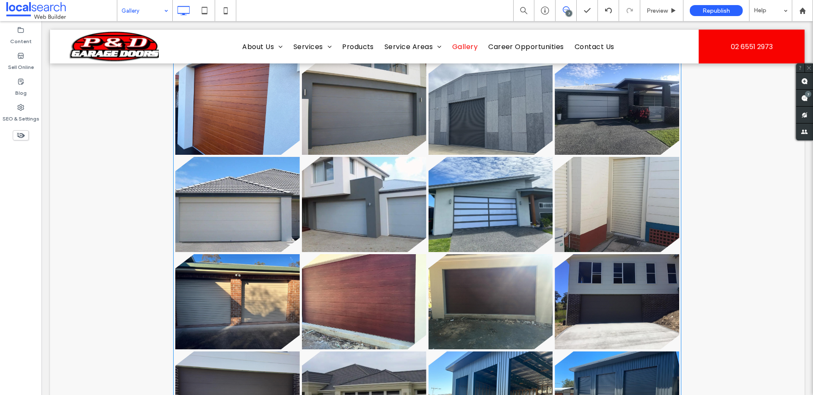
click at [612, 323] on link at bounding box center [616, 301] width 124 height 95
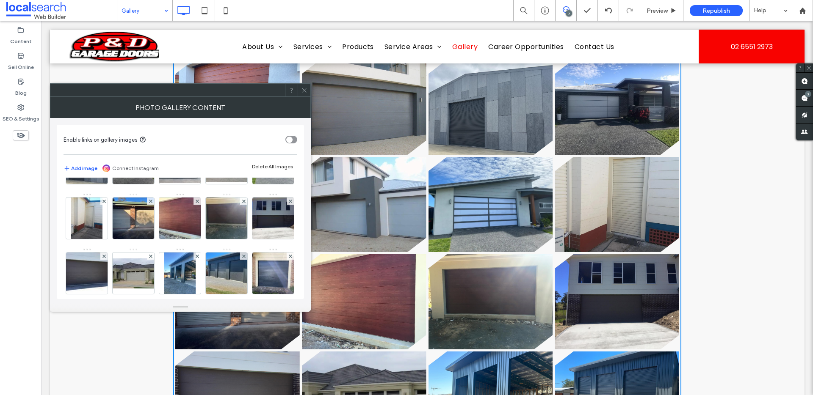
scroll to position [156, 0]
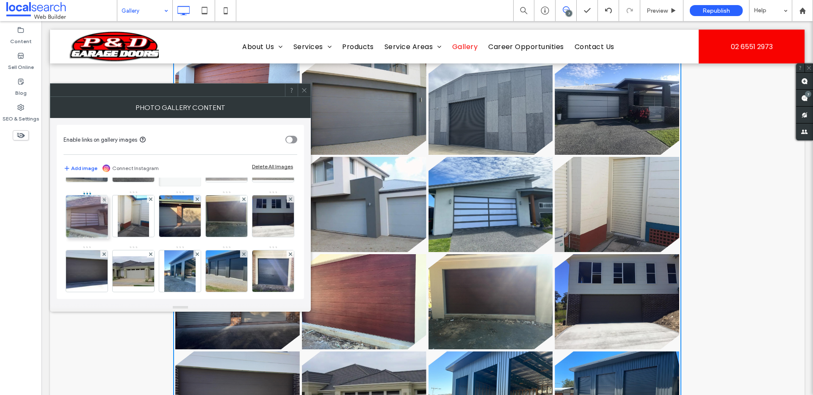
drag, startPoint x: 130, startPoint y: 275, endPoint x: 73, endPoint y: 204, distance: 91.5
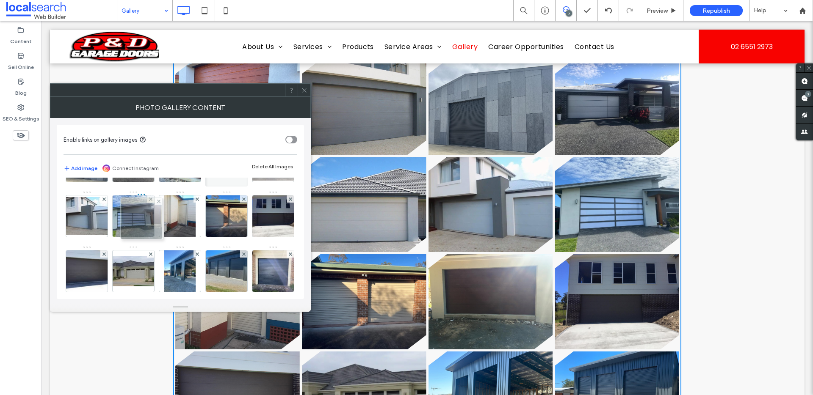
drag, startPoint x: 175, startPoint y: 273, endPoint x: 131, endPoint y: 213, distance: 74.5
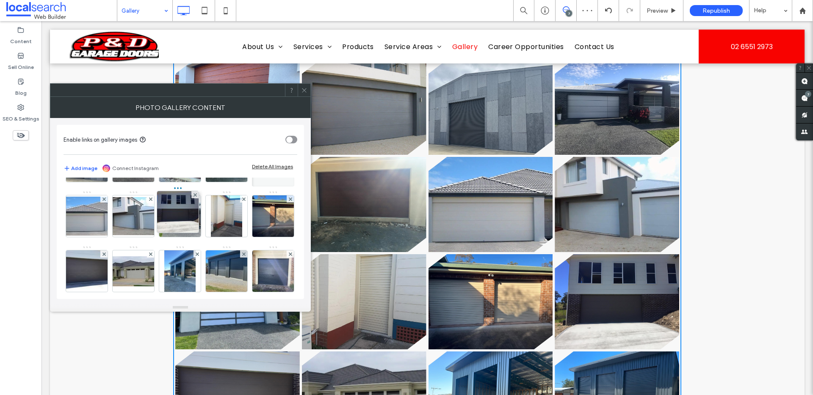
drag, startPoint x: 228, startPoint y: 279, endPoint x: 174, endPoint y: 207, distance: 90.1
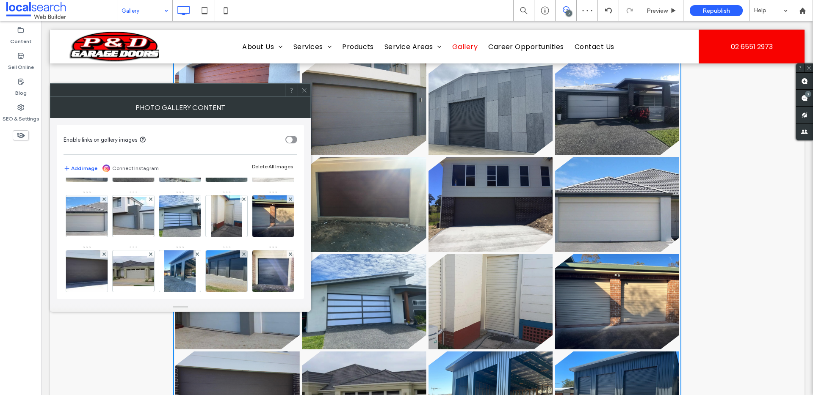
click at [283, 228] on div "Image" at bounding box center [179, 191] width 233 height 330
click at [303, 88] on icon at bounding box center [304, 90] width 6 height 6
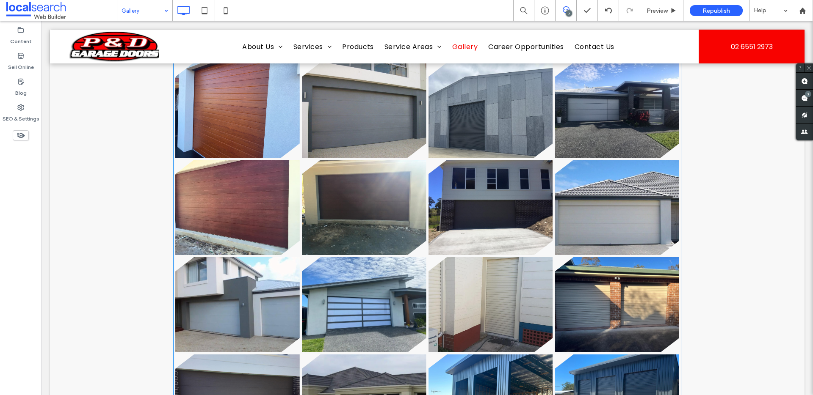
scroll to position [273, 0]
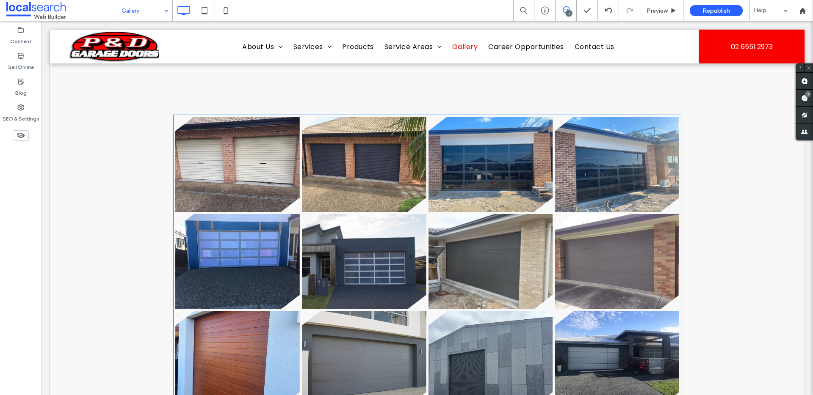
click at [483, 266] on link at bounding box center [490, 261] width 124 height 95
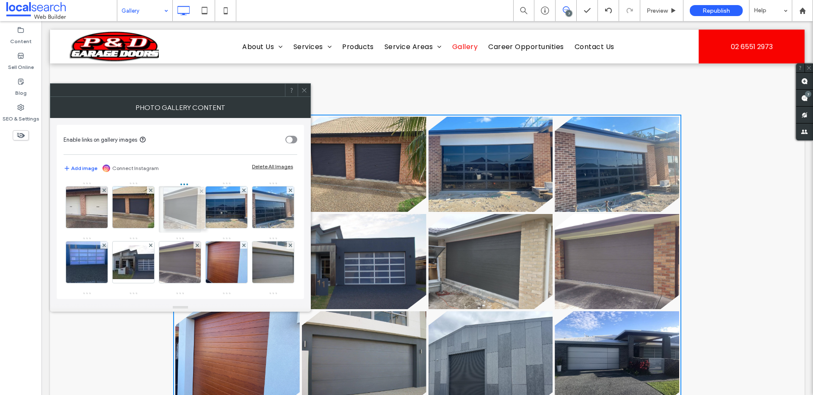
drag, startPoint x: 178, startPoint y: 265, endPoint x: 180, endPoint y: 192, distance: 72.8
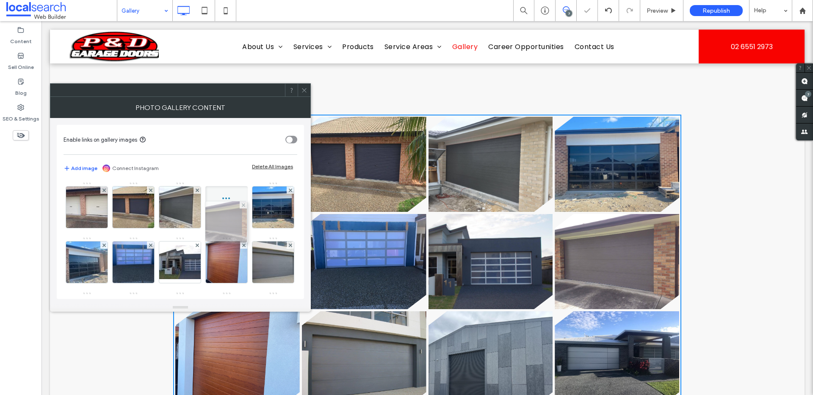
drag, startPoint x: 230, startPoint y: 272, endPoint x: 228, endPoint y: 207, distance: 64.8
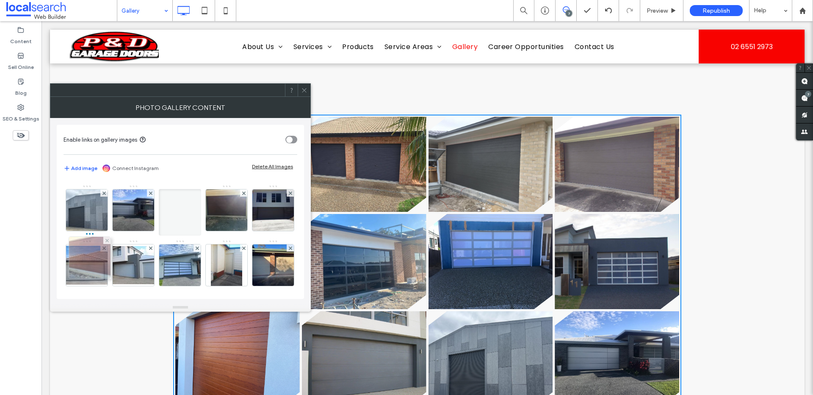
scroll to position [0, 0]
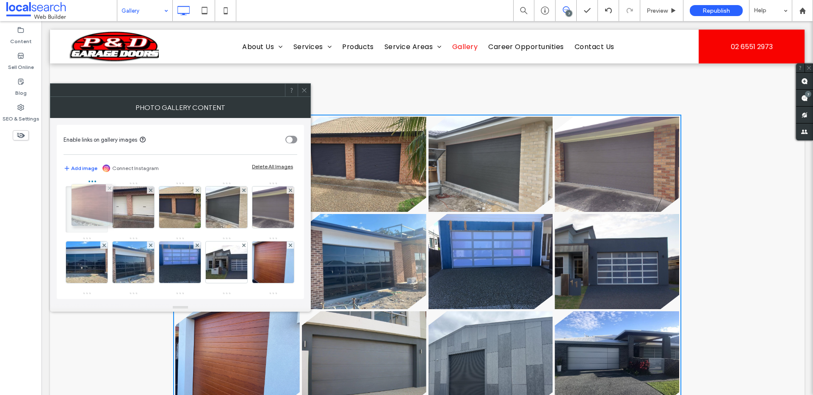
drag, startPoint x: 87, startPoint y: 266, endPoint x: 92, endPoint y: 199, distance: 67.5
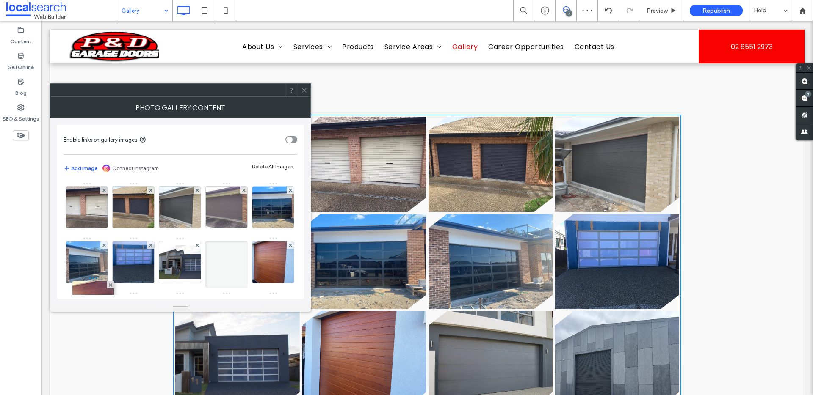
drag, startPoint x: 137, startPoint y: 232, endPoint x: 98, endPoint y: 316, distance: 92.8
click at [98, 306] on div at bounding box center [180, 307] width 261 height 8
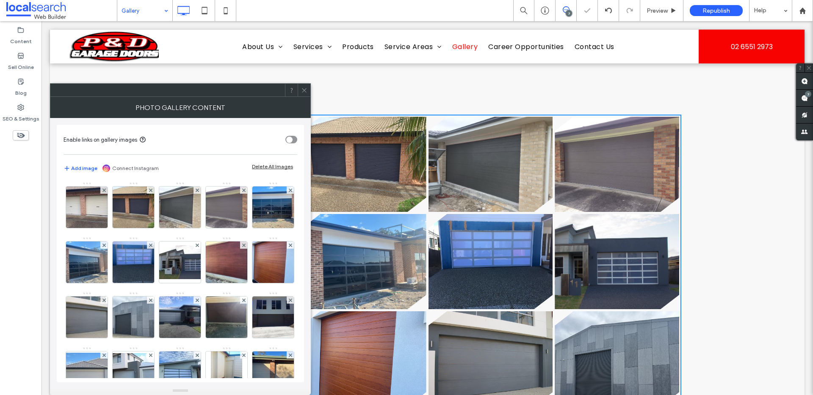
drag, startPoint x: 180, startPoint y: 310, endPoint x: 174, endPoint y: 394, distance: 84.9
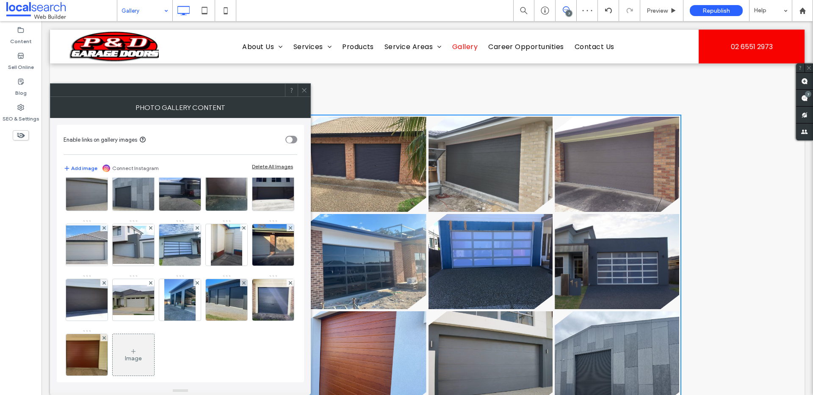
scroll to position [80, 0]
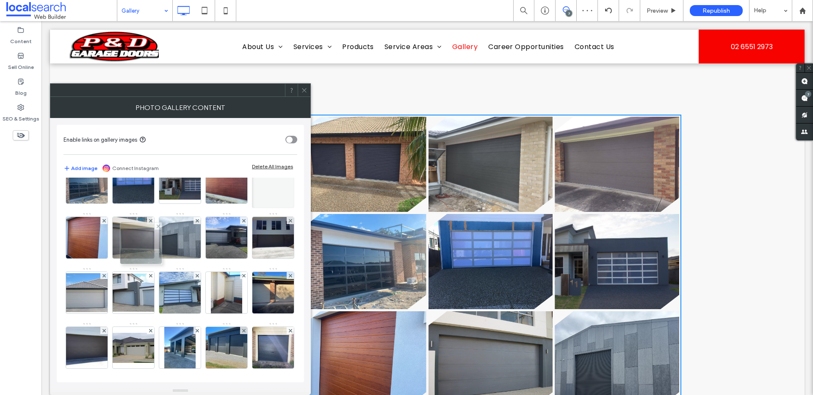
drag, startPoint x: 125, startPoint y: 293, endPoint x: 129, endPoint y: 231, distance: 62.4
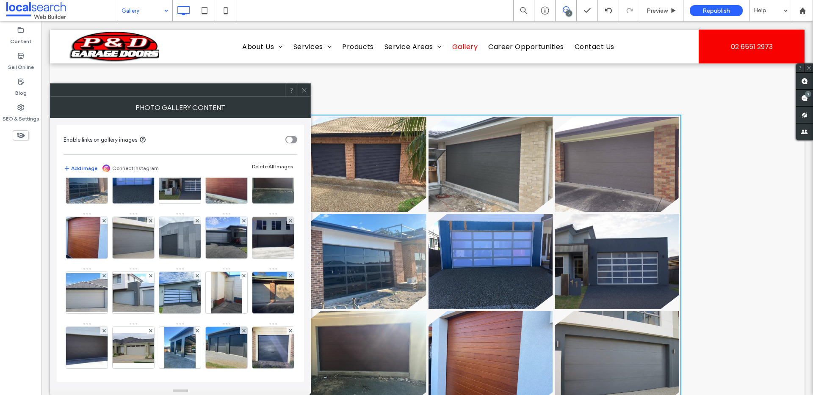
click at [306, 90] on icon at bounding box center [304, 90] width 6 height 6
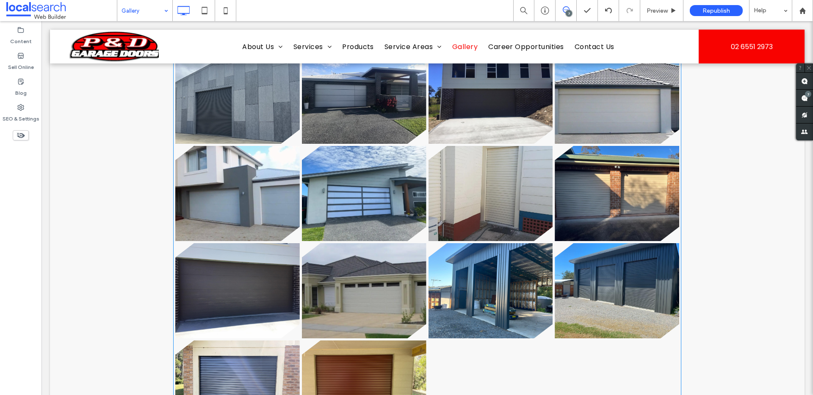
scroll to position [633, 0]
click at [487, 292] on link at bounding box center [490, 291] width 124 height 95
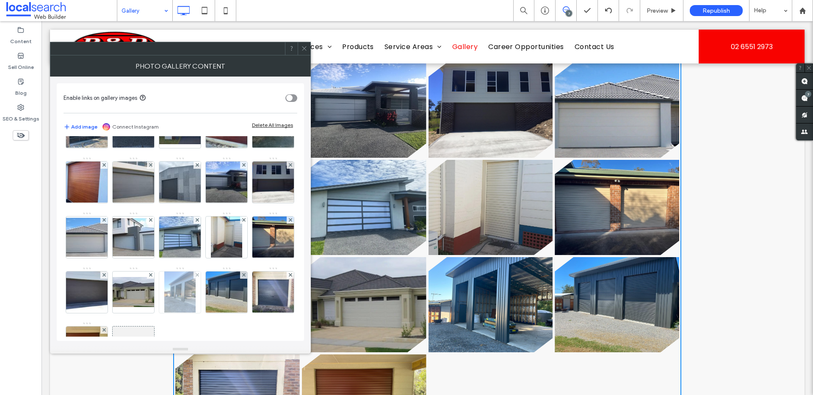
scroll to position [121, 0]
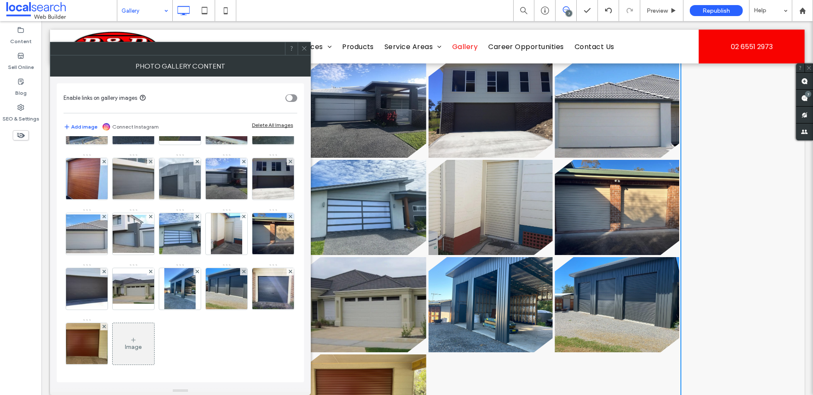
drag, startPoint x: 176, startPoint y: 350, endPoint x: 166, endPoint y: 395, distance: 45.8
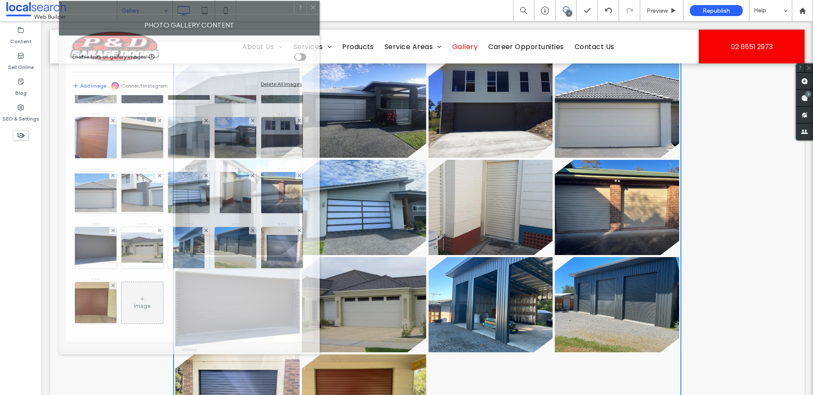
drag, startPoint x: 218, startPoint y: 49, endPoint x: 227, endPoint y: 8, distance: 42.0
click at [227, 8] on div at bounding box center [176, 7] width 234 height 13
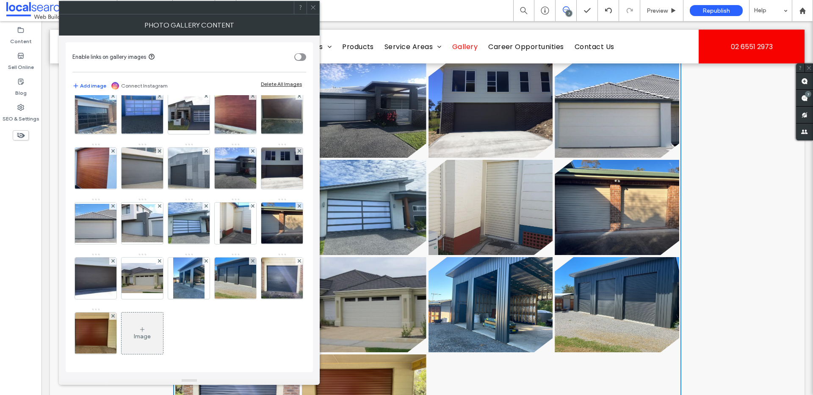
drag, startPoint x: 189, startPoint y: 348, endPoint x: 193, endPoint y: 383, distance: 35.8
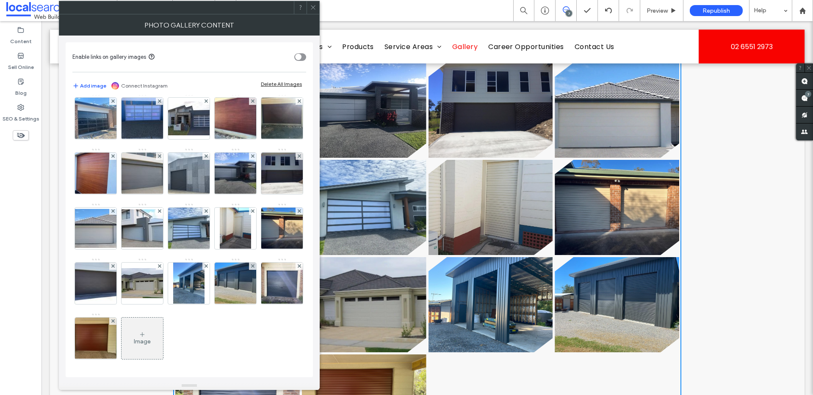
scroll to position [97, 0]
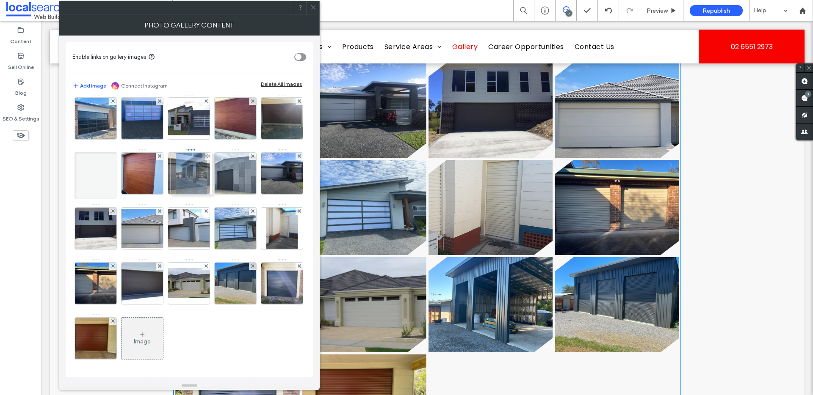
drag, startPoint x: 179, startPoint y: 312, endPoint x: 177, endPoint y: 127, distance: 184.5
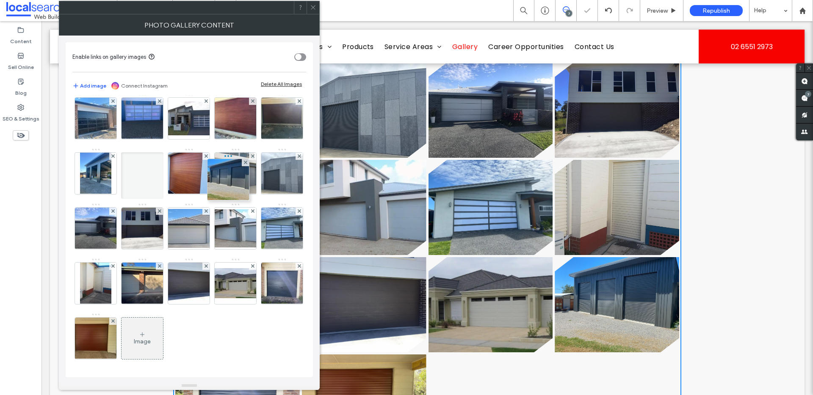
drag, startPoint x: 234, startPoint y: 312, endPoint x: 226, endPoint y: 133, distance: 179.6
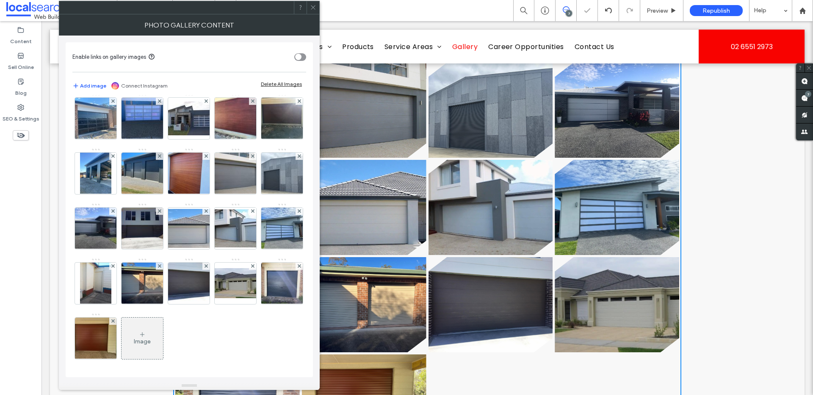
click at [279, 223] on div "Image" at bounding box center [188, 203] width 233 height 330
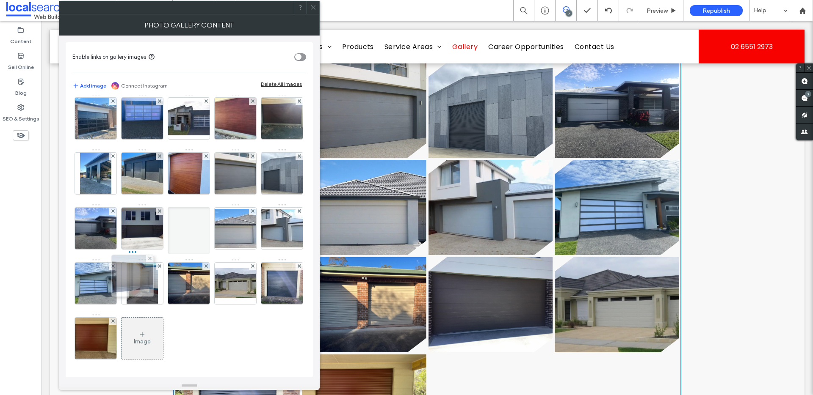
drag, startPoint x: 189, startPoint y: 305, endPoint x: 123, endPoint y: 233, distance: 97.4
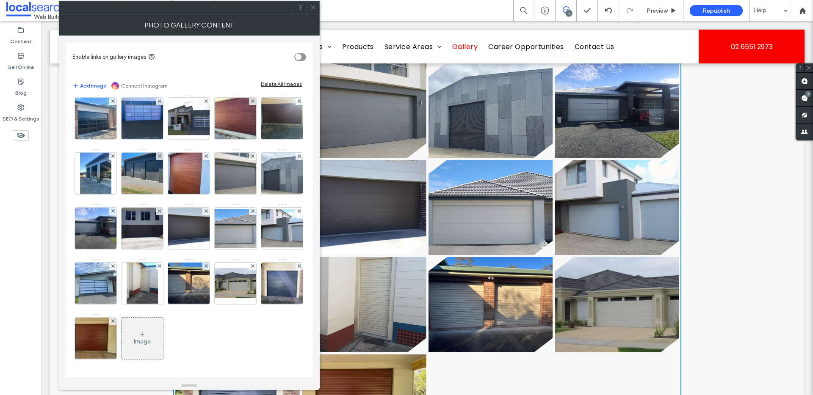
scroll to position [0, 0]
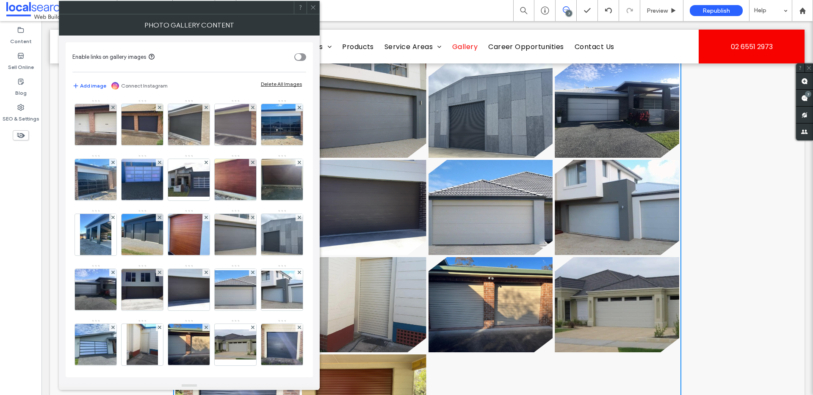
click at [313, 13] on span at bounding box center [313, 7] width 6 height 13
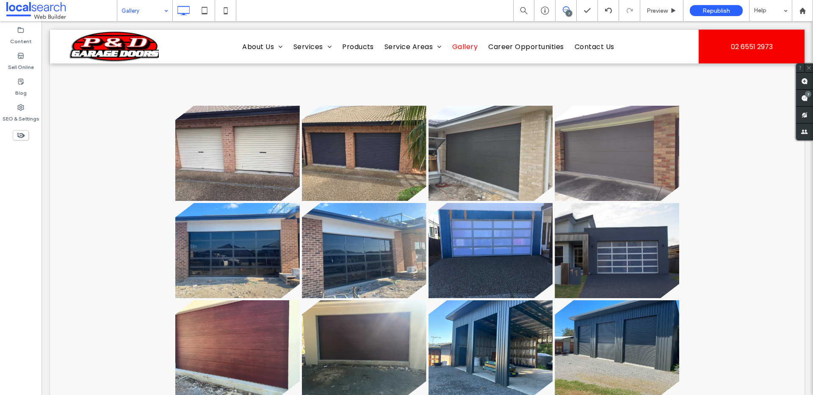
scroll to position [277, 0]
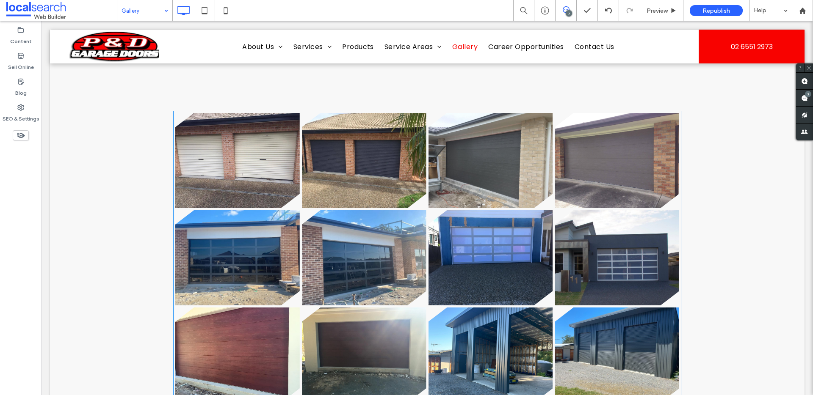
click at [504, 248] on link at bounding box center [490, 257] width 124 height 95
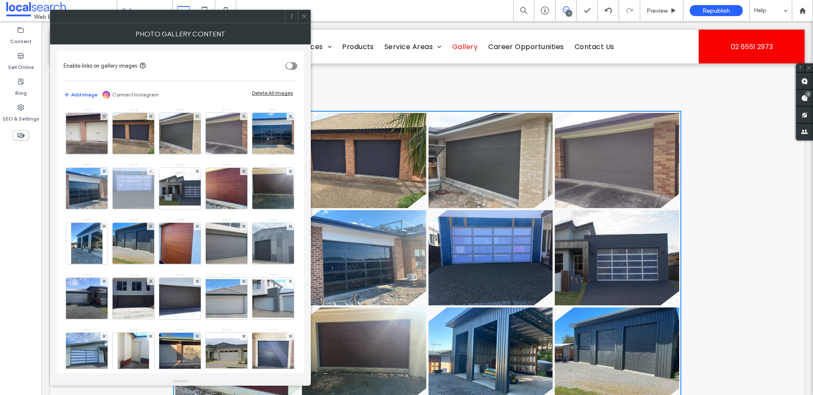
click at [161, 191] on img at bounding box center [133, 188] width 55 height 41
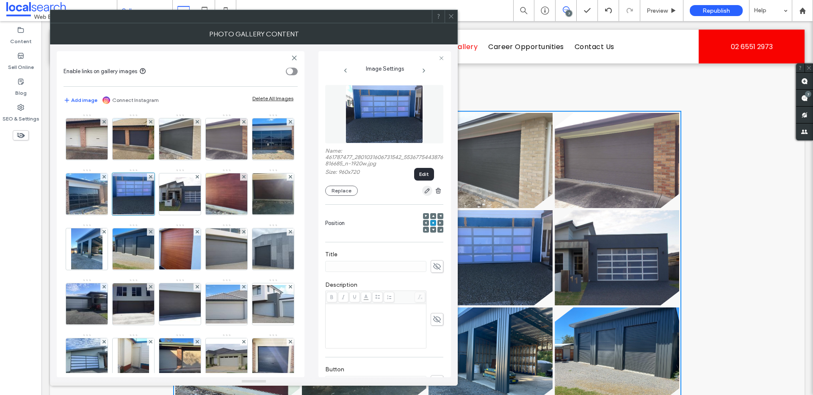
click at [425, 193] on use "button" at bounding box center [427, 190] width 5 height 5
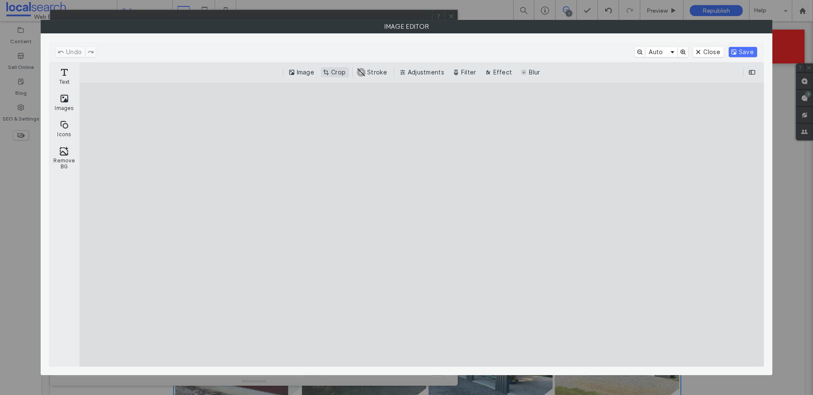
click at [336, 74] on button "Crop" at bounding box center [335, 72] width 28 height 10
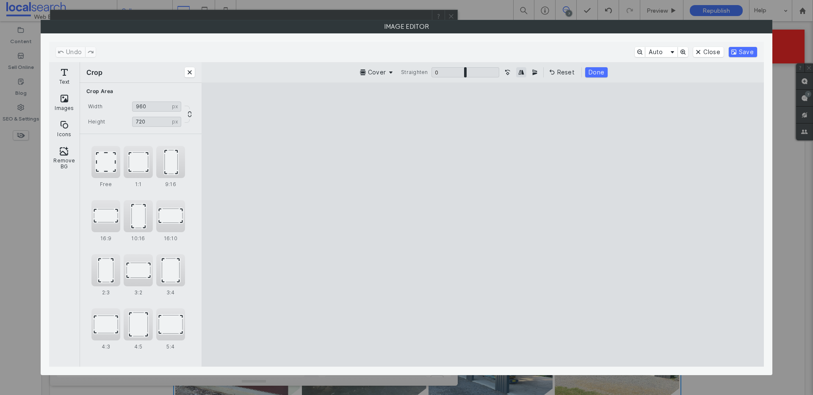
click at [521, 72] on button "Mirror Image horizontally" at bounding box center [521, 72] width 10 height 10
click at [742, 52] on button "Save" at bounding box center [742, 52] width 28 height 10
click at [599, 67] on button "Done" at bounding box center [596, 72] width 22 height 10
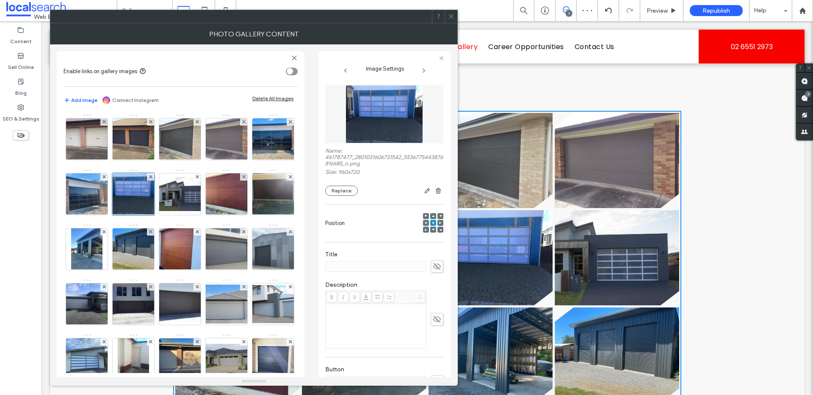
click at [450, 17] on icon at bounding box center [451, 16] width 6 height 6
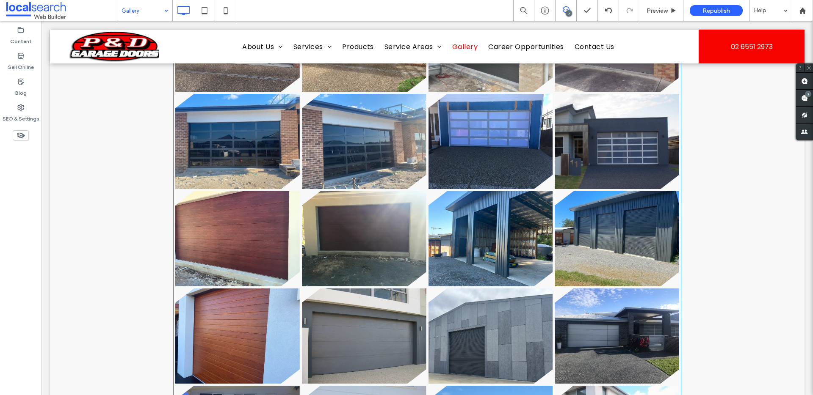
scroll to position [409, 0]
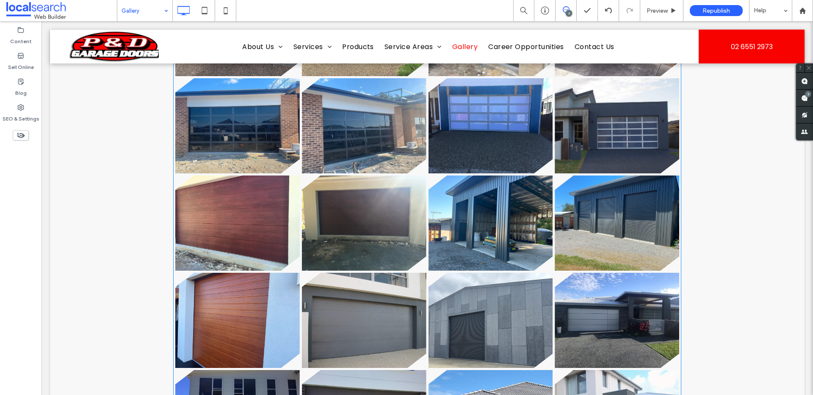
click at [237, 152] on link at bounding box center [237, 125] width 124 height 95
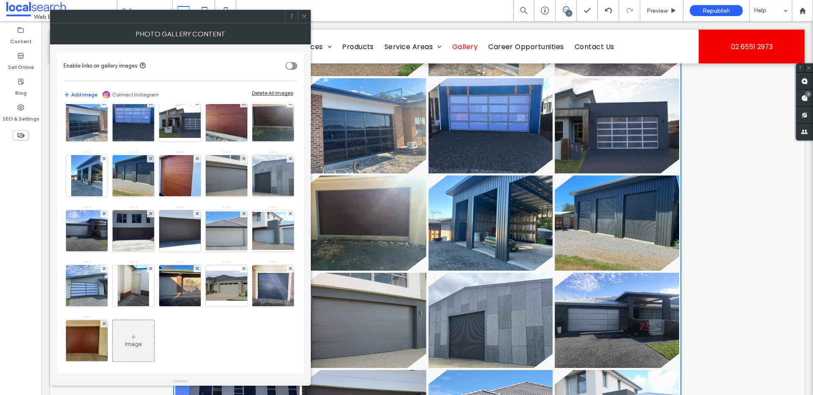
scroll to position [0, 0]
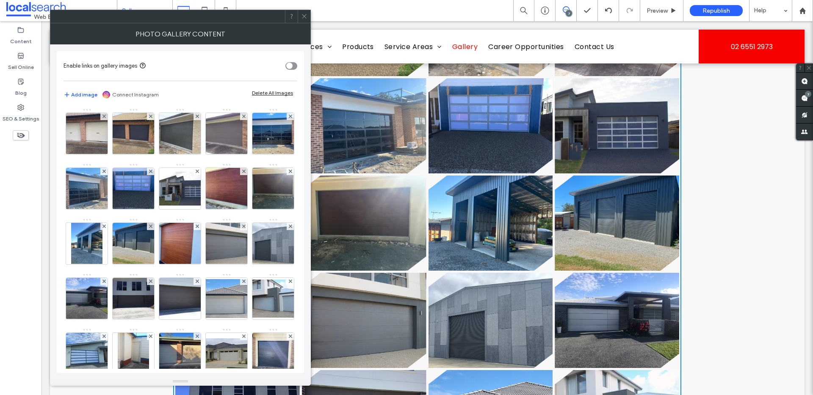
click at [304, 14] on icon at bounding box center [304, 16] width 6 height 6
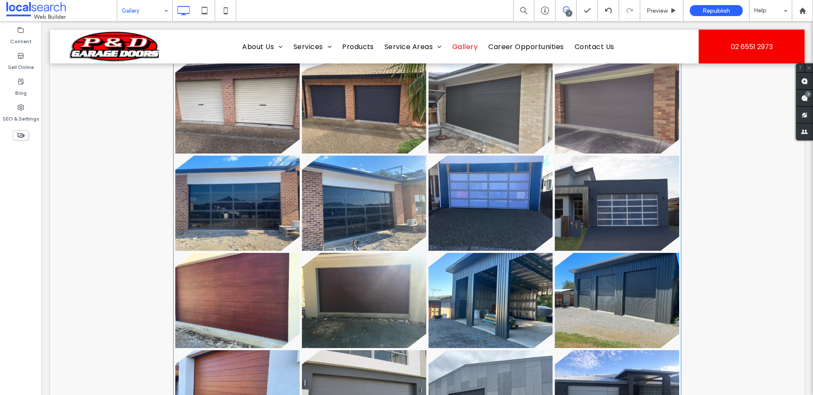
scroll to position [127, 0]
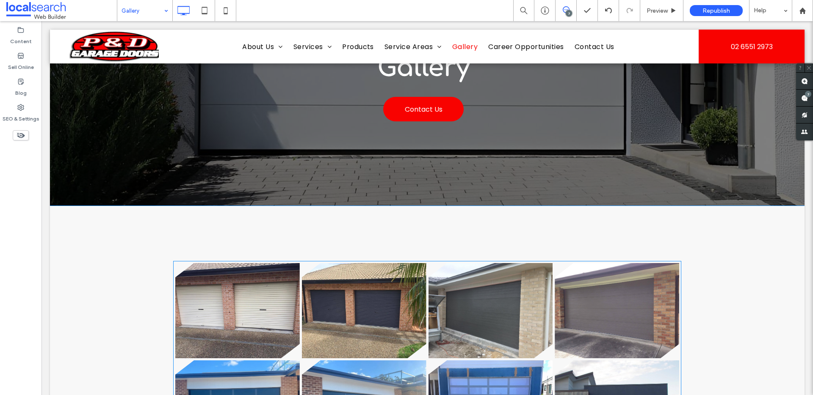
click at [252, 308] on link at bounding box center [237, 310] width 124 height 95
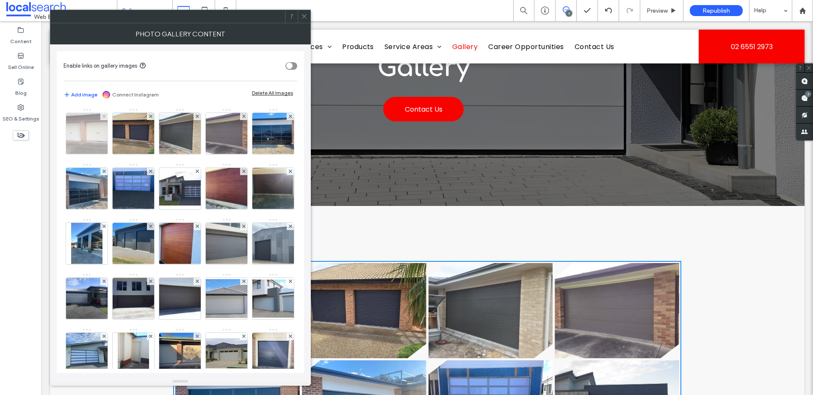
click at [96, 130] on img at bounding box center [86, 133] width 55 height 41
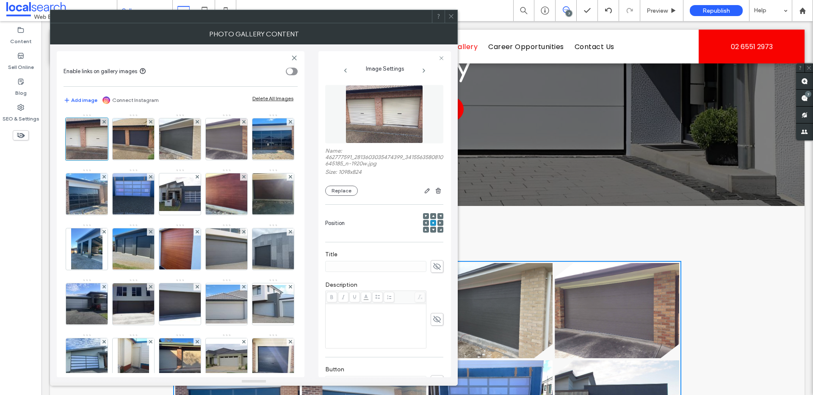
click at [434, 265] on icon at bounding box center [437, 266] width 8 height 9
type input "******"
drag, startPoint x: 100, startPoint y: 130, endPoint x: 110, endPoint y: 136, distance: 12.1
click at [101, 130] on div at bounding box center [87, 139] width 42 height 42
click at [121, 140] on img at bounding box center [133, 139] width 55 height 41
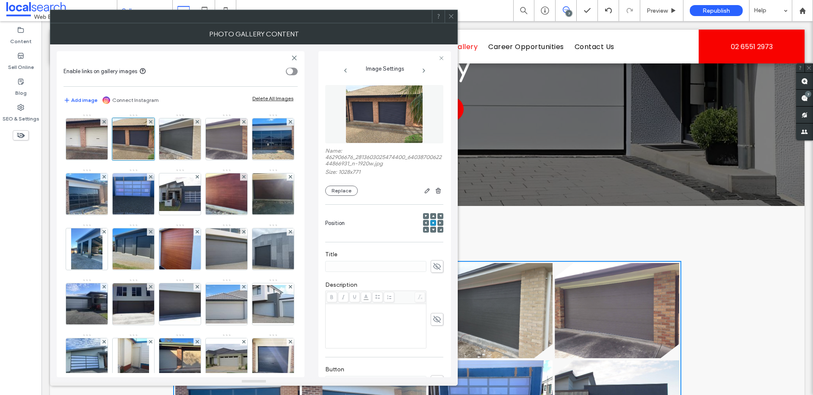
click at [433, 264] on use at bounding box center [437, 266] width 8 height 7
click at [395, 264] on input at bounding box center [375, 266] width 101 height 11
type input "******"
click at [448, 15] on icon at bounding box center [451, 16] width 6 height 6
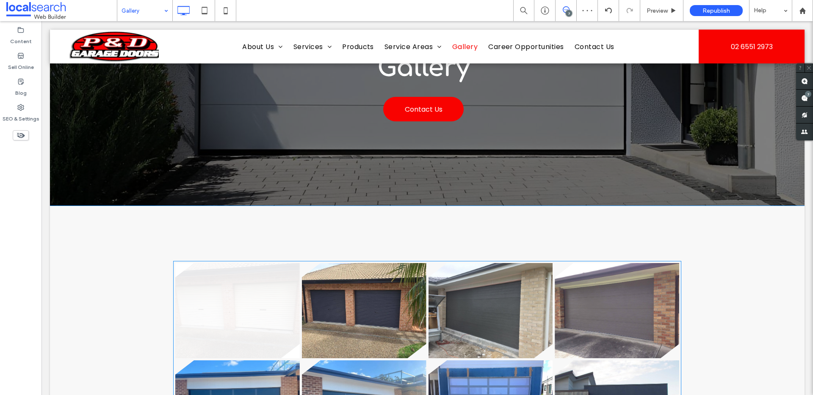
scroll to position [201, 0]
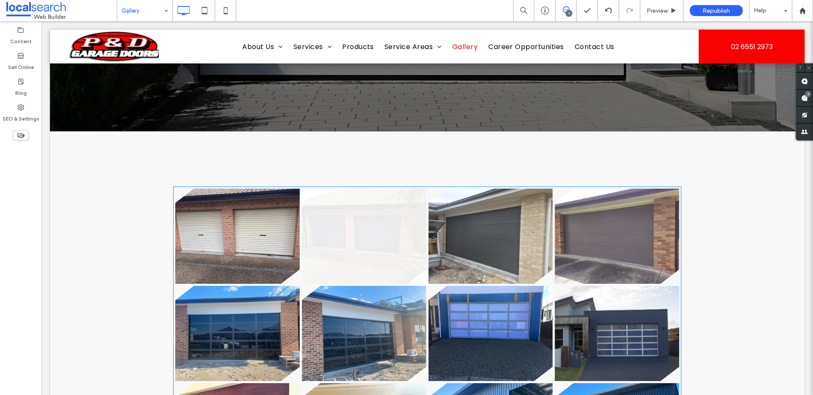
click at [334, 239] on link at bounding box center [364, 236] width 124 height 95
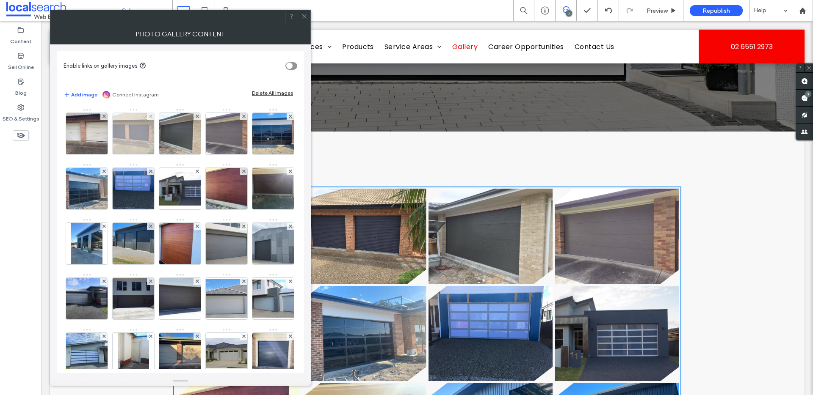
click at [129, 138] on img at bounding box center [133, 133] width 55 height 41
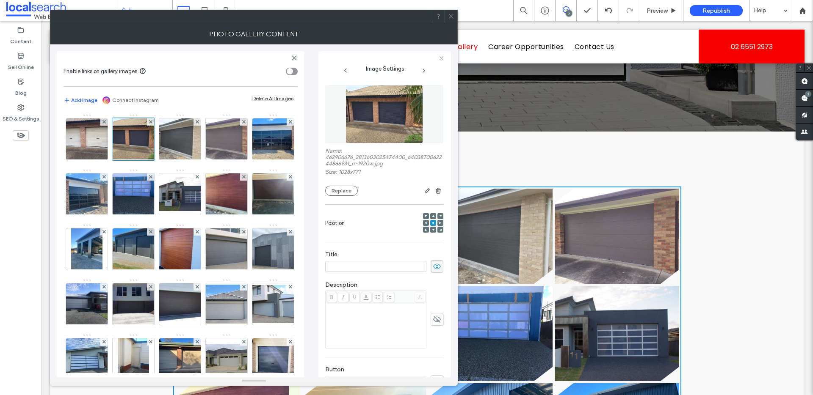
scroll to position [0, 0]
click at [91, 151] on img at bounding box center [86, 139] width 55 height 41
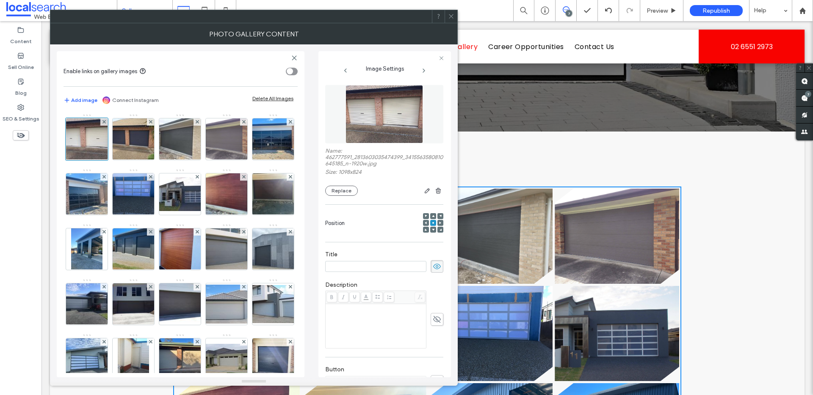
click at [450, 19] on icon at bounding box center [451, 16] width 6 height 6
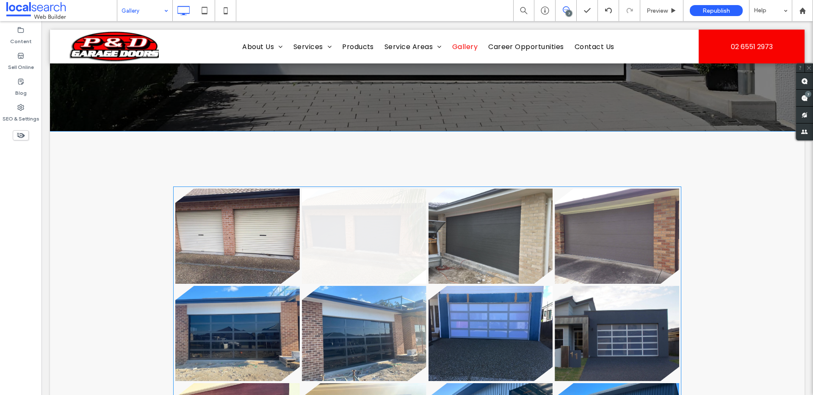
click at [385, 265] on link at bounding box center [364, 236] width 124 height 95
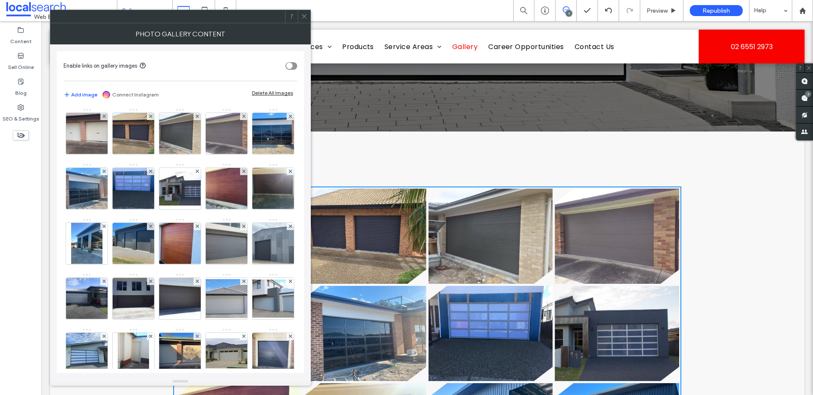
click at [304, 15] on icon at bounding box center [304, 16] width 6 height 6
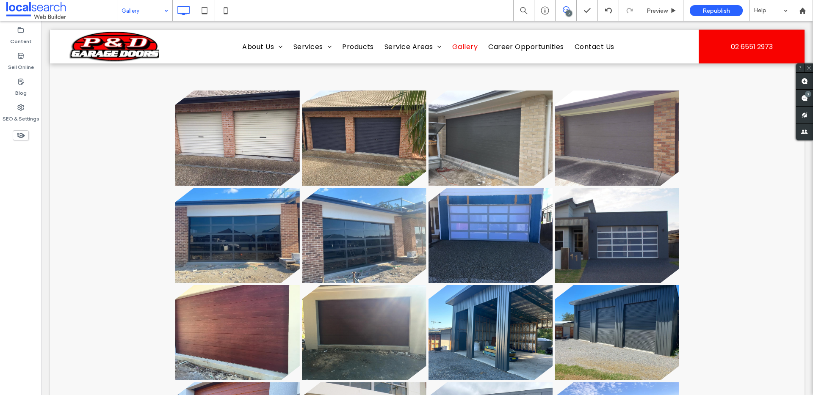
scroll to position [305, 0]
